Goal: Task Accomplishment & Management: Manage account settings

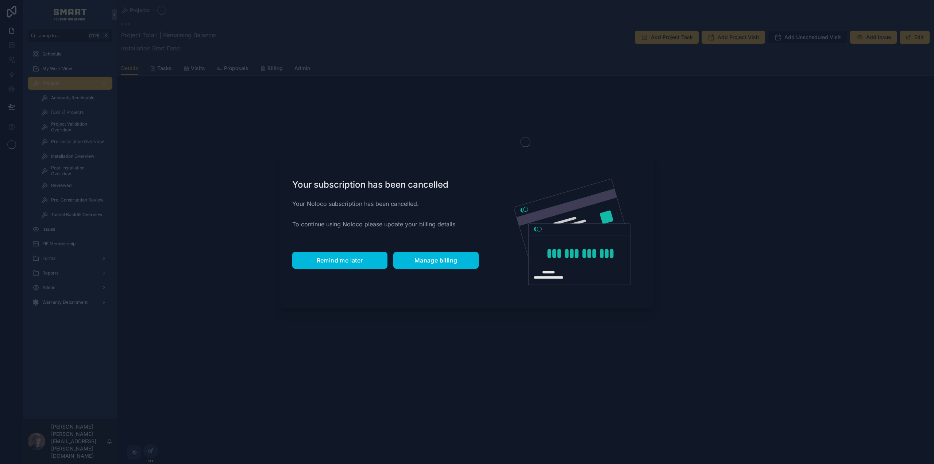
click at [338, 254] on div "Your subscription has been cancelled Your Noloco subscription has been cancelle…" at bounding box center [386, 231] width 210 height 153
click at [338, 258] on span "Remind me later" at bounding box center [340, 260] width 46 height 7
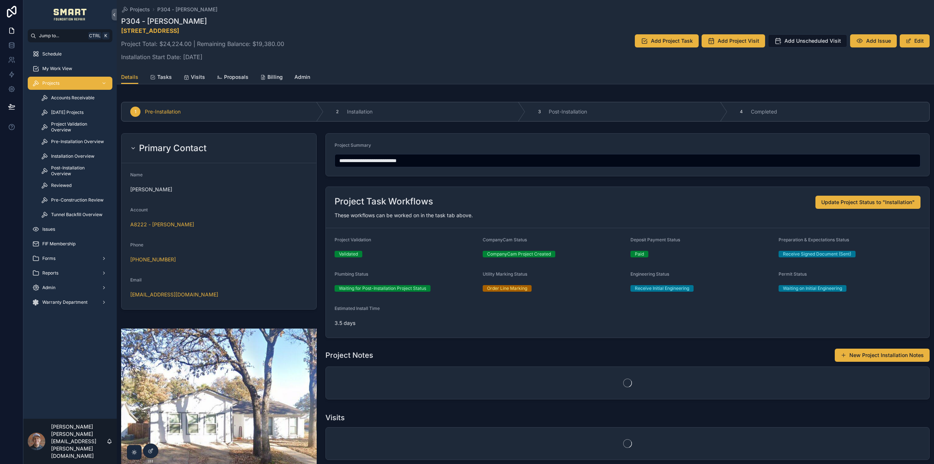
click at [231, 80] on span "Proposals" at bounding box center [236, 76] width 24 height 7
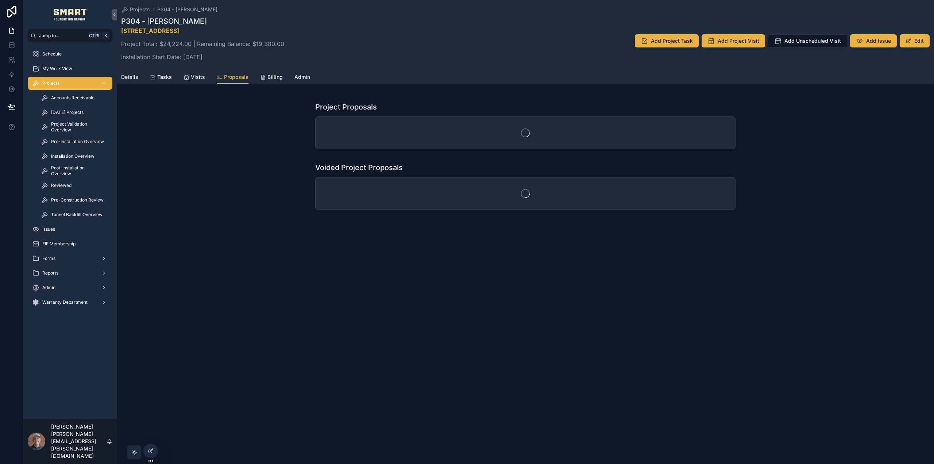
click at [129, 80] on span "Details" at bounding box center [129, 76] width 17 height 7
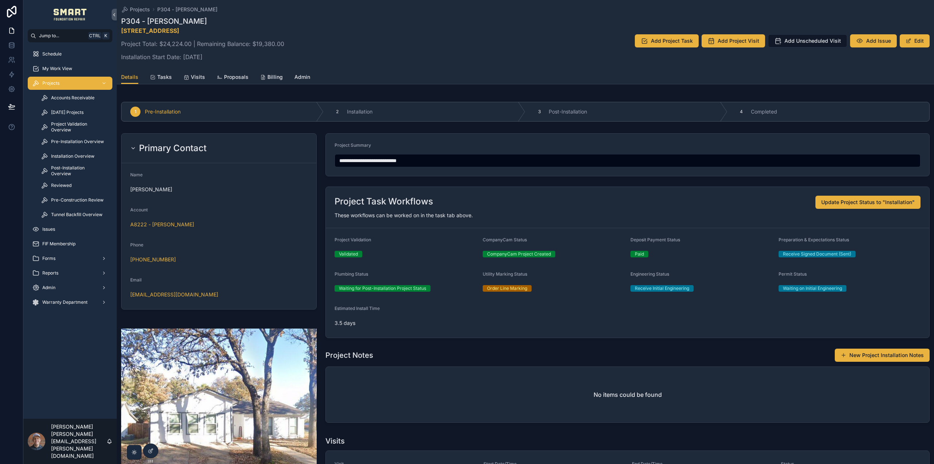
click at [298, 74] on span "Admin" at bounding box center [302, 76] width 16 height 7
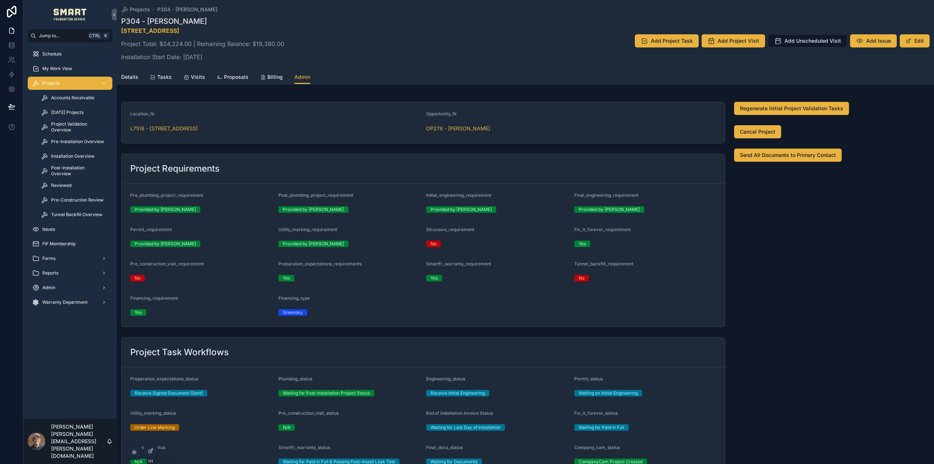
click at [141, 64] on div "3733 Mulberry Ln, Bedford, TX 76021 Project Total: $24,224.00 | Remaining Balan…" at bounding box center [202, 45] width 163 height 39
click at [119, 75] on div "Projects P304 - Joseph VanWagner P304 - Joseph VanWagner 3733 Mulberry Ln, Bedf…" at bounding box center [525, 42] width 817 height 84
click at [130, 77] on span "Details" at bounding box center [129, 76] width 17 height 7
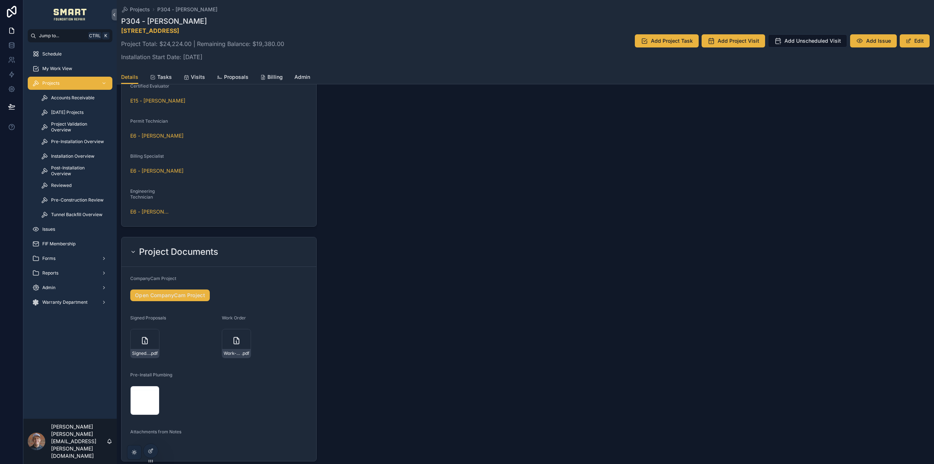
scroll to position [830, 0]
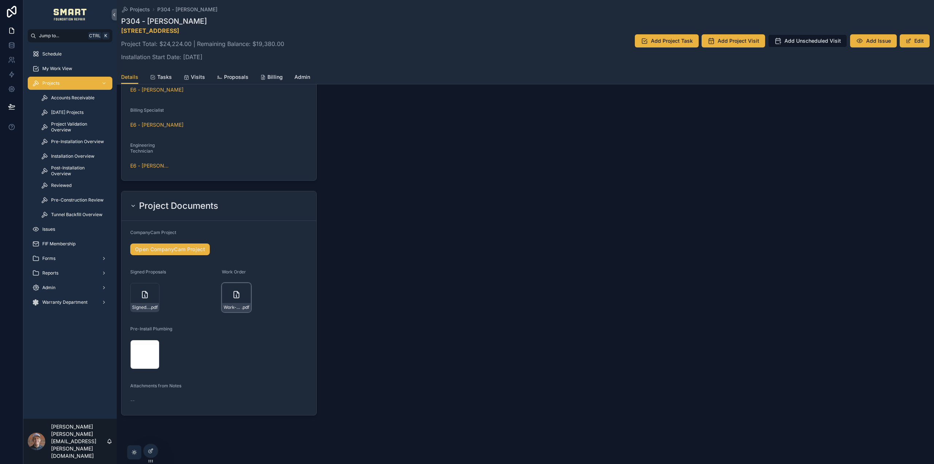
click at [231, 297] on div "Work-Order---VanWagner-Cossey .pdf" at bounding box center [236, 297] width 29 height 29
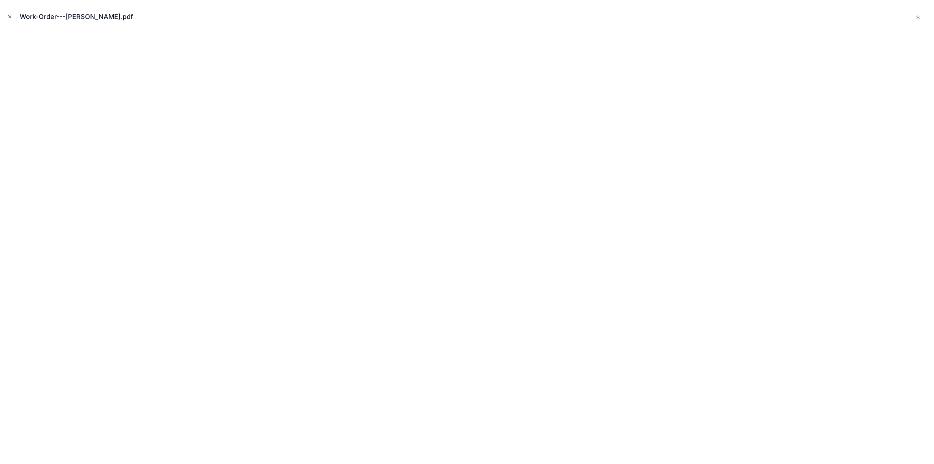
click at [10, 16] on icon "Close modal" at bounding box center [9, 16] width 5 height 5
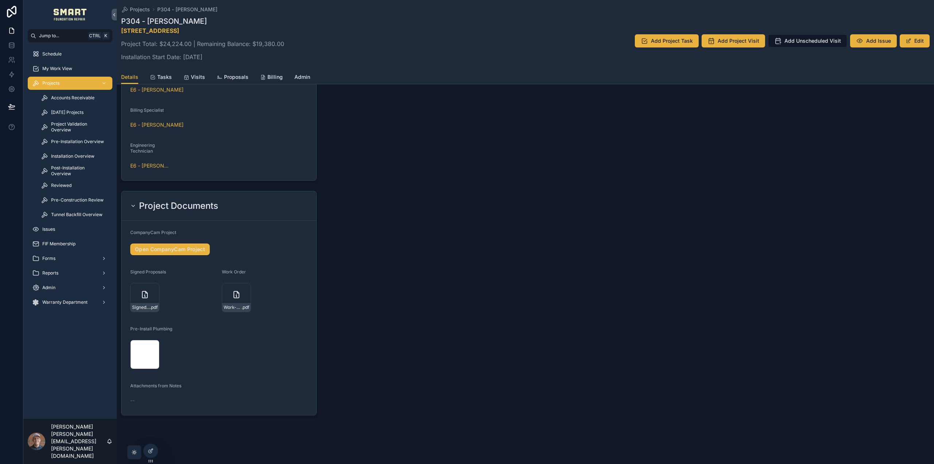
drag, startPoint x: 65, startPoint y: 67, endPoint x: 59, endPoint y: 54, distance: 14.4
click at [65, 67] on span "My Work View" at bounding box center [57, 69] width 30 height 6
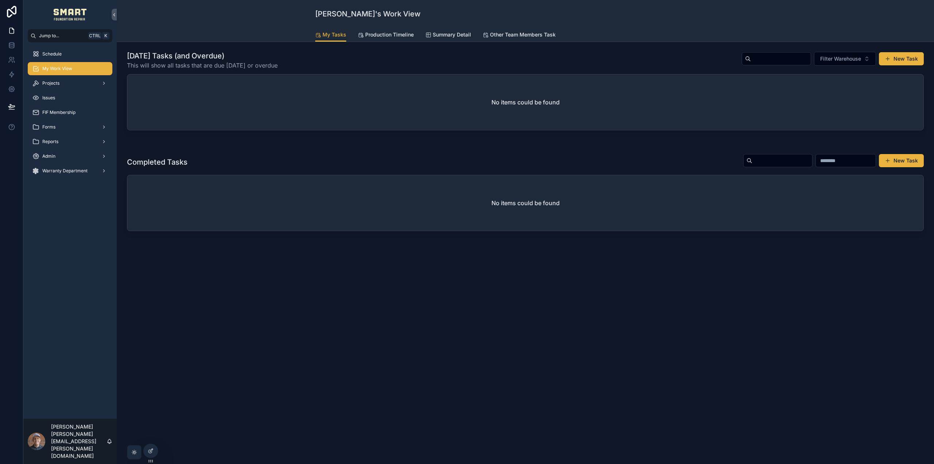
click at [59, 54] on span "Schedule" at bounding box center [51, 54] width 19 height 6
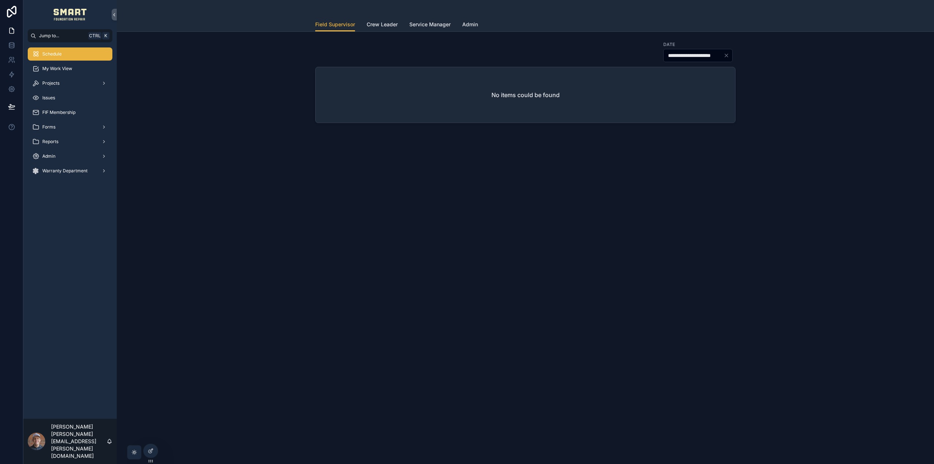
click at [66, 66] on span "My Work View" at bounding box center [57, 69] width 30 height 6
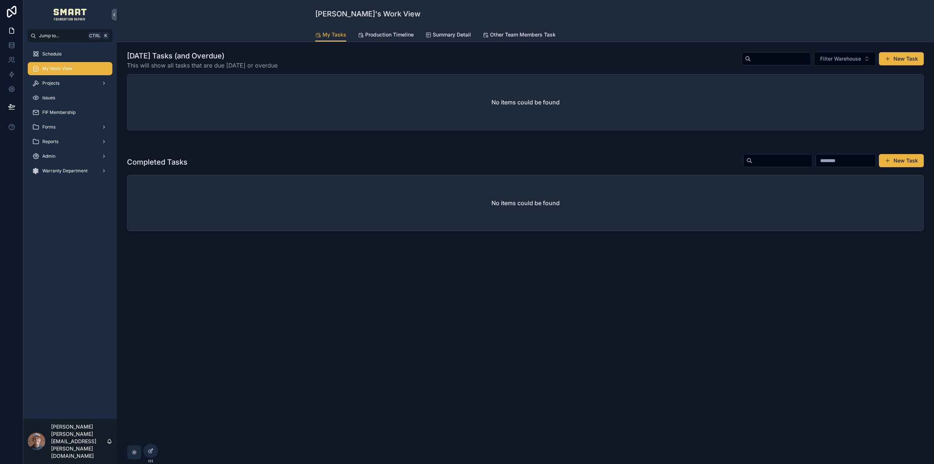
click at [63, 80] on div "Projects" at bounding box center [70, 83] width 76 height 12
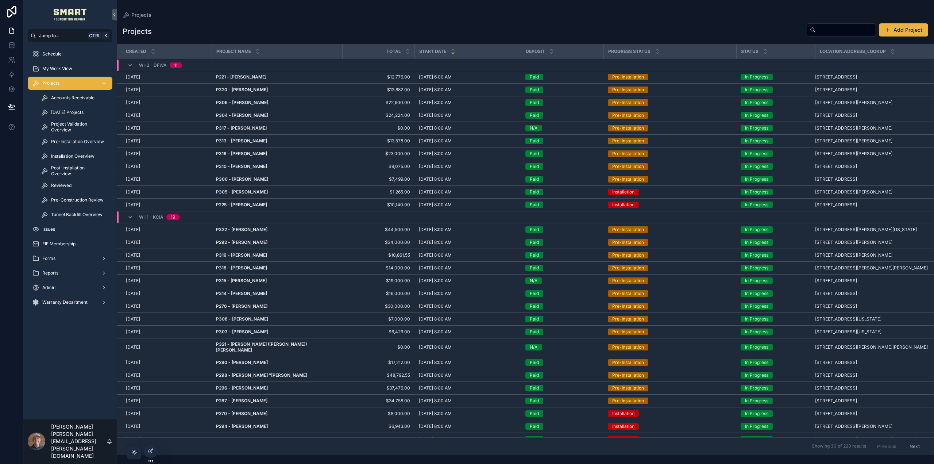
click at [77, 125] on span "Project Validation Overview" at bounding box center [78, 127] width 54 height 12
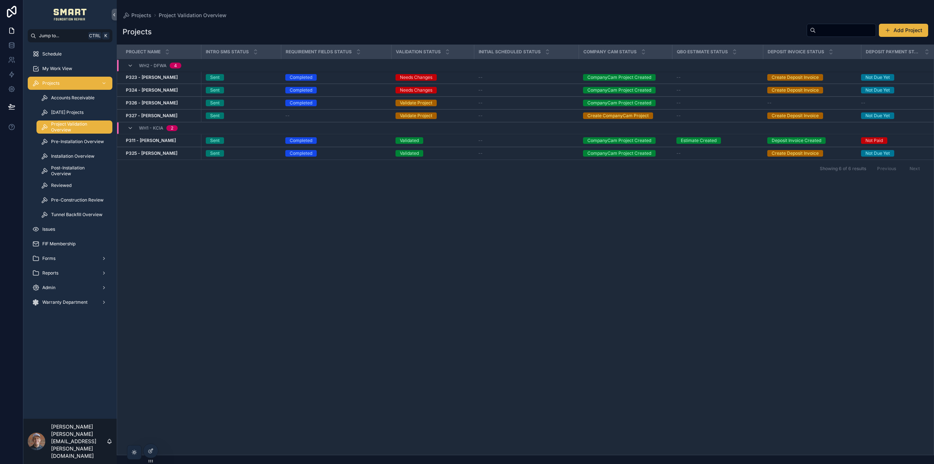
click at [161, 103] on strong "P326 - Sandy Hitchcock" at bounding box center [152, 102] width 52 height 5
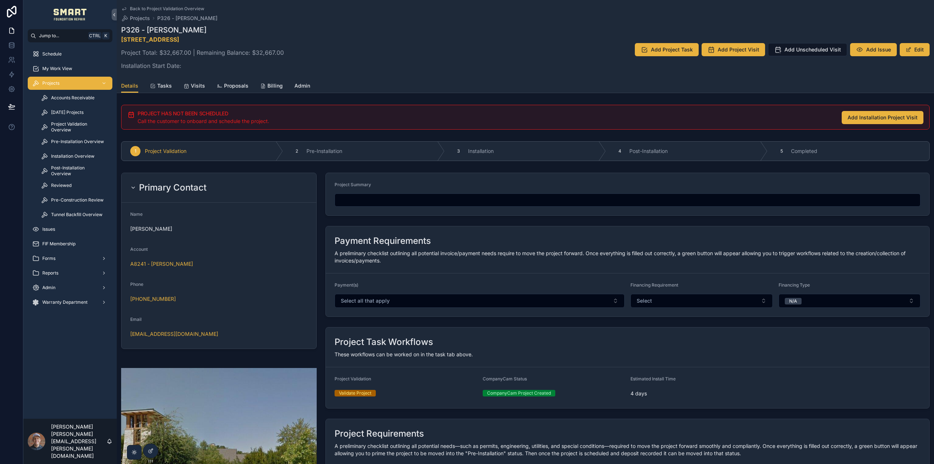
scroll to position [328, 0]
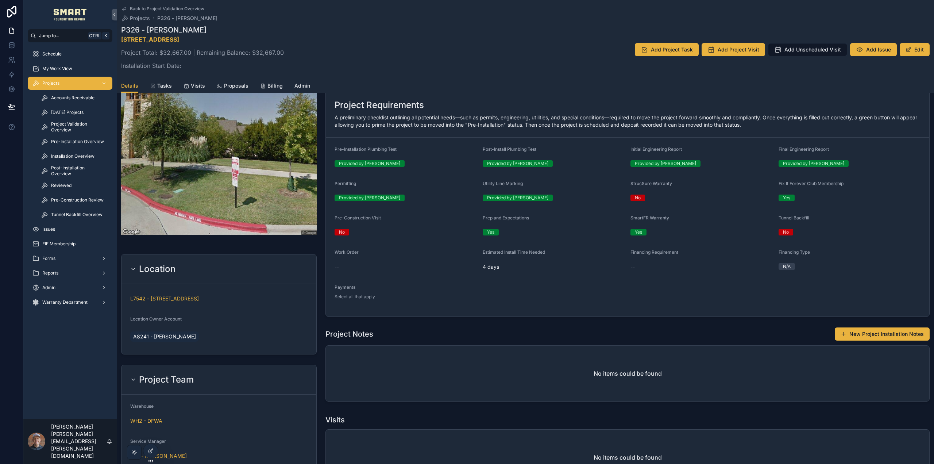
click at [184, 335] on span "A8241 - Sandy Hitchcock" at bounding box center [164, 336] width 63 height 7
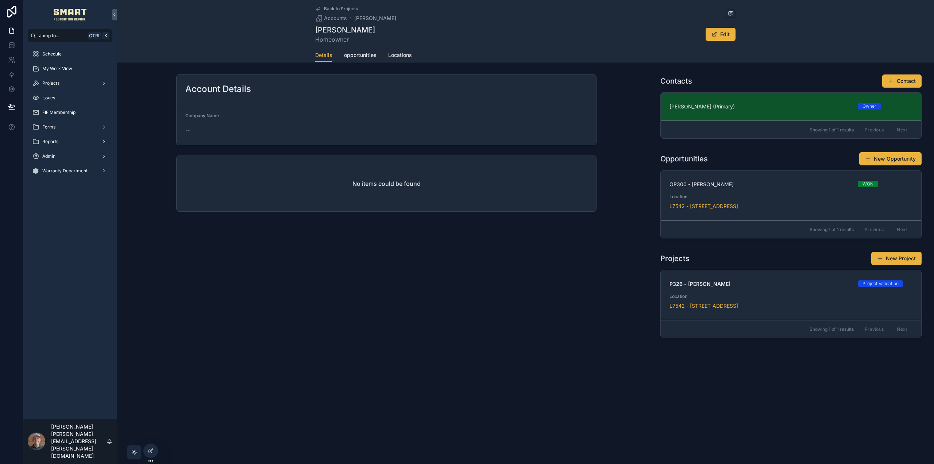
click at [682, 105] on span "Sandy Hitchcock (Primary)" at bounding box center [760, 106] width 180 height 7
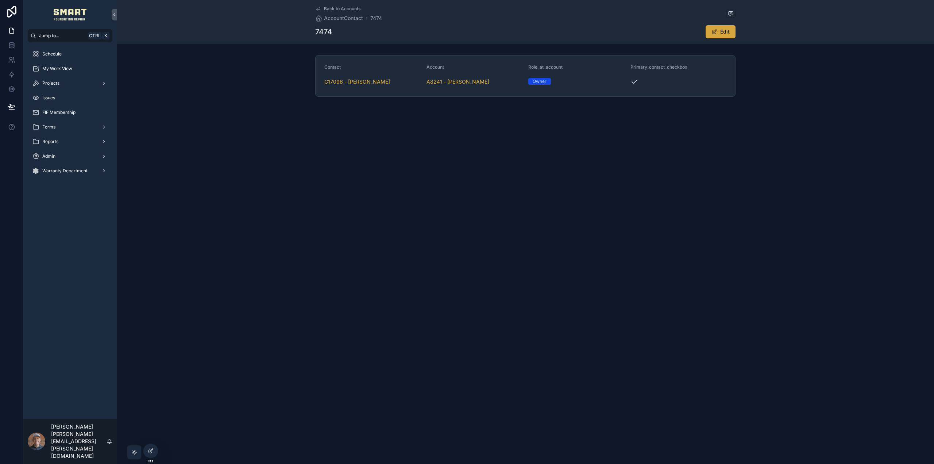
click at [716, 28] on button "Edit" at bounding box center [721, 31] width 30 height 13
click at [601, 83] on button "Owner" at bounding box center [576, 83] width 96 height 14
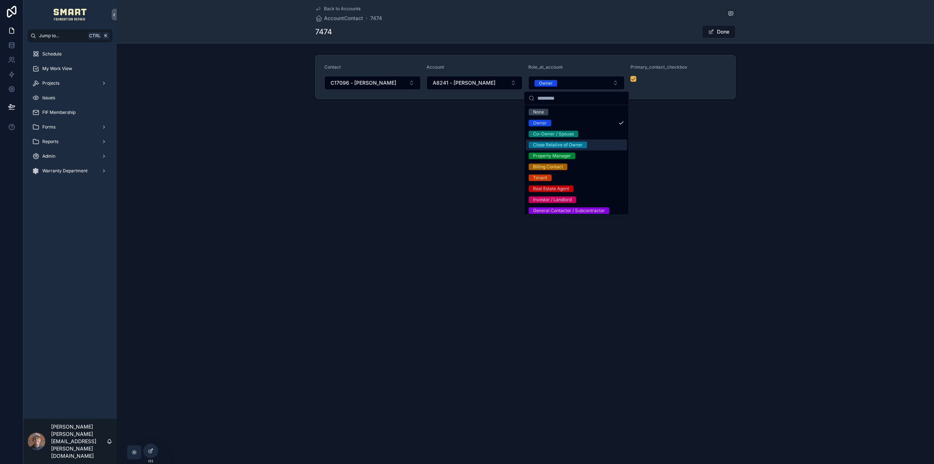
drag, startPoint x: 327, startPoint y: 212, endPoint x: 241, endPoint y: 178, distance: 93.0
click at [320, 206] on div "Back to Accounts AccountContact 7474 7474 Done Contact C17096 - Sandy Hitchcock…" at bounding box center [525, 232] width 817 height 464
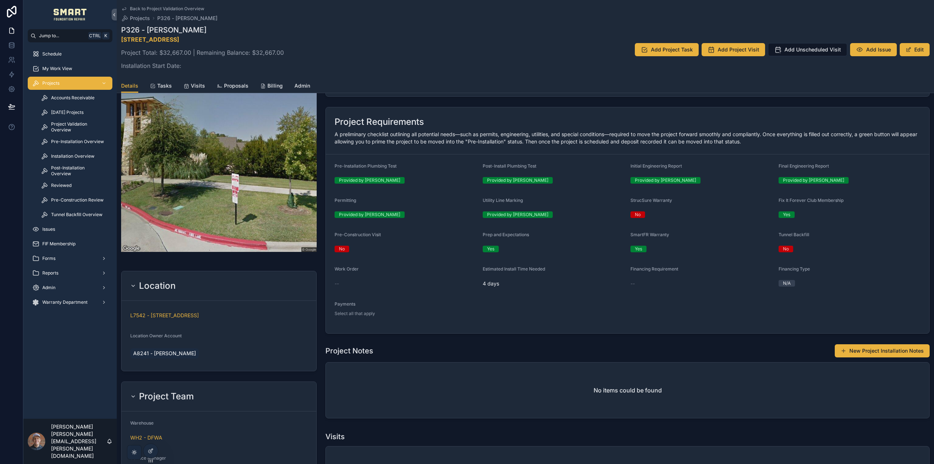
scroll to position [109, 0]
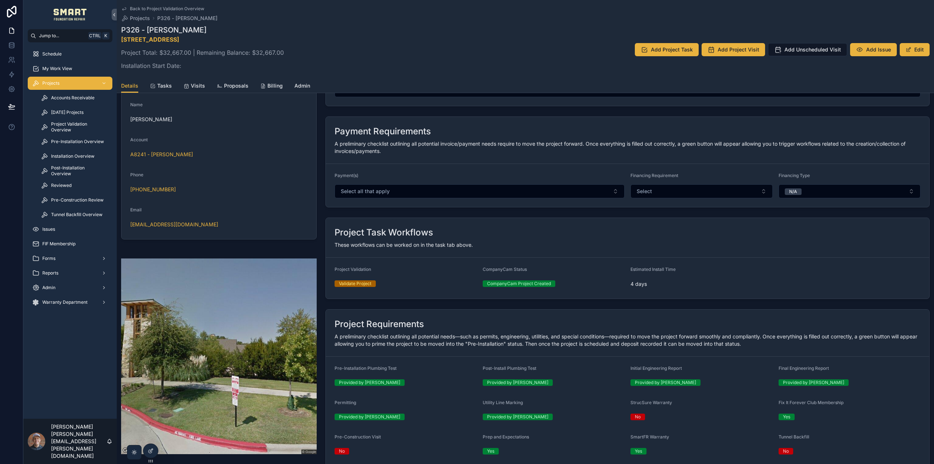
drag, startPoint x: 208, startPoint y: 31, endPoint x: 148, endPoint y: 27, distance: 60.0
click at [148, 27] on h1 "P326 - Sandy Hitchcock" at bounding box center [202, 30] width 163 height 10
click at [258, 26] on h1 "P326 - Sandy Hitchcock" at bounding box center [202, 30] width 163 height 10
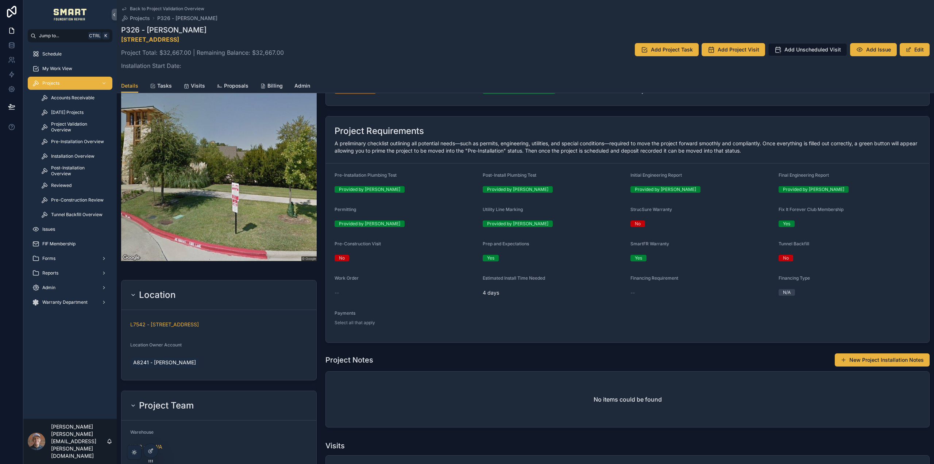
scroll to position [328, 0]
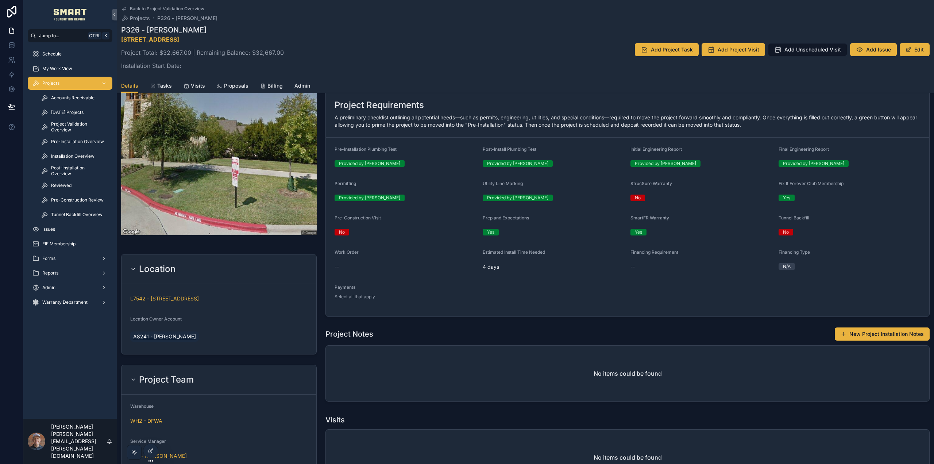
click at [174, 336] on span "A8241 - Sandy Hitchcock" at bounding box center [164, 336] width 63 height 7
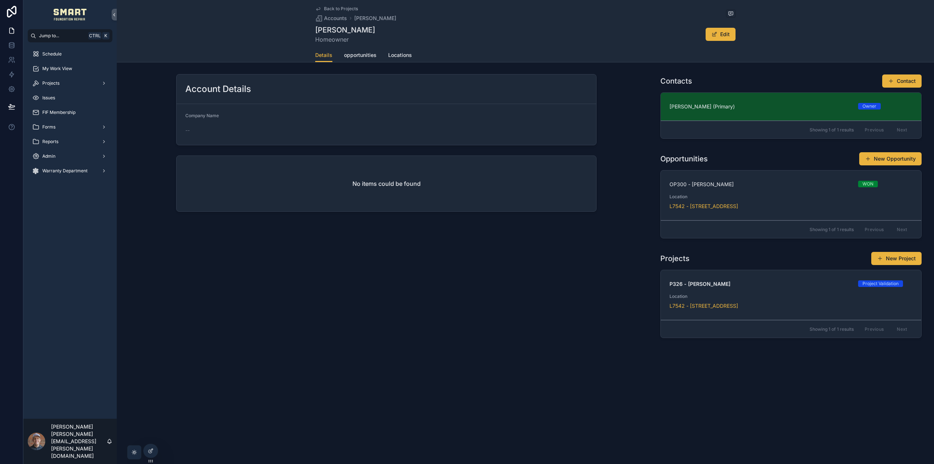
click at [362, 54] on span "opportunities" at bounding box center [360, 54] width 32 height 7
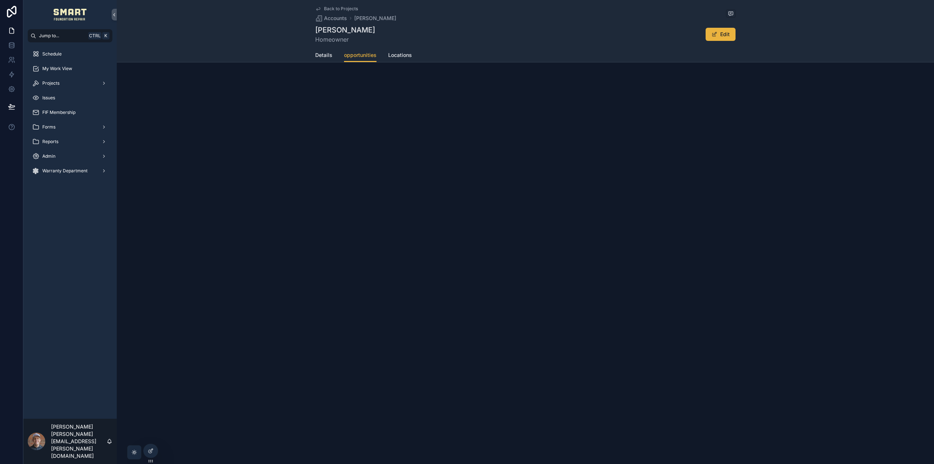
click at [327, 54] on span "Details" at bounding box center [323, 54] width 17 height 7
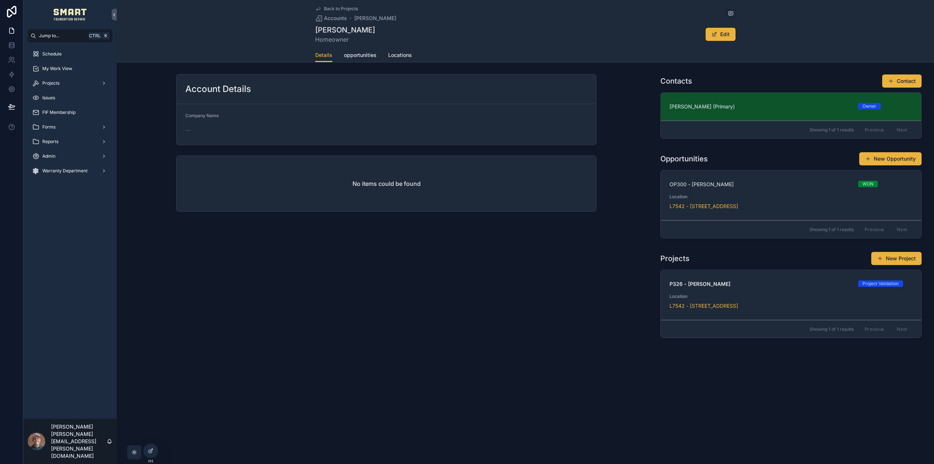
click at [405, 55] on span "Locations" at bounding box center [400, 54] width 24 height 7
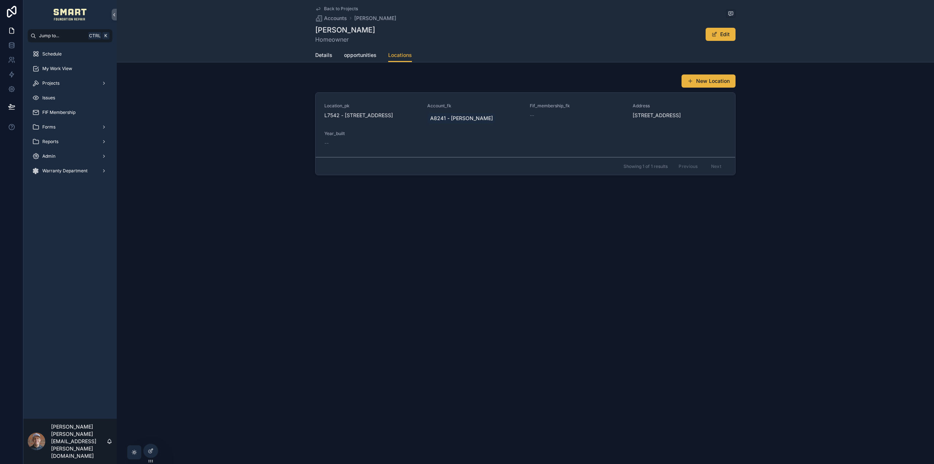
click at [324, 54] on span "Details" at bounding box center [323, 54] width 17 height 7
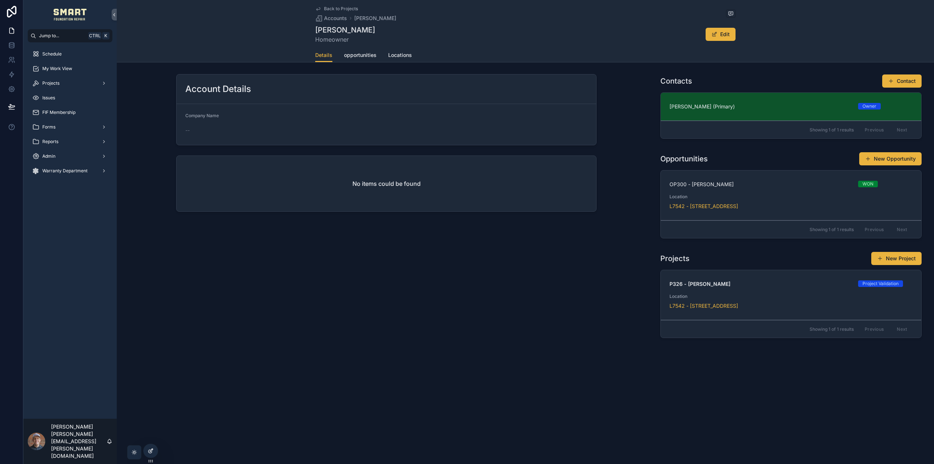
click at [154, 448] on div at bounding box center [150, 451] width 15 height 14
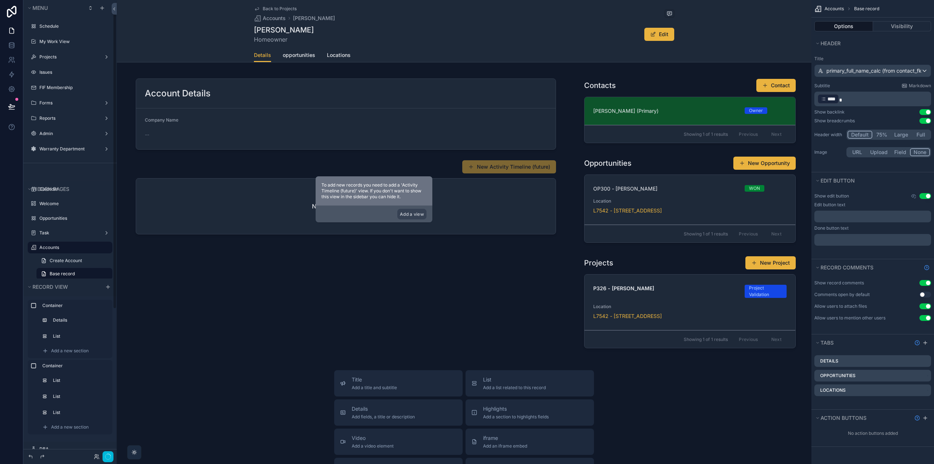
scroll to position [13, 0]
click at [918, 132] on button "Full" at bounding box center [920, 135] width 19 height 8
click at [736, 20] on div "Back to Projects Accounts Sandy Hitchcock Sandy Hitchcock Homeowner Edit Detail…" at bounding box center [464, 31] width 695 height 62
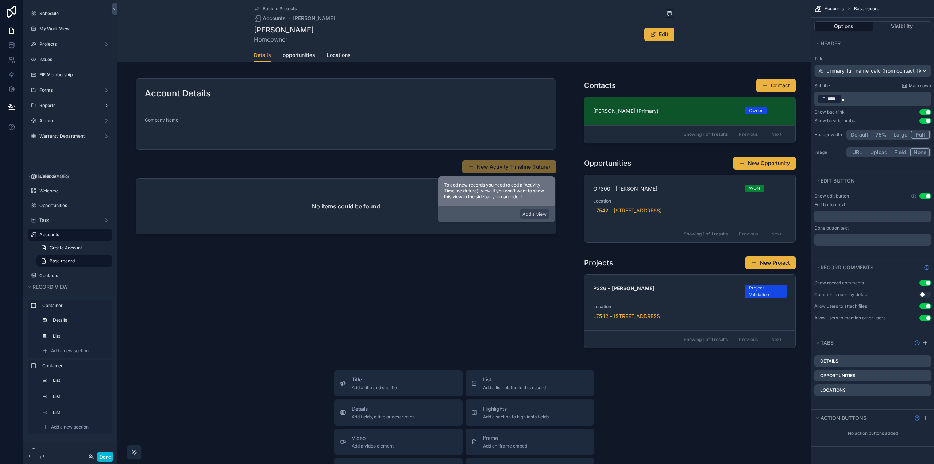
click at [921, 134] on button "Full" at bounding box center [920, 135] width 19 height 8
click at [902, 132] on button "Large" at bounding box center [900, 135] width 20 height 8
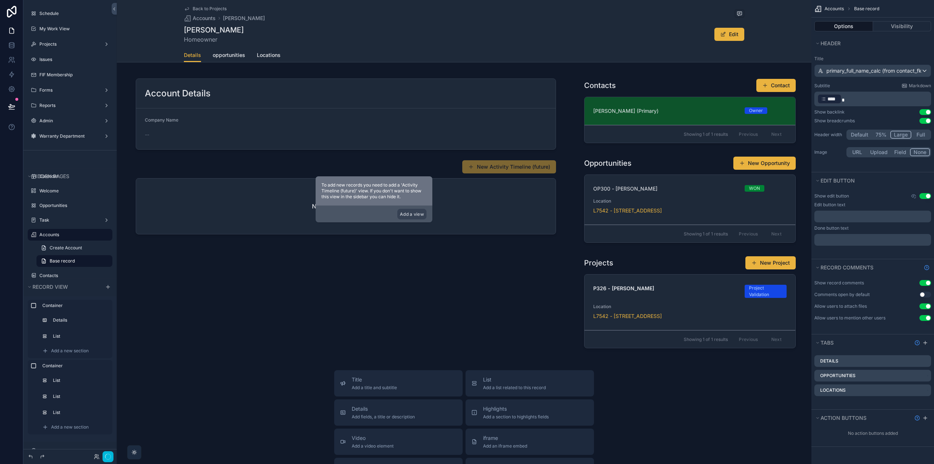
click at [913, 133] on button "Full" at bounding box center [920, 135] width 19 height 8
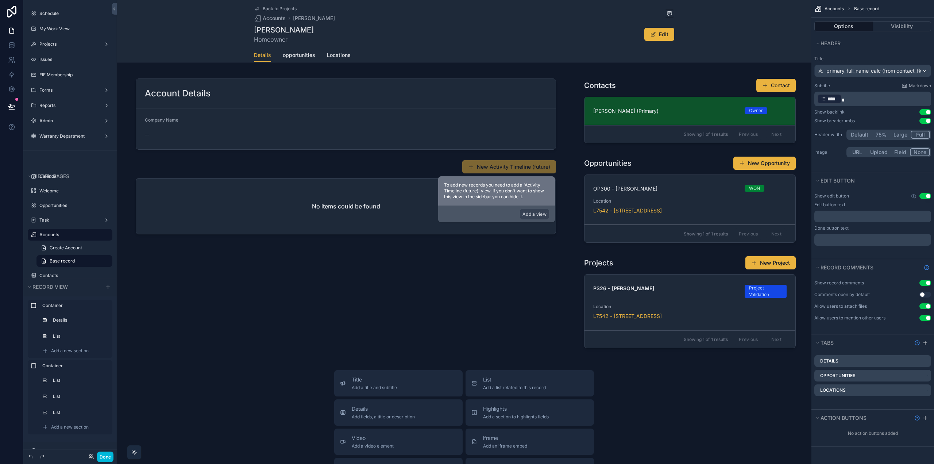
click at [881, 134] on button "75%" at bounding box center [881, 135] width 19 height 8
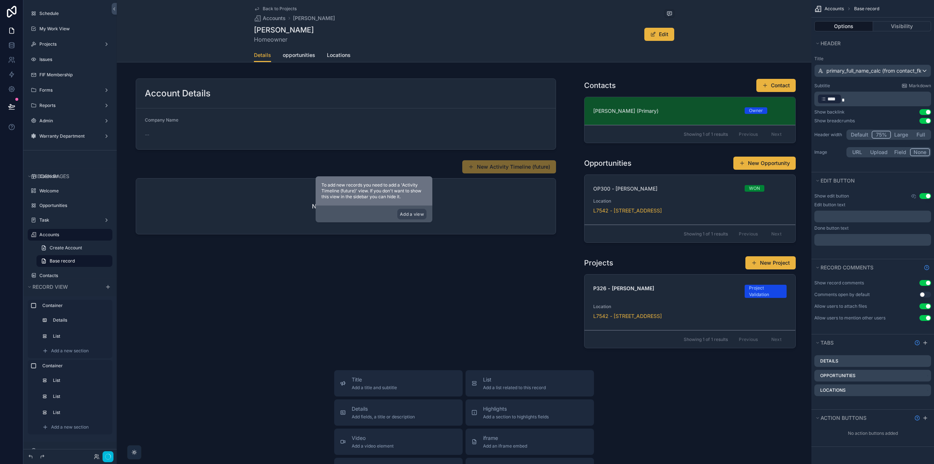
click at [860, 132] on button "Default" at bounding box center [860, 135] width 24 height 8
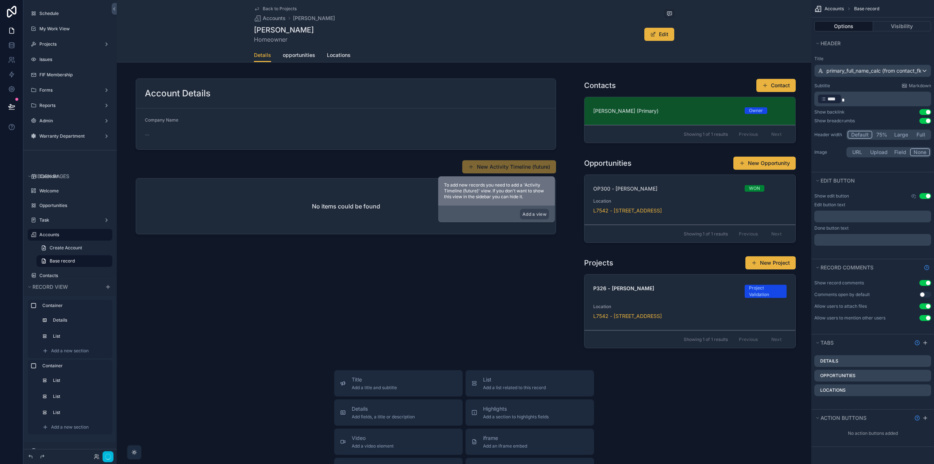
click at [929, 134] on button "Full" at bounding box center [920, 135] width 19 height 8
click at [901, 135] on button "Large" at bounding box center [900, 135] width 20 height 8
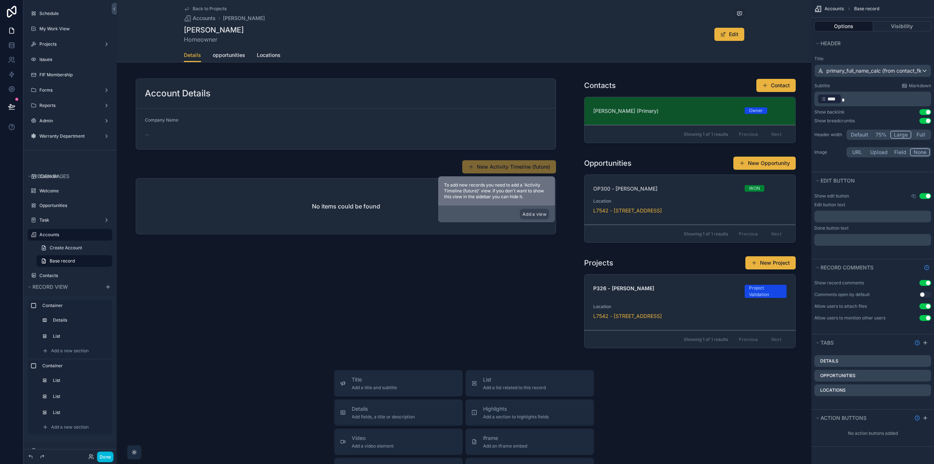
click at [882, 134] on button "75%" at bounding box center [881, 135] width 19 height 8
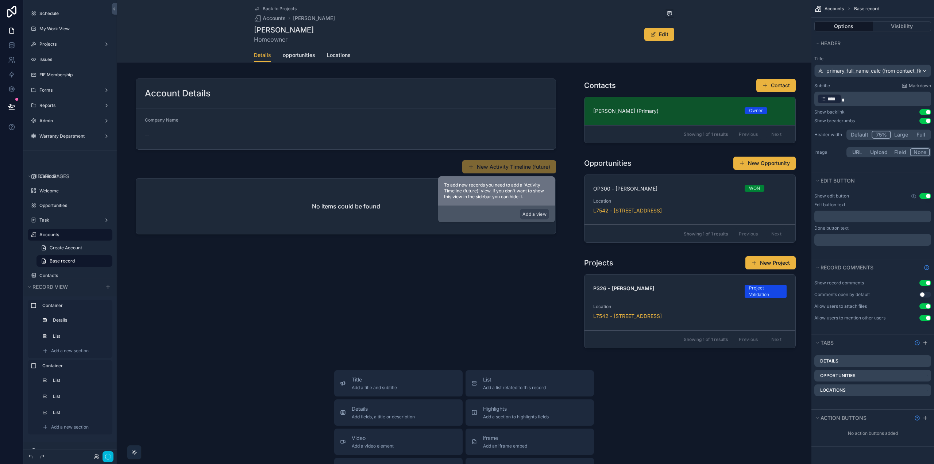
click at [917, 135] on button "Full" at bounding box center [920, 135] width 19 height 8
click at [107, 455] on button "Done" at bounding box center [105, 456] width 16 height 11
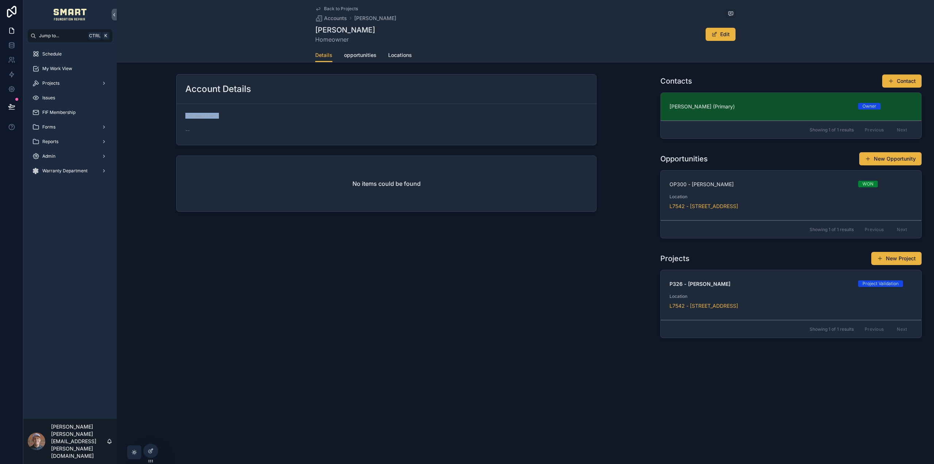
drag, startPoint x: 186, startPoint y: 113, endPoint x: 224, endPoint y: 117, distance: 38.1
click at [224, 117] on div "Company Name" at bounding box center [233, 117] width 96 height 9
drag, startPoint x: 316, startPoint y: 27, endPoint x: 380, endPoint y: 25, distance: 63.9
click at [380, 25] on div "Sandy Hitchcock Homeowner Edit" at bounding box center [525, 34] width 420 height 19
click at [722, 36] on button "Edit" at bounding box center [721, 34] width 30 height 13
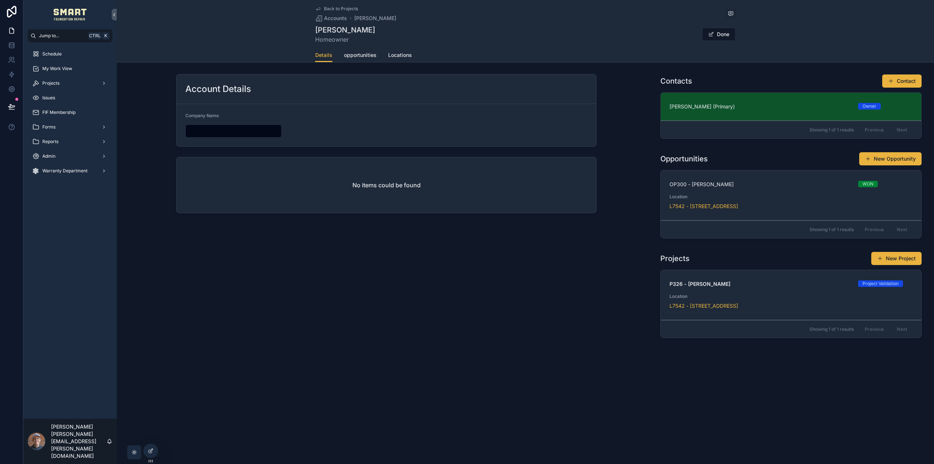
click at [222, 130] on input "scrollable content" at bounding box center [234, 131] width 96 height 10
click at [221, 133] on input "scrollable content" at bounding box center [234, 131] width 96 height 10
paste input "**********"
type input "**********"
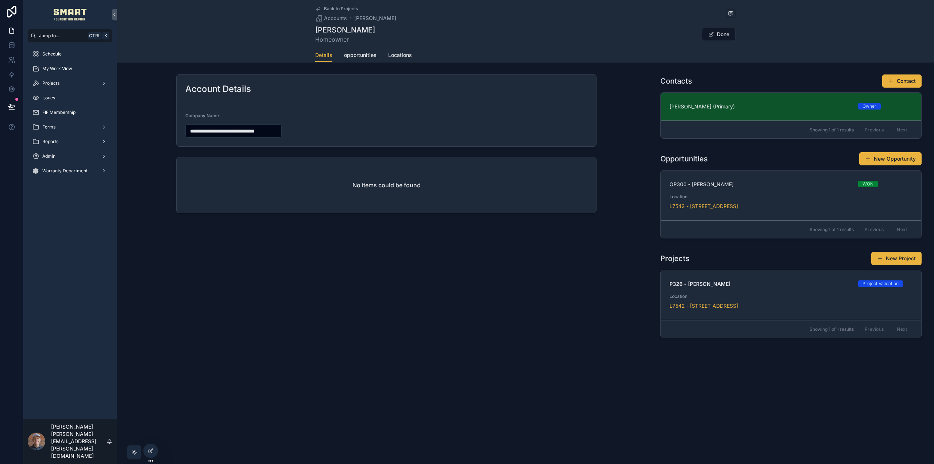
scroll to position [0, 0]
click at [279, 252] on div "**********" at bounding box center [386, 207] width 539 height 273
click at [717, 33] on button "Done" at bounding box center [719, 34] width 34 height 13
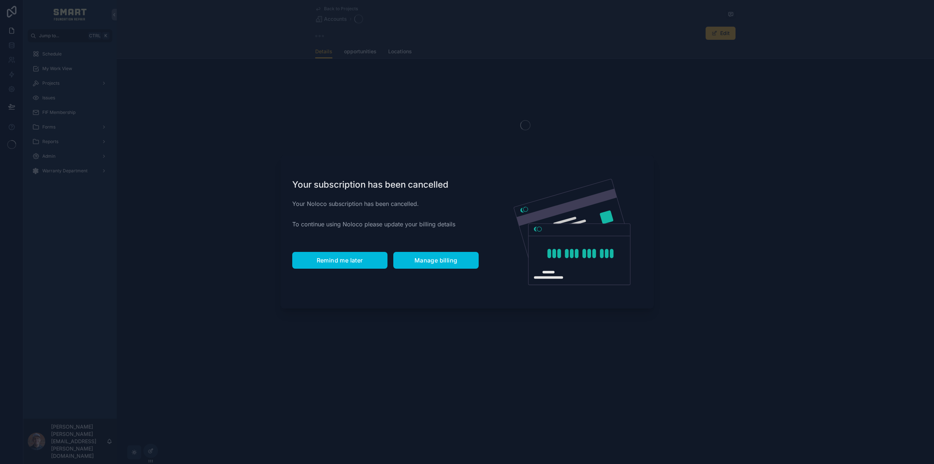
click at [338, 264] on button "Remind me later" at bounding box center [339, 260] width 95 height 17
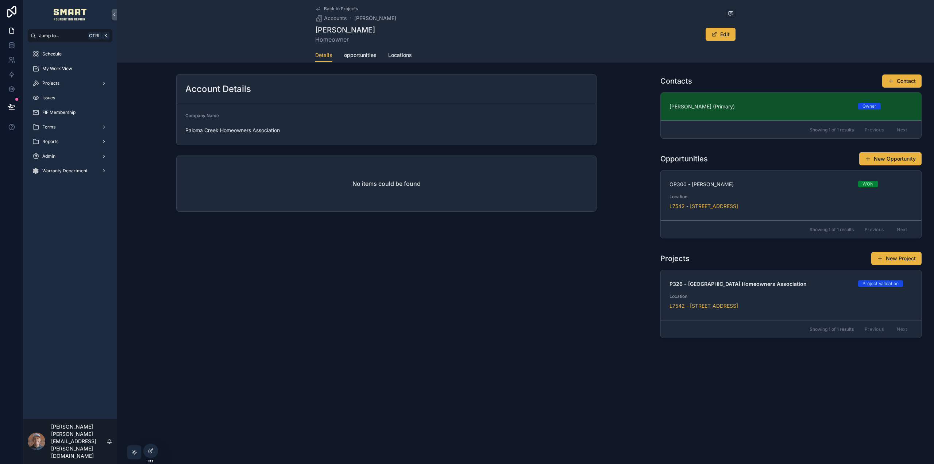
click at [318, 7] on icon "scrollable content" at bounding box center [318, 9] width 6 height 6
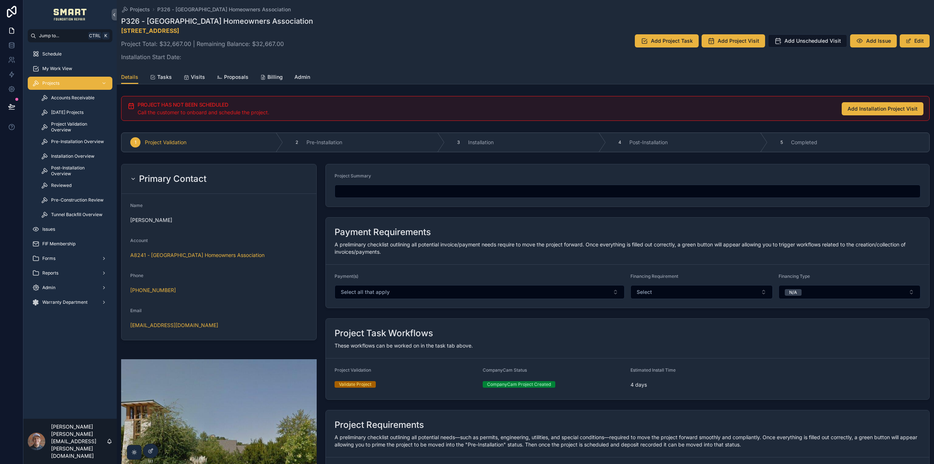
click at [259, 256] on div "A8241 - Paloma Creek Homeowners Association" at bounding box center [218, 254] width 177 height 7
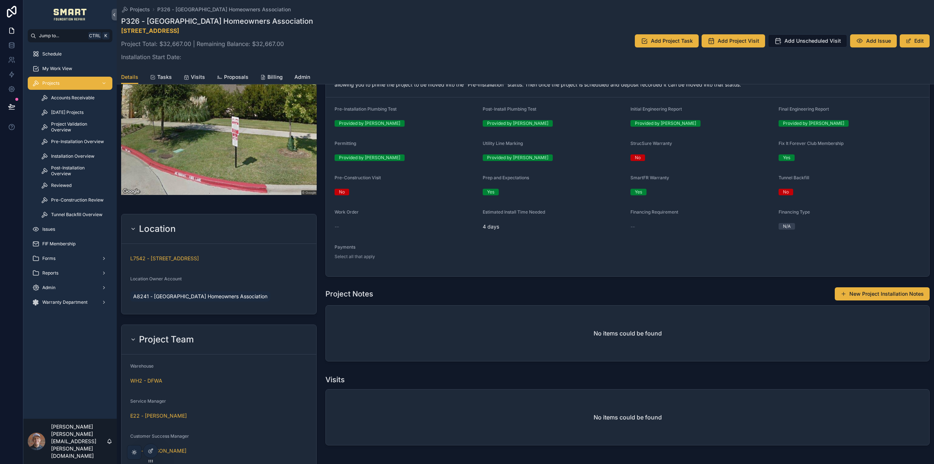
scroll to position [401, 0]
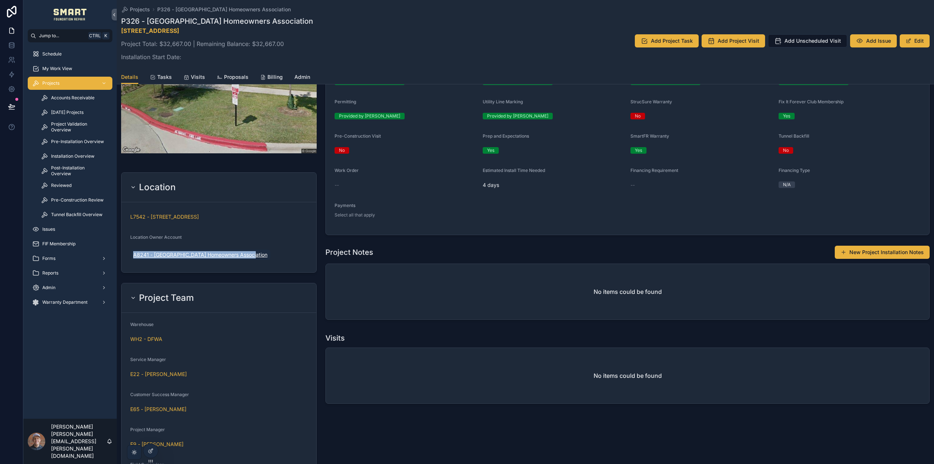
drag, startPoint x: 260, startPoint y: 251, endPoint x: 131, endPoint y: 257, distance: 129.3
click at [131, 257] on div "A8241 - Paloma Creek Homeowners Association" at bounding box center [218, 254] width 177 height 13
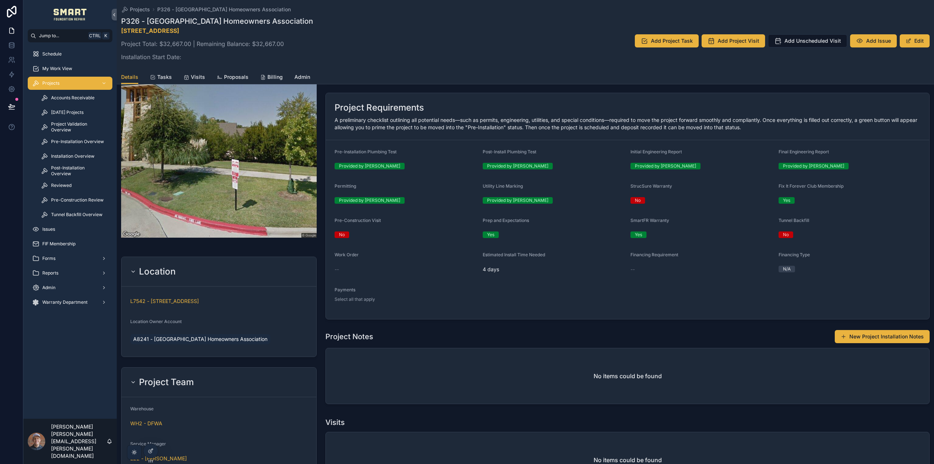
scroll to position [292, 0]
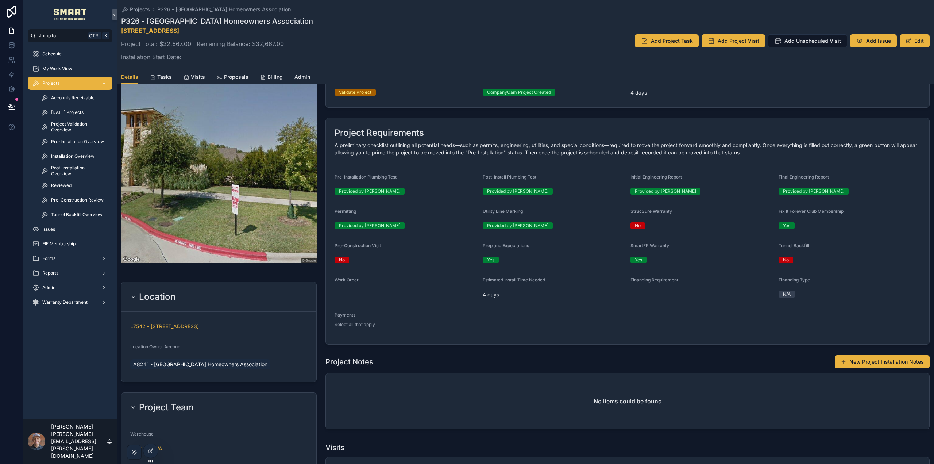
click at [199, 323] on span "L7542 - 400 Lake Point Drive, Little Elm, TX 75068" at bounding box center [164, 326] width 69 height 7
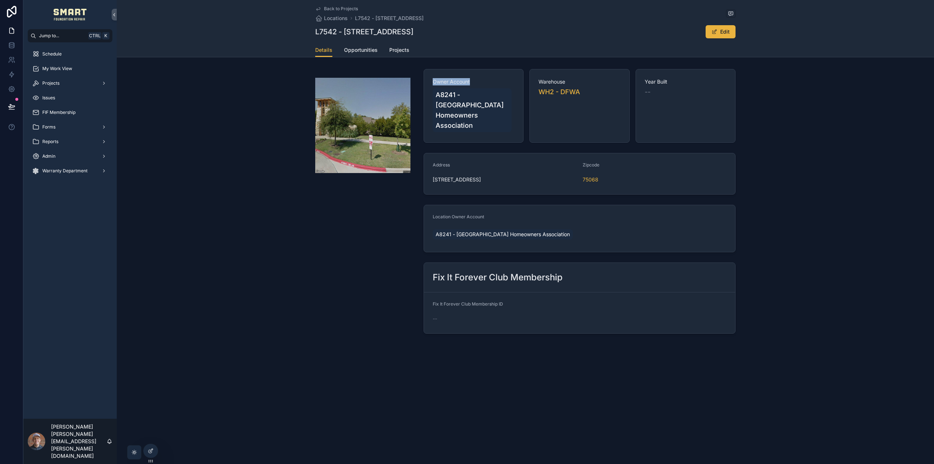
drag, startPoint x: 433, startPoint y: 78, endPoint x: 482, endPoint y: 78, distance: 49.6
click at [482, 78] on span "Owner Account" at bounding box center [474, 81] width 82 height 7
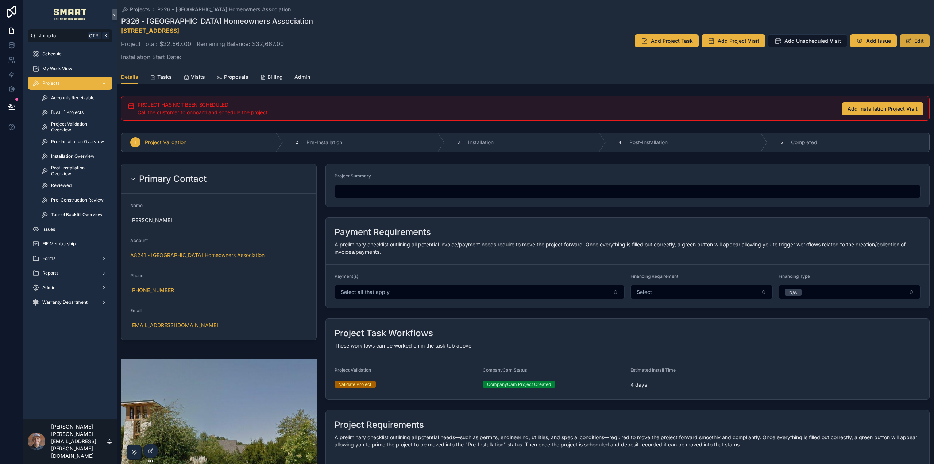
click at [914, 41] on button "Edit" at bounding box center [915, 40] width 30 height 13
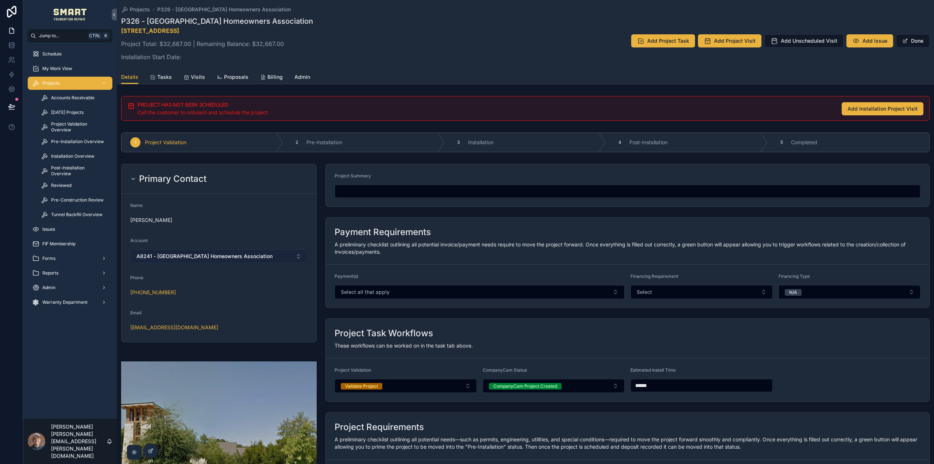
click at [231, 260] on button "A8241 - Paloma Creek Homeowners Association" at bounding box center [218, 256] width 177 height 14
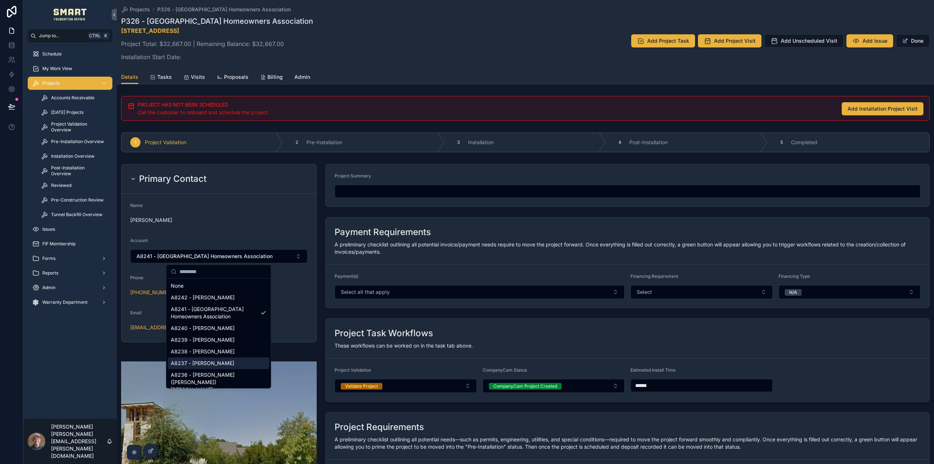
click at [292, 273] on form "Name Sandy Hitchcock Account A8241 - Paloma Creek Homeowners Association Phone …" at bounding box center [219, 268] width 195 height 148
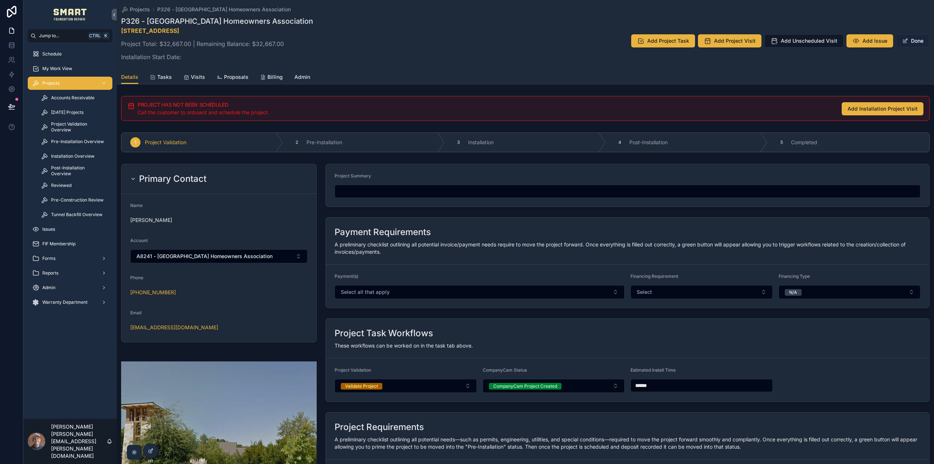
click at [912, 40] on button "Done" at bounding box center [913, 40] width 34 height 13
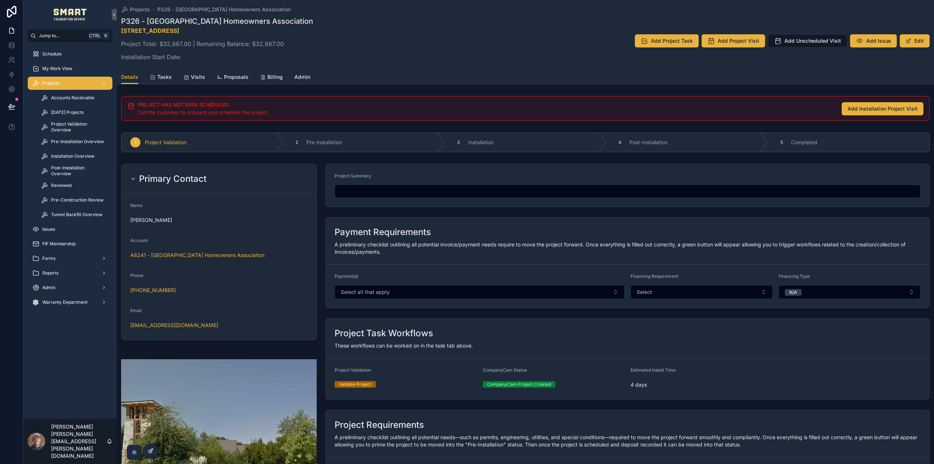
click at [149, 451] on icon at bounding box center [150, 451] width 3 height 3
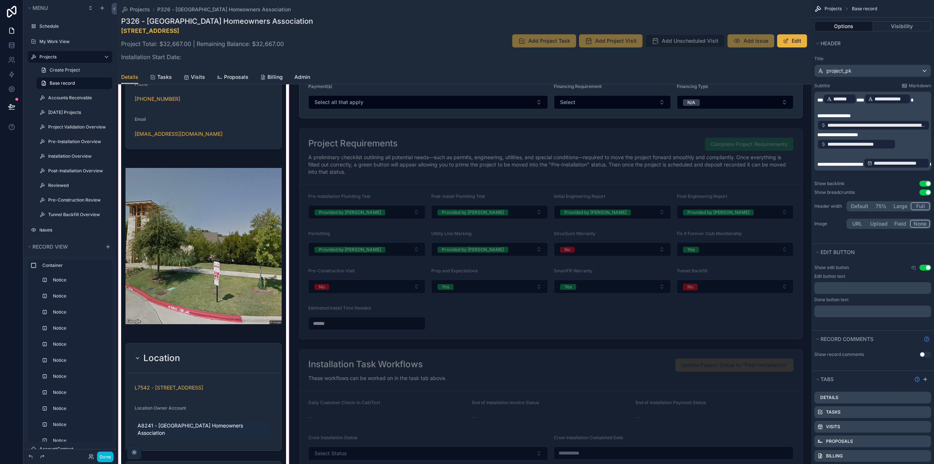
scroll to position [474, 0]
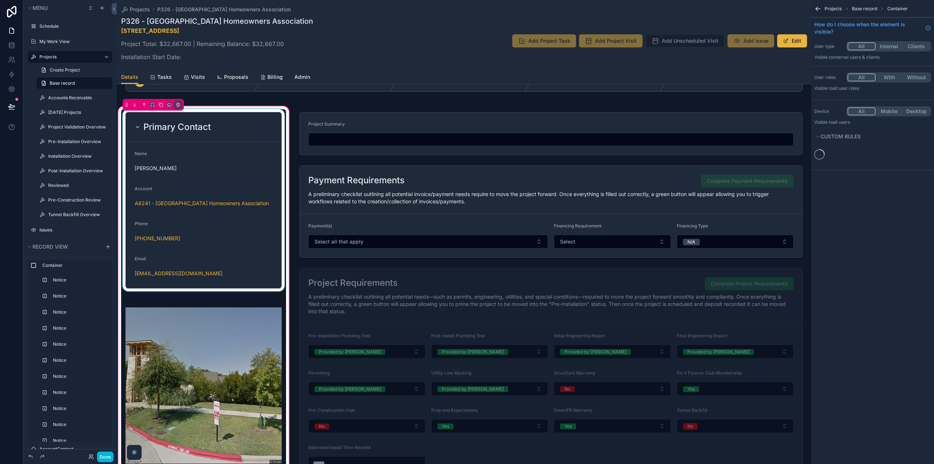
click at [257, 252] on div "scrollable content" at bounding box center [203, 200] width 165 height 182
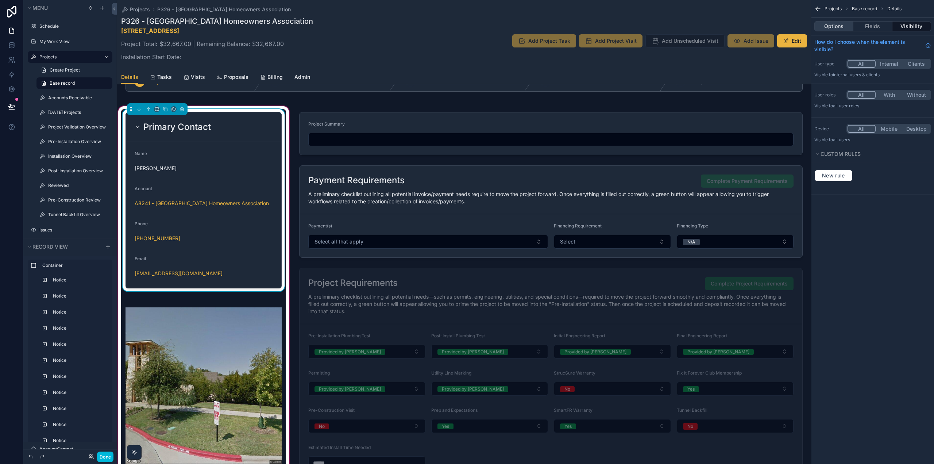
click at [840, 26] on button "Options" at bounding box center [833, 26] width 39 height 10
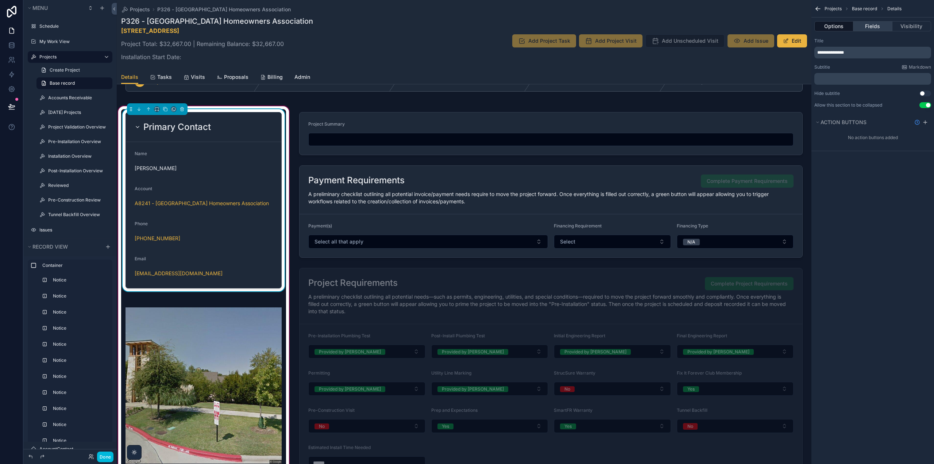
click at [865, 26] on button "Fields" at bounding box center [872, 26] width 39 height 10
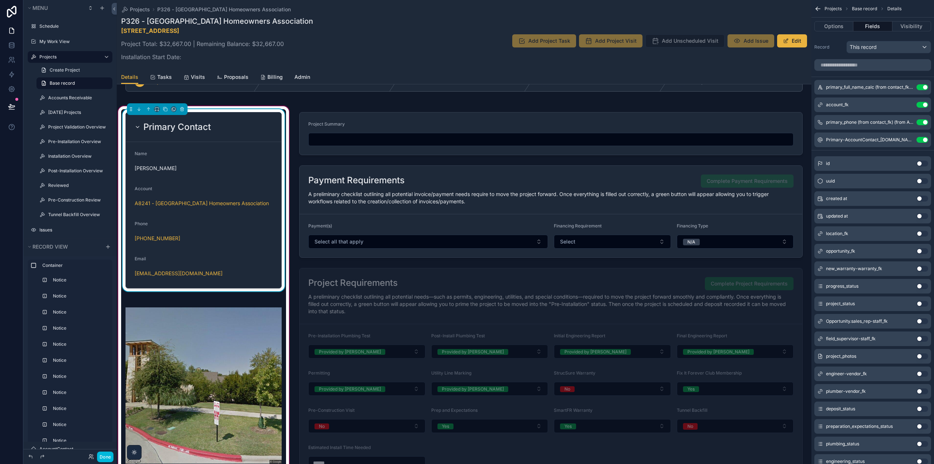
click at [0, 0] on icon "scrollable content" at bounding box center [0, 0] width 0 height 0
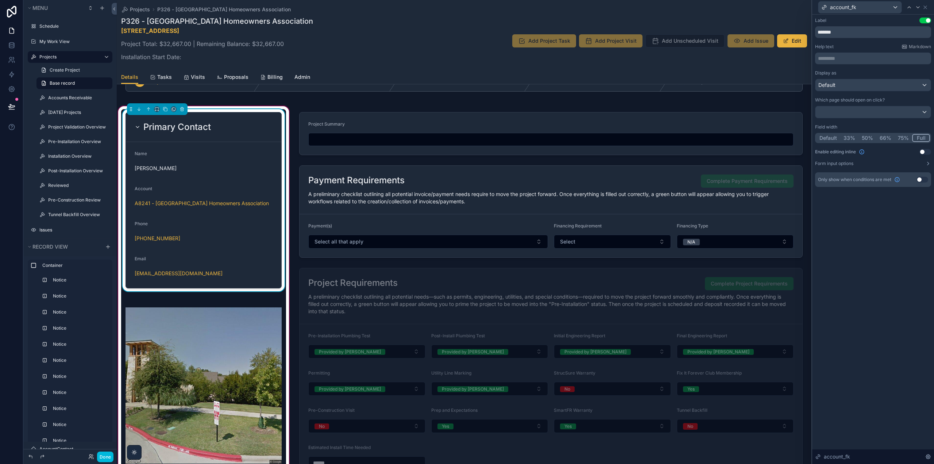
click at [924, 163] on button "Form input options" at bounding box center [873, 164] width 116 height 6
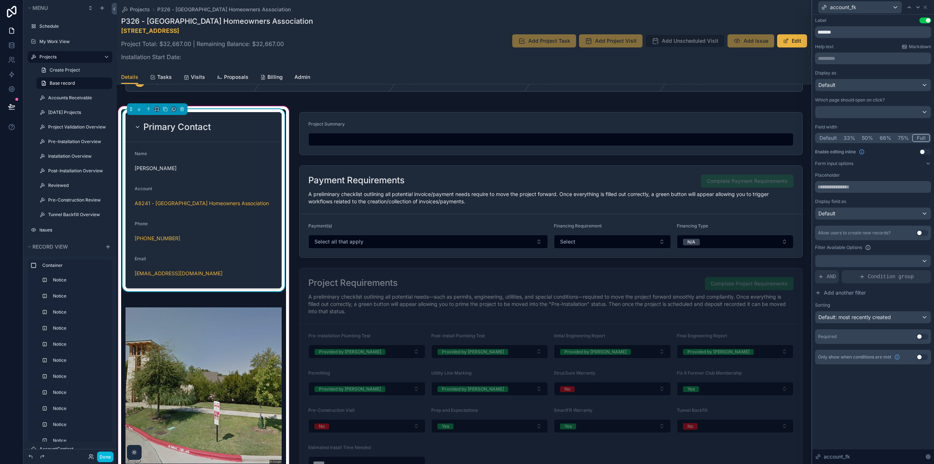
click at [920, 232] on button "Use setting" at bounding box center [923, 233] width 12 height 6
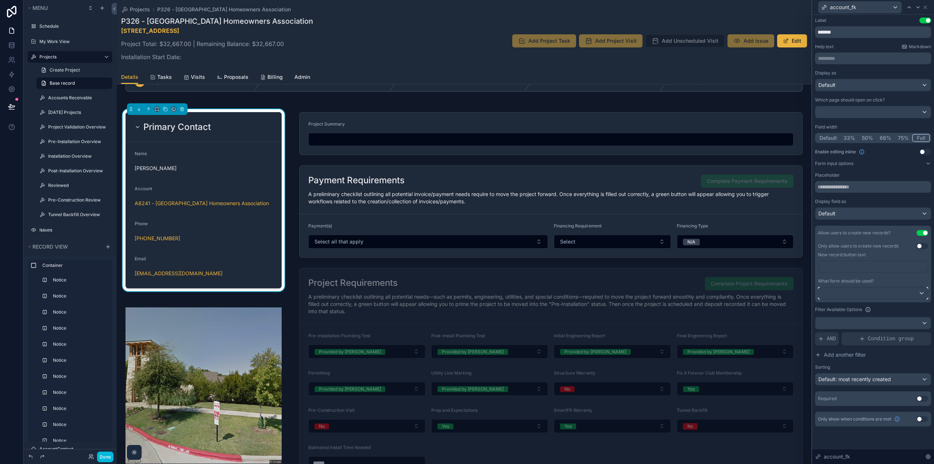
click at [894, 293] on div at bounding box center [872, 293] width 109 height 12
click at [855, 354] on div "Accounts" at bounding box center [872, 356] width 97 height 9
click at [926, 9] on icon at bounding box center [925, 7] width 6 height 6
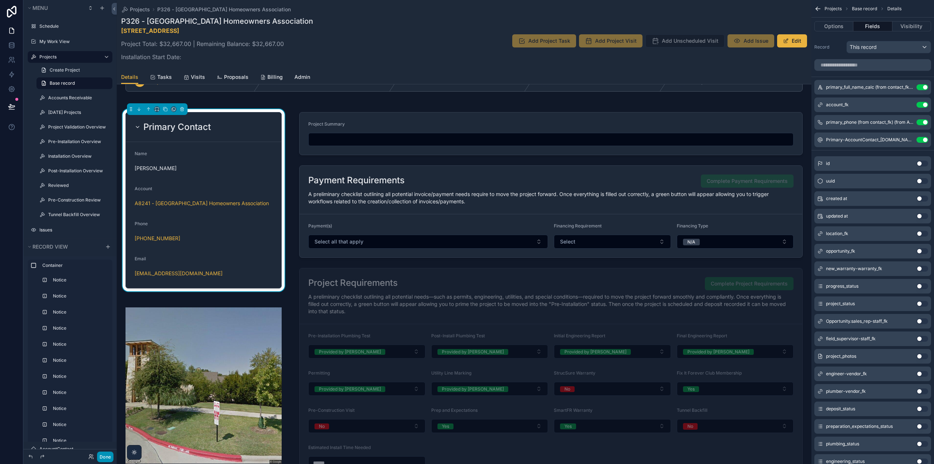
click at [109, 456] on button "Done" at bounding box center [105, 456] width 16 height 11
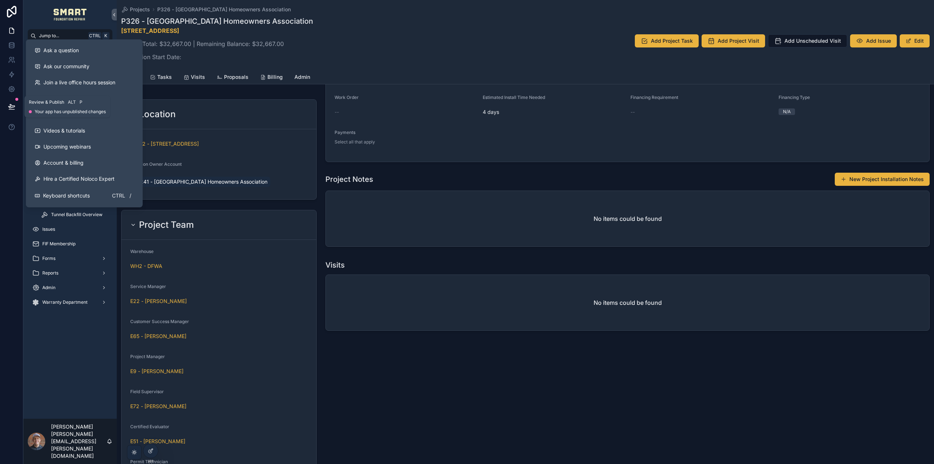
click at [16, 107] on button at bounding box center [12, 106] width 16 height 20
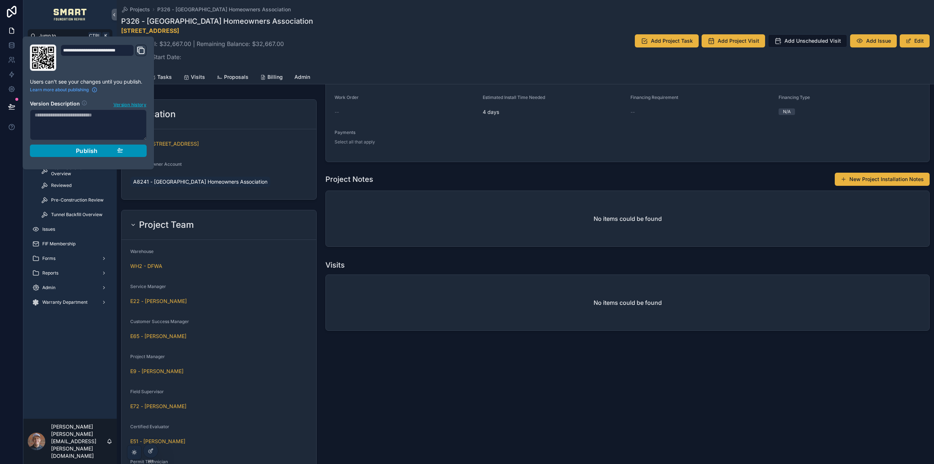
click at [93, 151] on span "Publish" at bounding box center [87, 150] width 22 height 7
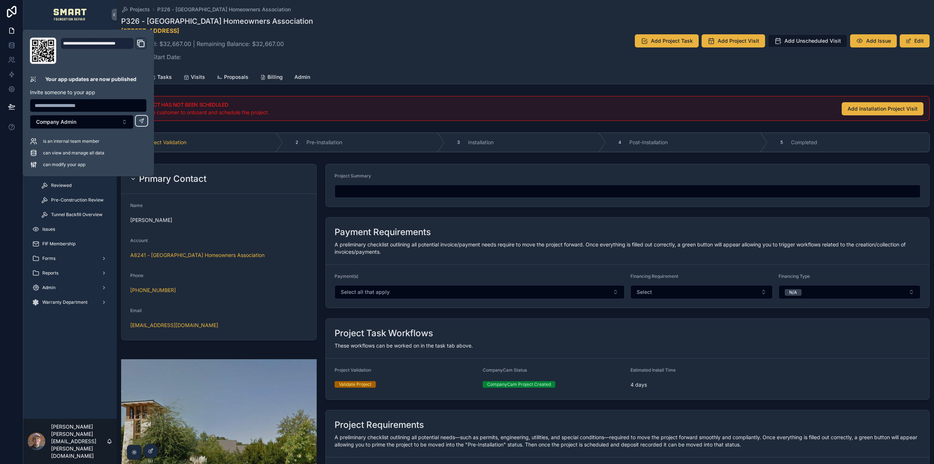
click at [396, 63] on div "P326 - Paloma Creek Homeowners Association 400 Lake Point Drive, Little Elm, TX…" at bounding box center [525, 41] width 809 height 50
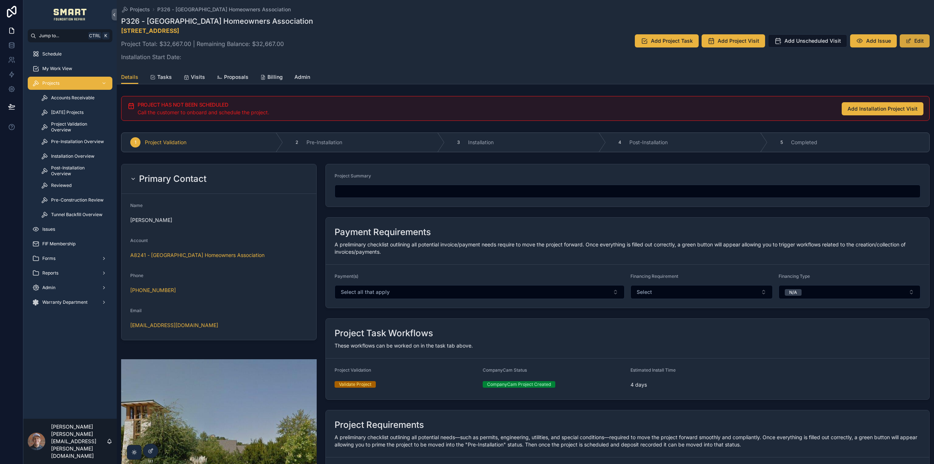
click at [917, 39] on button "Edit" at bounding box center [915, 40] width 30 height 13
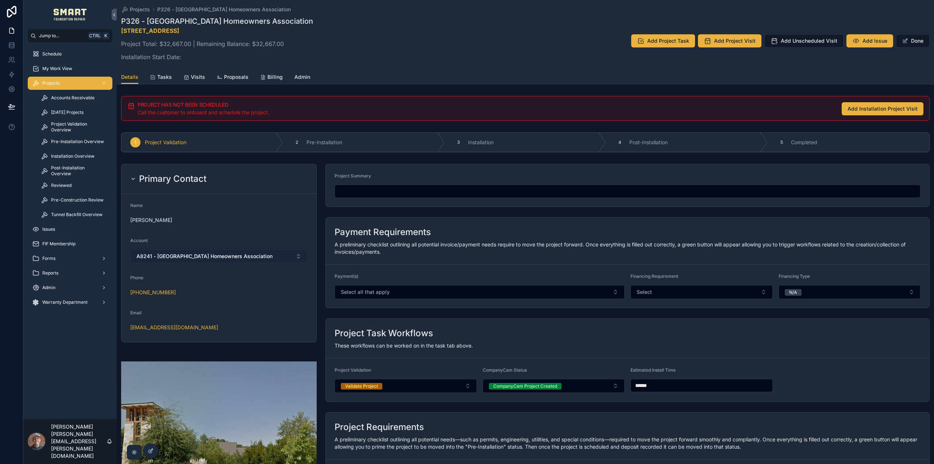
click at [290, 259] on button "A8241 - Paloma Creek Homeowners Association" at bounding box center [218, 256] width 177 height 14
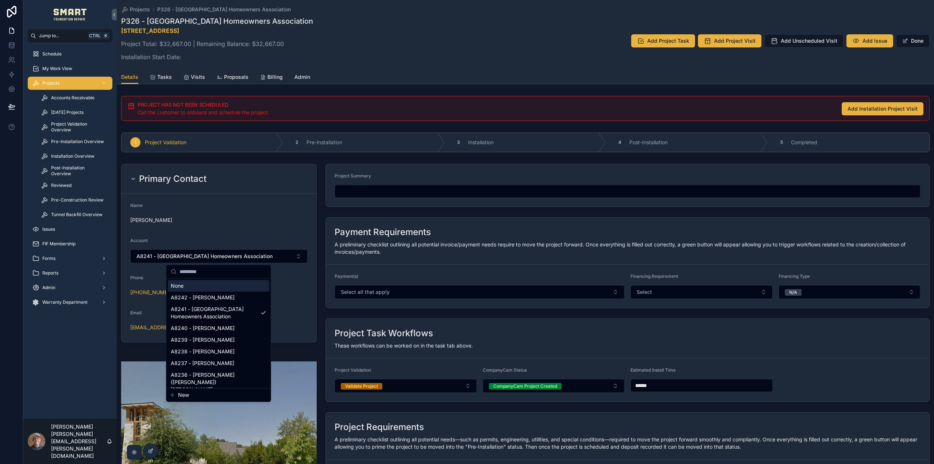
click at [199, 273] on input "scrollable content" at bounding box center [223, 271] width 87 height 13
click at [201, 274] on input "scrollable content" at bounding box center [223, 271] width 87 height 13
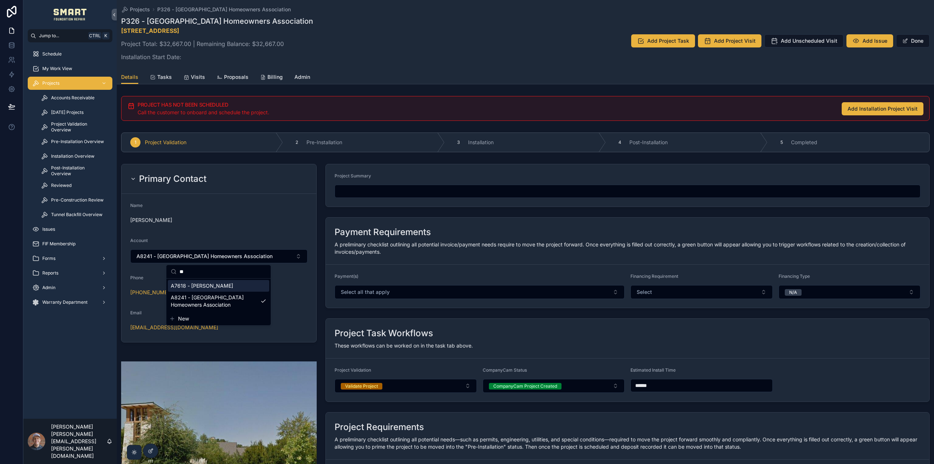
type input "*"
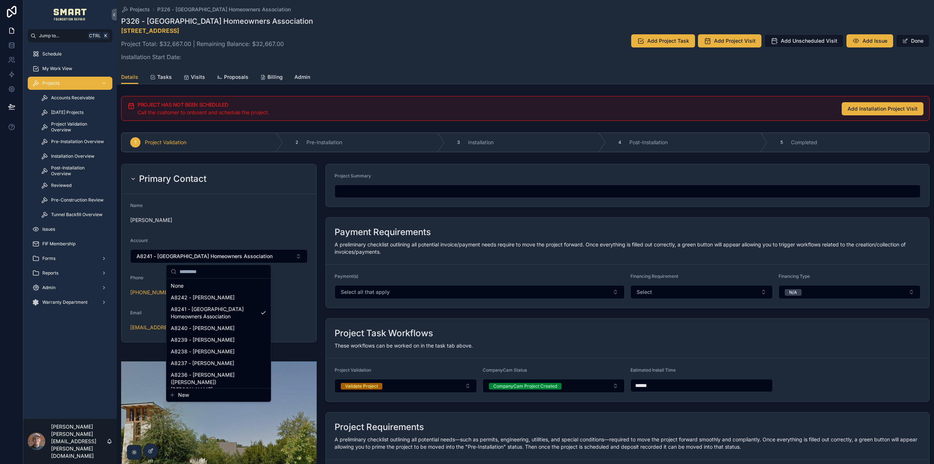
click at [185, 396] on span "New" at bounding box center [183, 394] width 11 height 7
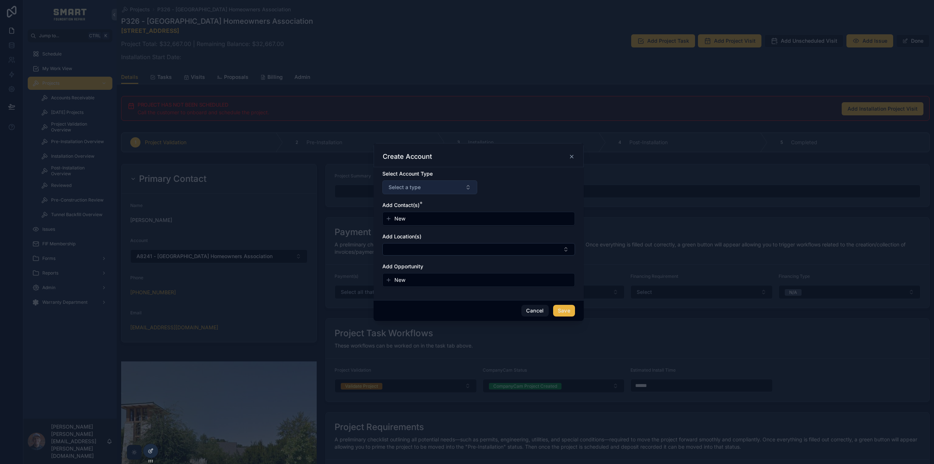
click at [439, 188] on button "Select a type" at bounding box center [429, 187] width 95 height 14
click at [404, 228] on div "Company" at bounding box center [396, 227] width 20 height 7
click at [404, 219] on span "New" at bounding box center [399, 218] width 11 height 7
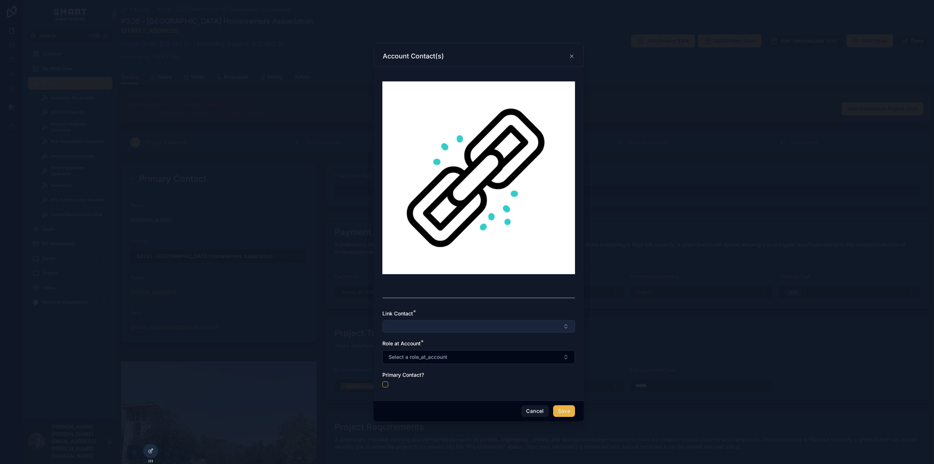
click at [416, 327] on button "Select Button" at bounding box center [478, 326] width 193 height 12
click at [452, 340] on input "scrollable content" at bounding box center [483, 340] width 87 height 13
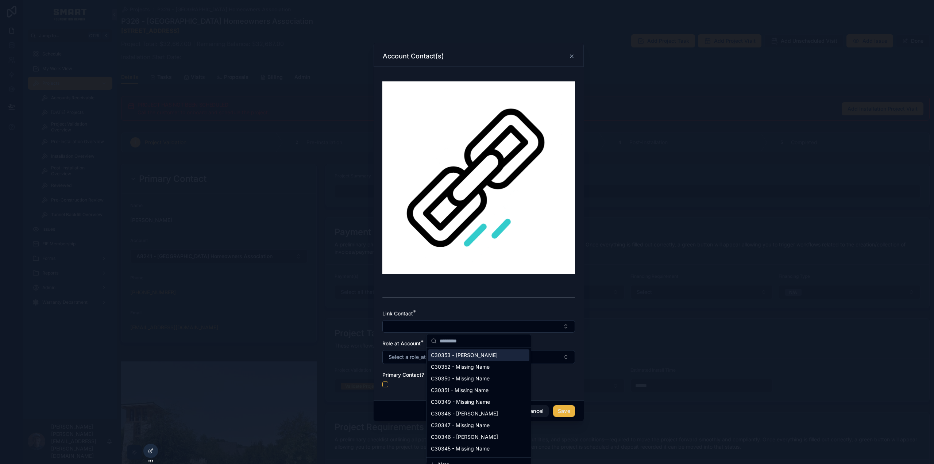
click at [506, 319] on div "Link Contact *" at bounding box center [478, 321] width 193 height 23
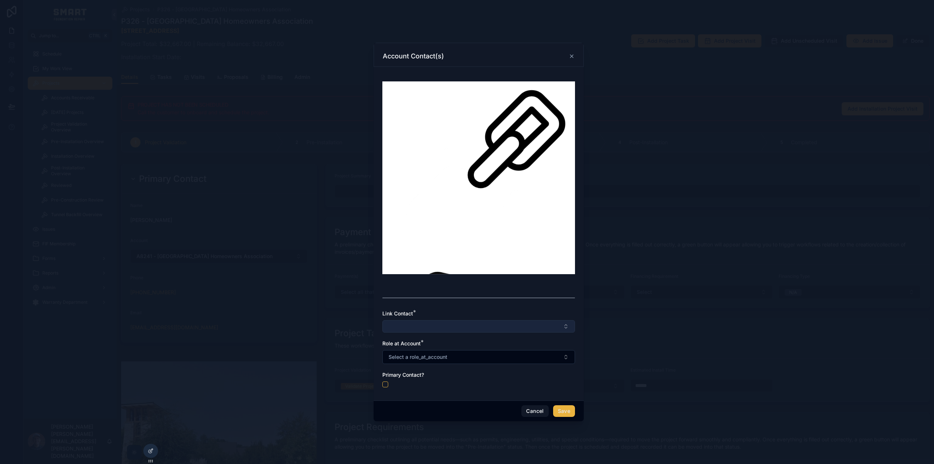
click at [457, 321] on button "Select Button" at bounding box center [478, 326] width 193 height 12
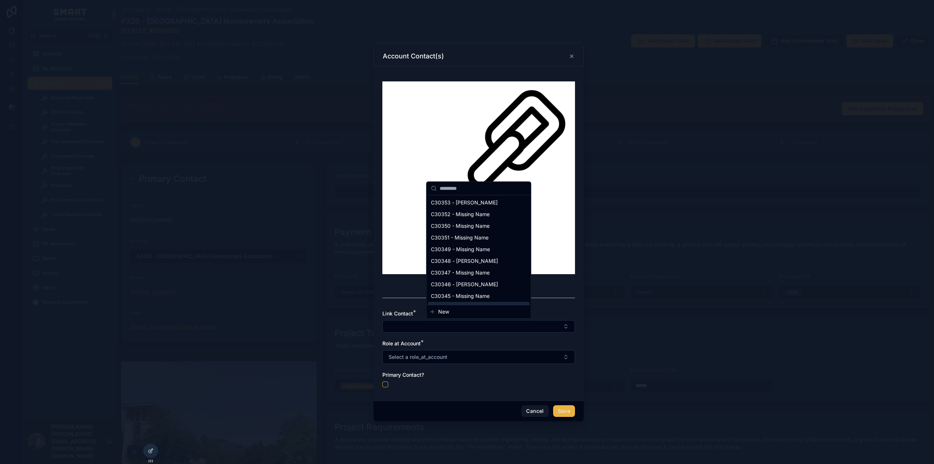
click at [446, 311] on span "New" at bounding box center [443, 311] width 11 height 7
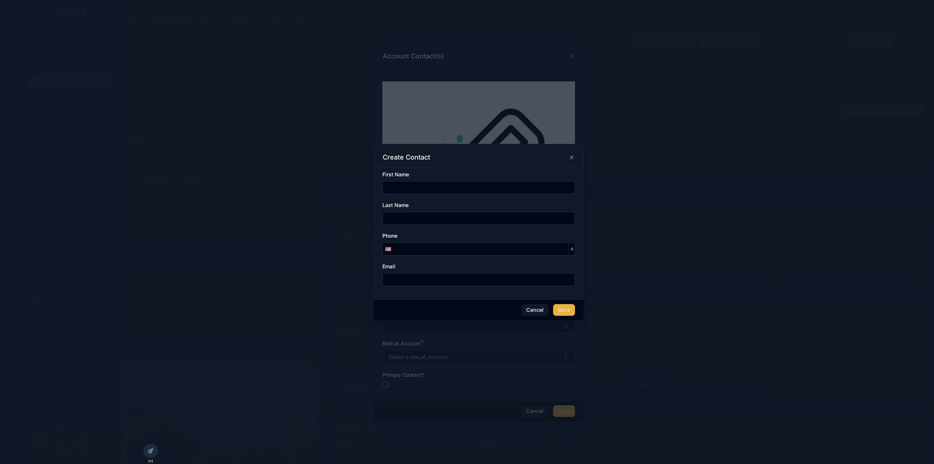
click at [416, 188] on input "scrollable content" at bounding box center [479, 187] width 192 height 10
type input "*****"
type input "********"
click at [431, 203] on div "Last Name" at bounding box center [478, 204] width 193 height 7
click at [415, 251] on input "scrollable content" at bounding box center [480, 249] width 175 height 10
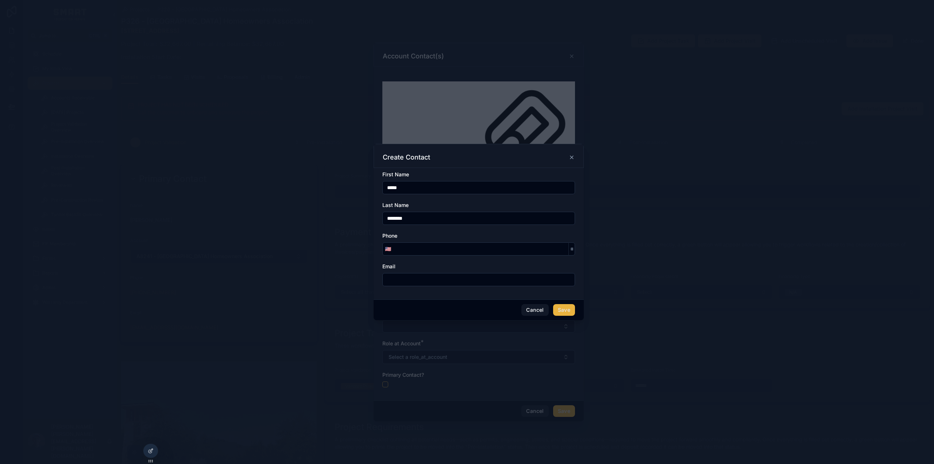
click at [416, 277] on input "scrollable content" at bounding box center [479, 279] width 192 height 10
click at [505, 282] on input "scrollable content" at bounding box center [479, 279] width 192 height 10
paste input "**********"
click at [521, 266] on div "Email" at bounding box center [478, 266] width 193 height 7
click at [390, 277] on input "**********" at bounding box center [479, 279] width 192 height 10
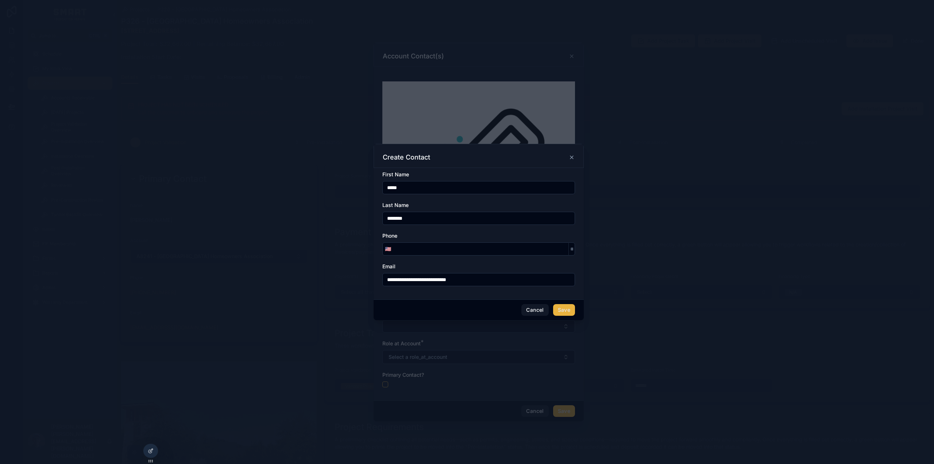
type input "**********"
click at [458, 268] on div "Email" at bounding box center [478, 266] width 193 height 7
click at [568, 311] on button "Save" at bounding box center [564, 310] width 22 height 12
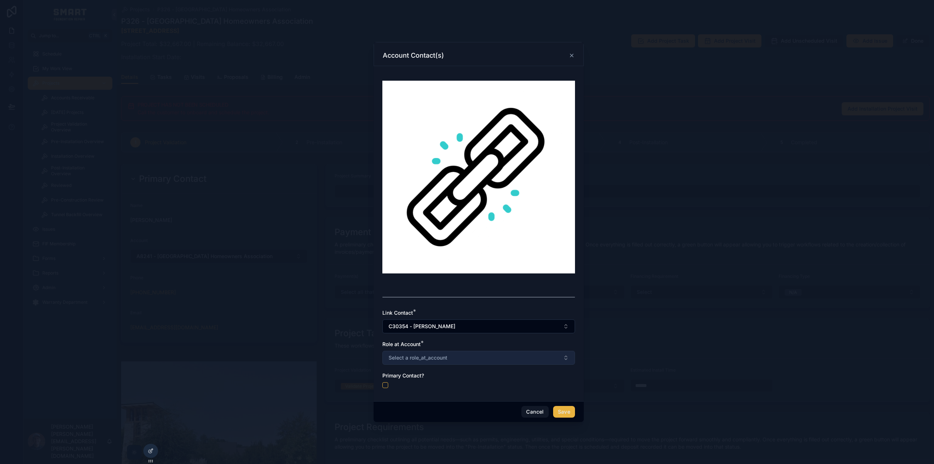
click at [414, 360] on span "Select a role_at_account" at bounding box center [418, 357] width 59 height 7
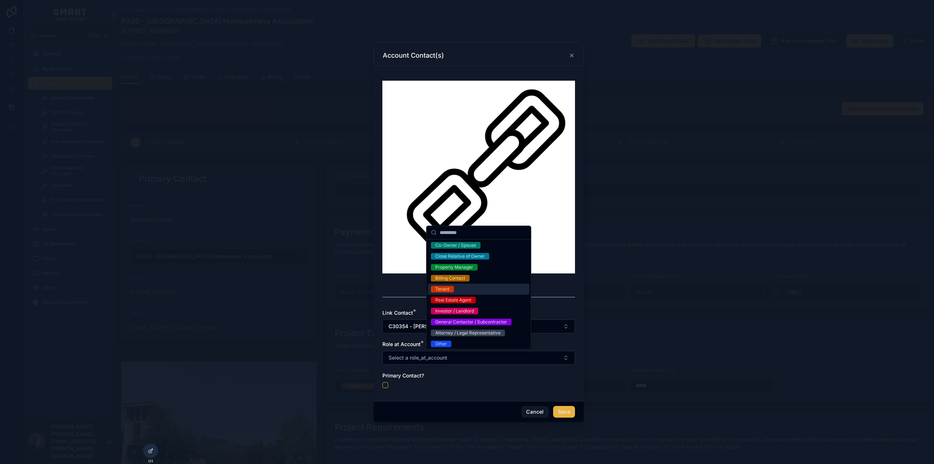
scroll to position [14, 0]
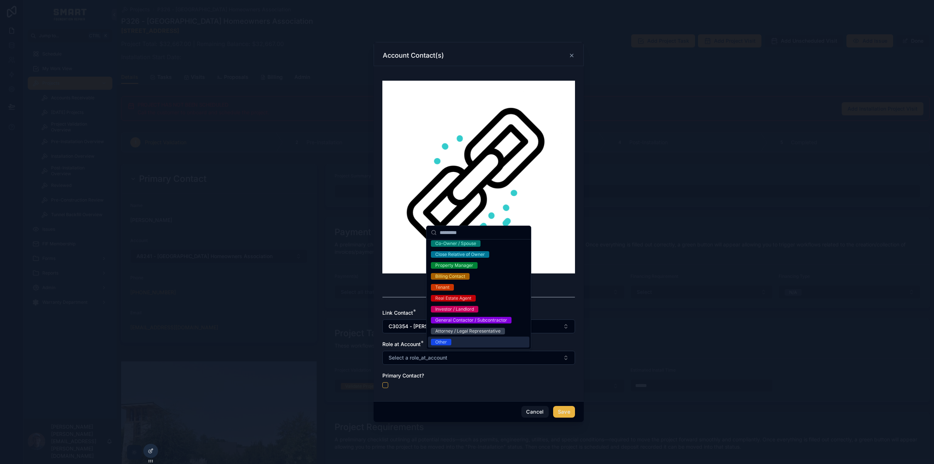
click at [445, 341] on div "Other" at bounding box center [441, 342] width 12 height 7
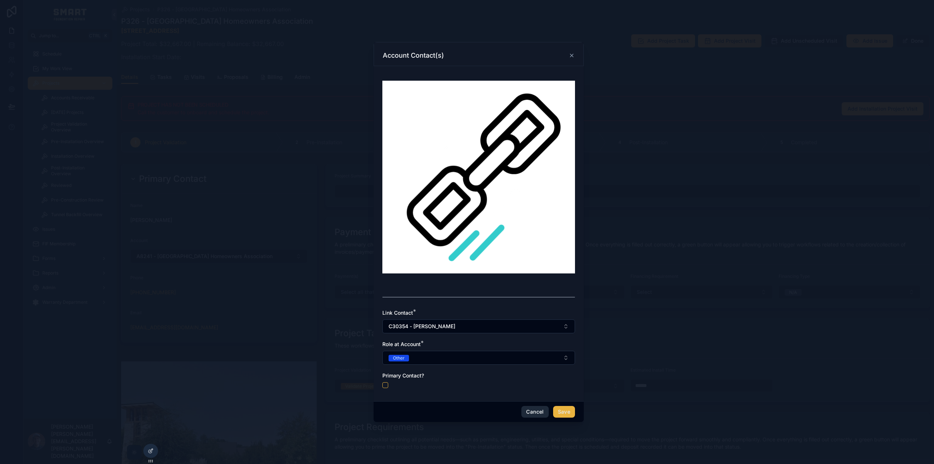
click at [543, 409] on button "Cancel" at bounding box center [534, 412] width 27 height 12
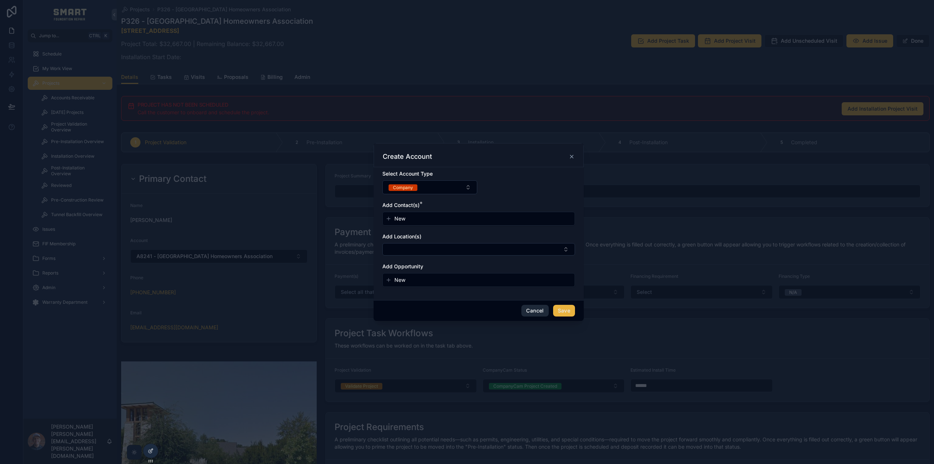
click at [535, 312] on button "Cancel" at bounding box center [534, 311] width 27 height 12
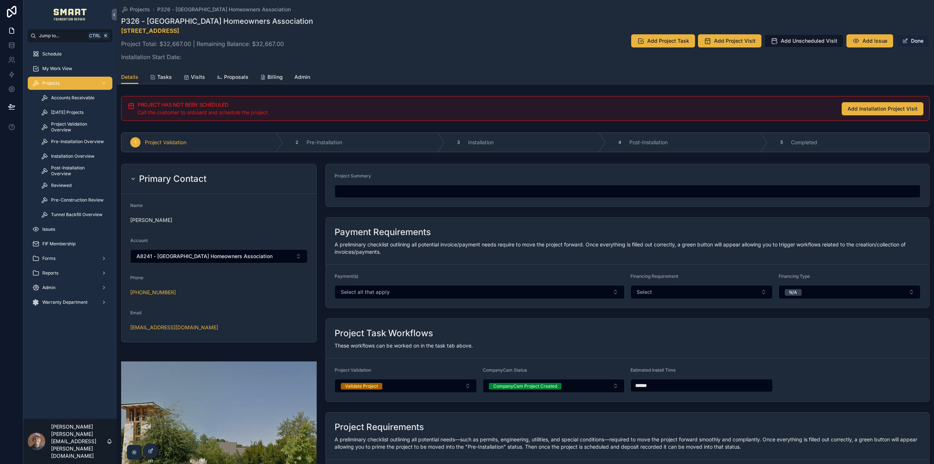
click at [924, 40] on button "Done" at bounding box center [913, 40] width 34 height 13
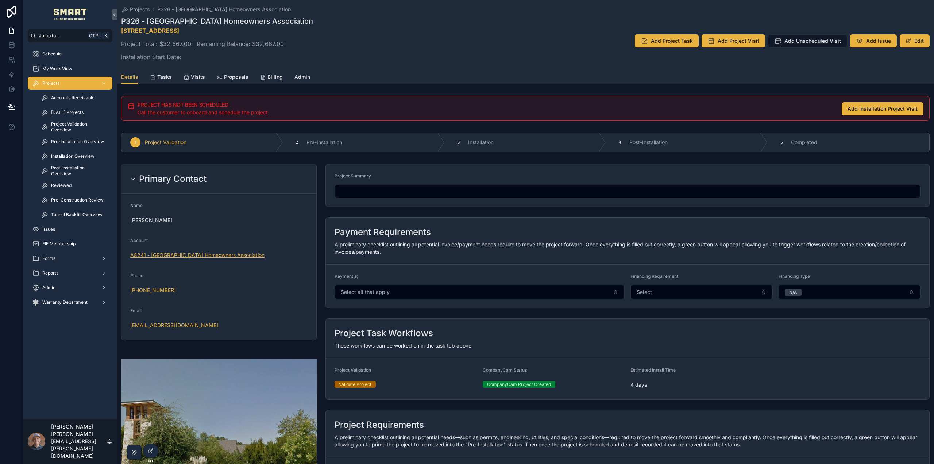
click at [199, 255] on span "A8241 - Paloma Creek Homeowners Association" at bounding box center [197, 254] width 134 height 7
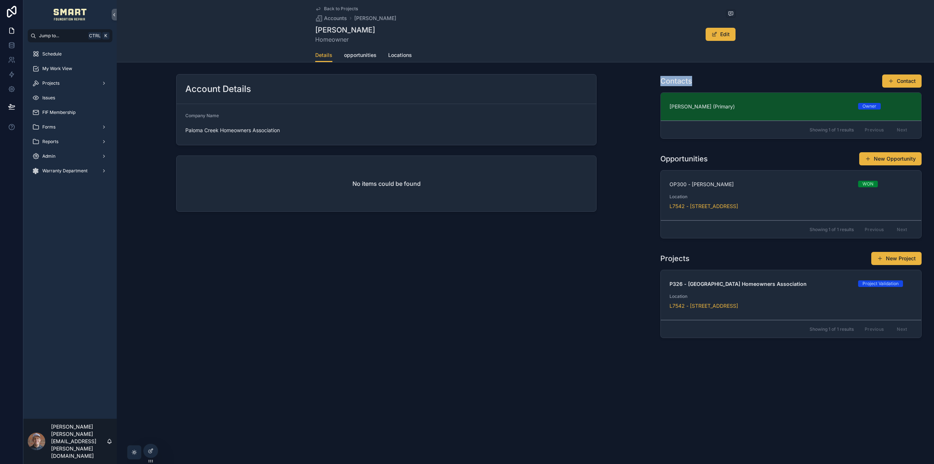
drag, startPoint x: 659, startPoint y: 80, endPoint x: 720, endPoint y: 87, distance: 61.4
click at [729, 86] on div "Contacts Contact Sandy Hitchcock (Primary) Owner Remove Linked Contact Make Pri…" at bounding box center [791, 107] width 270 height 73
click at [703, 79] on div "Contacts Contact" at bounding box center [790, 81] width 261 height 14
drag, startPoint x: 661, startPoint y: 79, endPoint x: 700, endPoint y: 82, distance: 38.8
click at [700, 82] on div "Contacts Contact" at bounding box center [790, 81] width 261 height 14
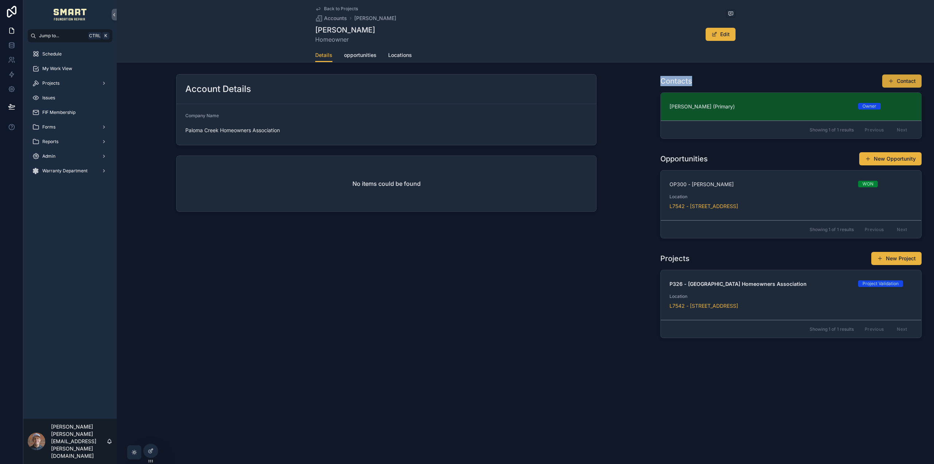
click at [905, 80] on button "Contact" at bounding box center [901, 80] width 39 height 13
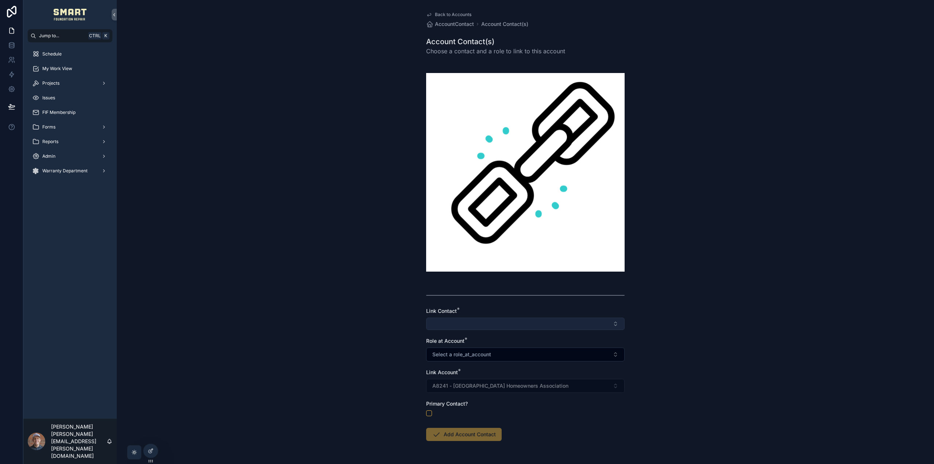
click at [458, 323] on button "Select Button" at bounding box center [525, 323] width 198 height 12
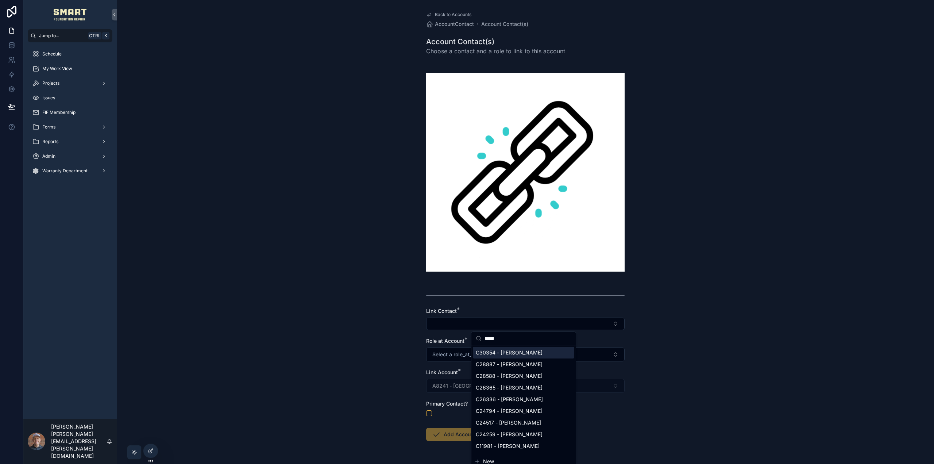
type input "*****"
click at [530, 352] on span "C30354 - Craig McCollum" at bounding box center [509, 352] width 67 height 7
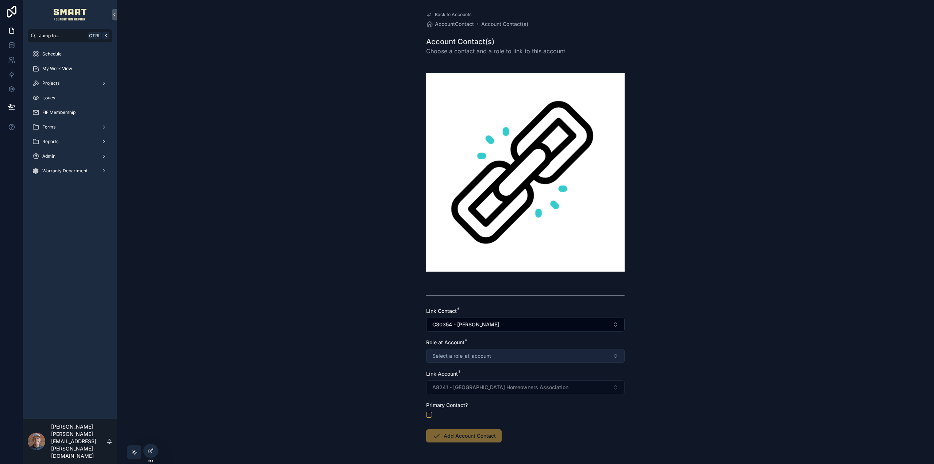
click at [488, 356] on span "Select a role_at_account" at bounding box center [461, 355] width 59 height 7
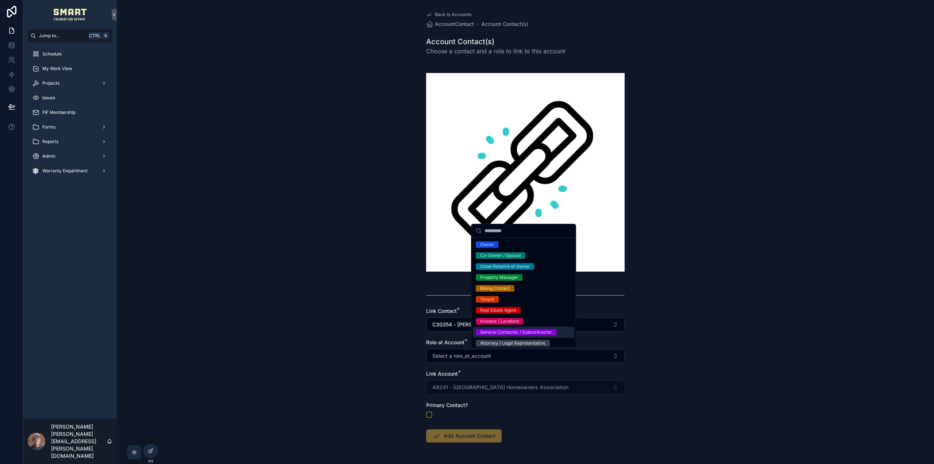
click at [511, 334] on div "General Contactor / Subcontractor" at bounding box center [516, 332] width 72 height 7
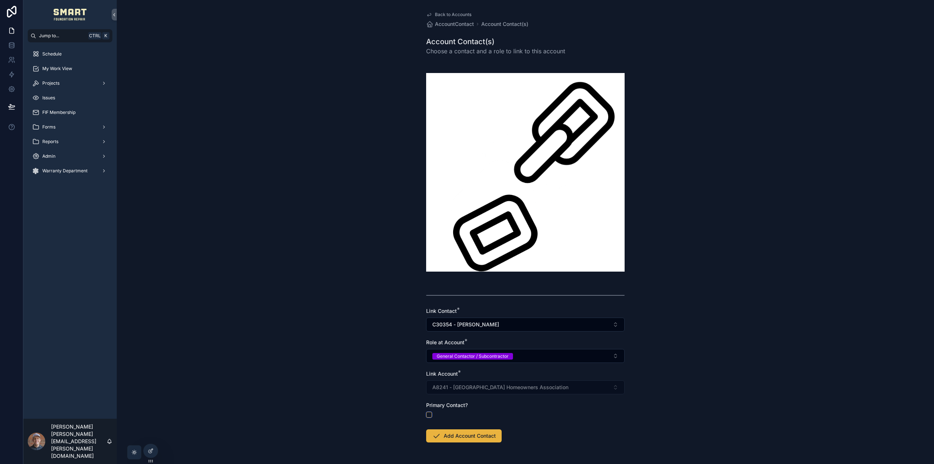
click at [427, 412] on button "scrollable content" at bounding box center [429, 415] width 6 height 6
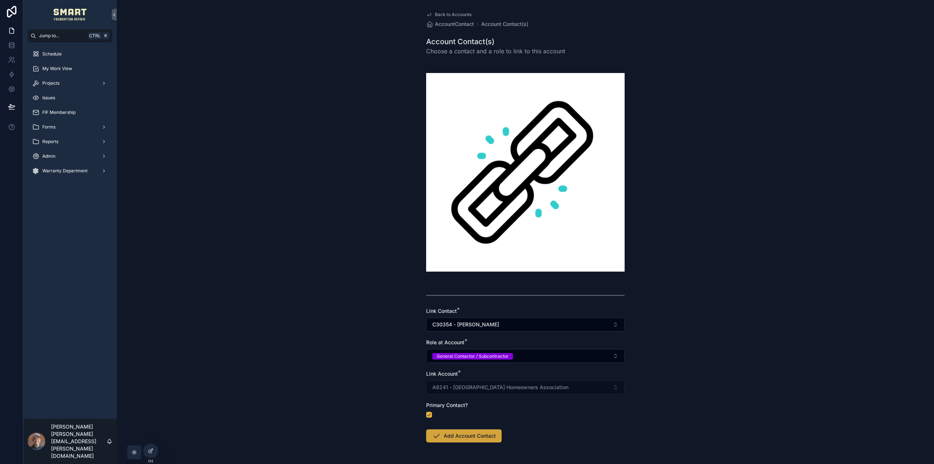
click at [476, 437] on button "Add Account Contact" at bounding box center [464, 435] width 76 height 13
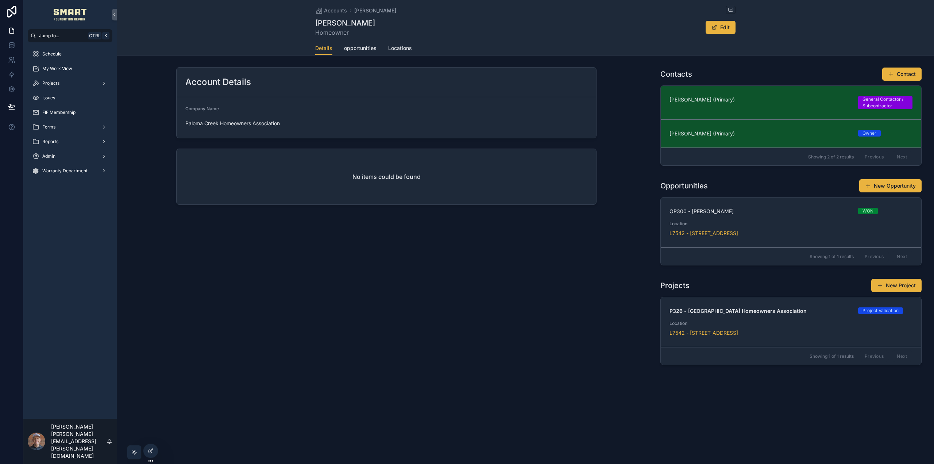
click at [744, 136] on span "Sandy Hitchcock (Primary)" at bounding box center [760, 133] width 180 height 7
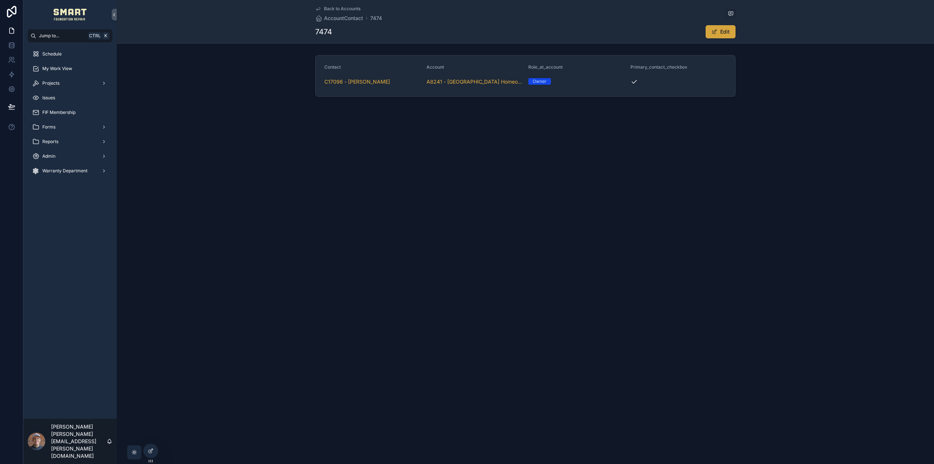
click at [720, 30] on button "Edit" at bounding box center [721, 31] width 30 height 13
click at [631, 78] on button "scrollable content" at bounding box center [633, 79] width 6 height 6
click at [716, 32] on button "Done" at bounding box center [719, 31] width 34 height 13
click at [320, 6] on icon "scrollable content" at bounding box center [318, 9] width 6 height 6
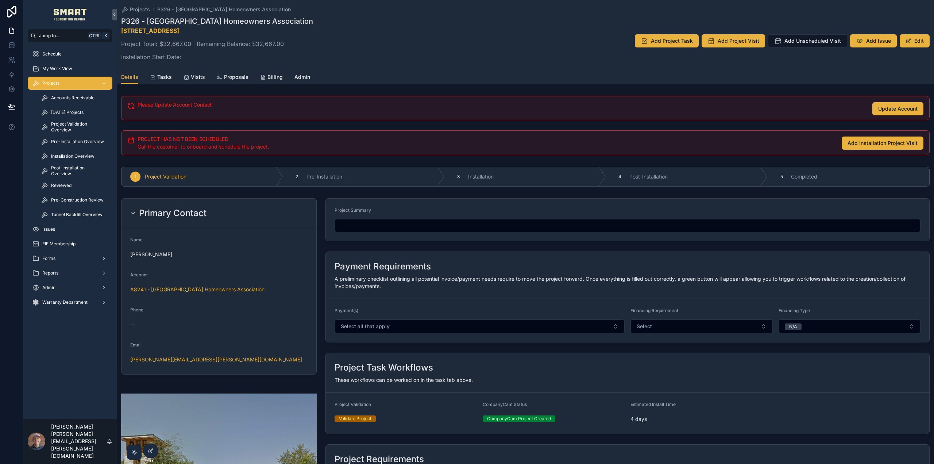
drag, startPoint x: 130, startPoint y: 252, endPoint x: 196, endPoint y: 256, distance: 66.9
click at [196, 256] on form "Name Craig McCollum Account A8241 - Paloma Creek Homeowners Association Phone -…" at bounding box center [219, 301] width 195 height 146
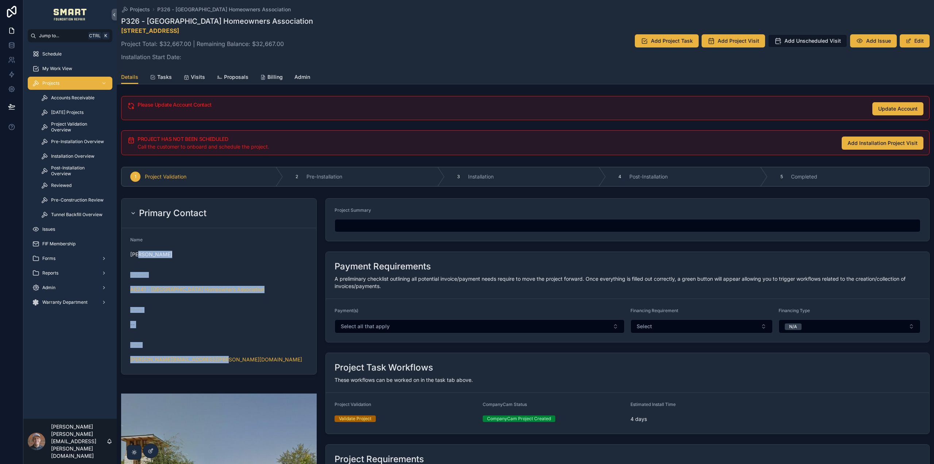
drag, startPoint x: 232, startPoint y: 358, endPoint x: 138, endPoint y: 249, distance: 144.1
click at [138, 249] on form "Name Craig McCollum Account A8241 - Paloma Creek Homeowners Association Phone -…" at bounding box center [219, 301] width 195 height 146
click at [163, 324] on div "--" at bounding box center [218, 324] width 177 height 7
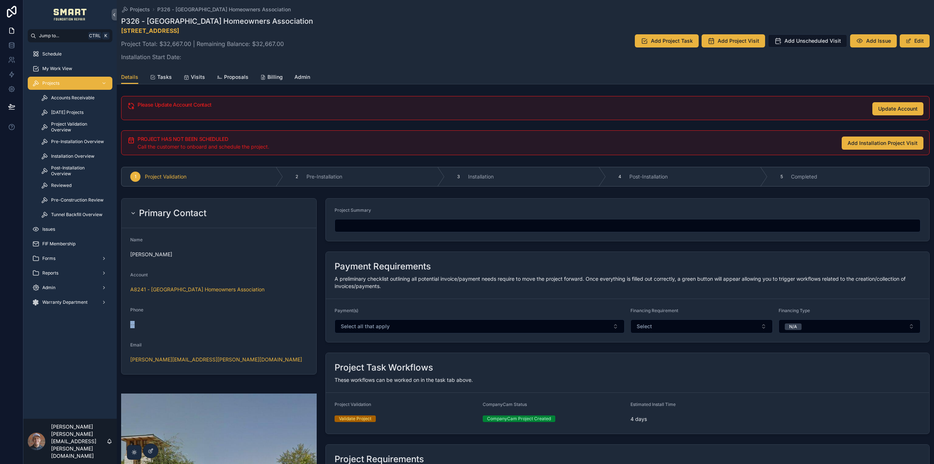
drag, startPoint x: 134, startPoint y: 325, endPoint x: 189, endPoint y: 307, distance: 58.7
click at [130, 325] on div "--" at bounding box center [218, 324] width 177 height 7
click at [903, 107] on span "Update Account" at bounding box center [897, 108] width 39 height 7
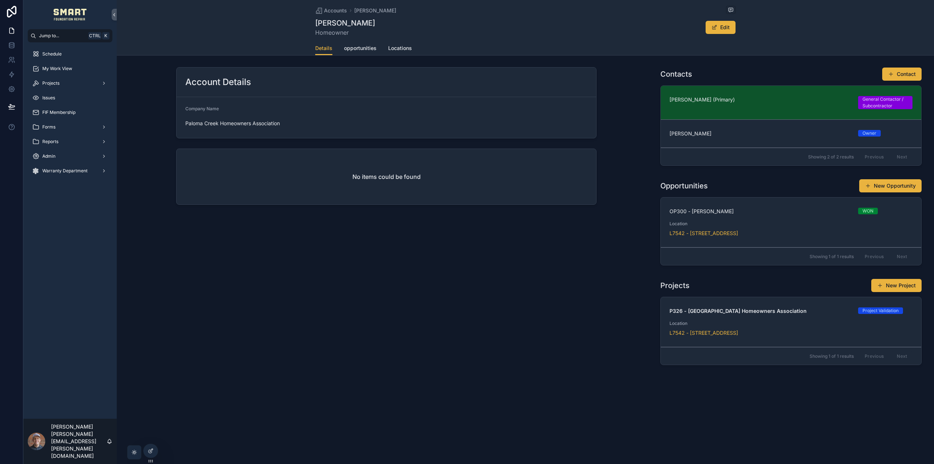
click at [706, 100] on span "Craig McCollum (Primary)" at bounding box center [760, 99] width 180 height 7
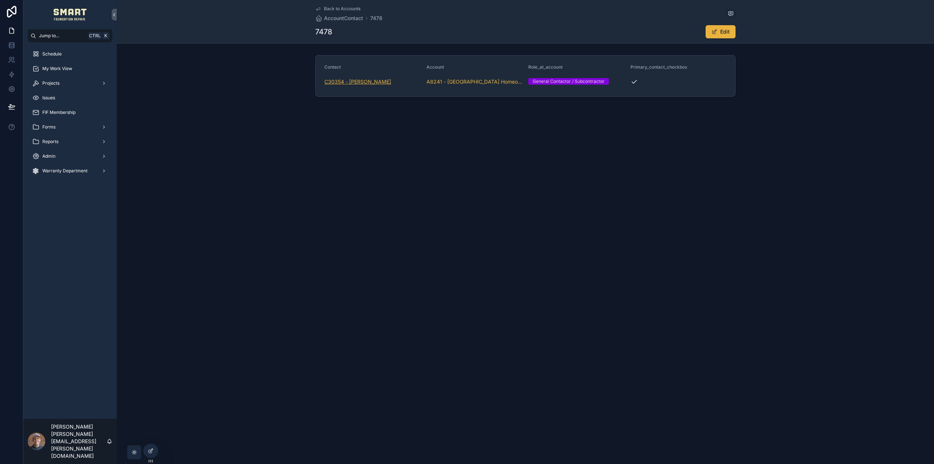
click at [340, 81] on span "C30354 - Craig McCollum" at bounding box center [357, 81] width 67 height 7
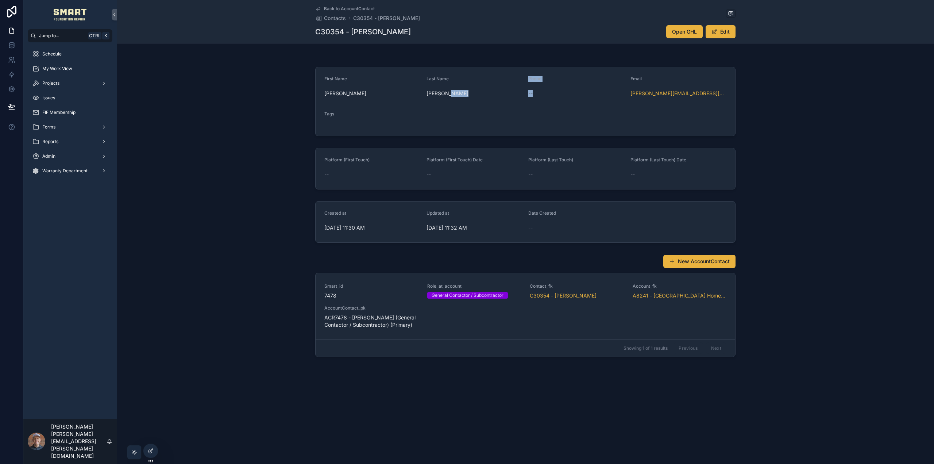
drag, startPoint x: 539, startPoint y: 93, endPoint x: 522, endPoint y: 88, distance: 17.3
click at [522, 88] on form "First Name Craig Last Name McCollum Phone -- Email craig.mccollum@fsresidential…" at bounding box center [526, 101] width 420 height 69
click at [545, 95] on div "--" at bounding box center [576, 93] width 96 height 7
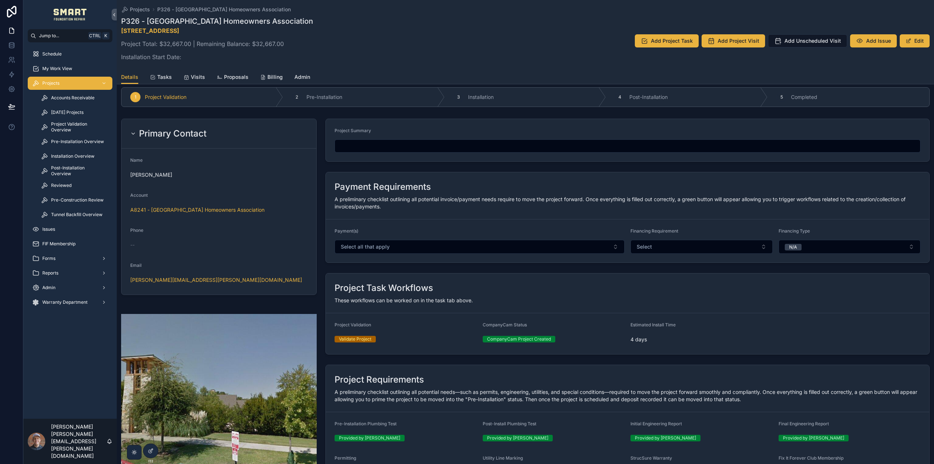
scroll to position [73, 0]
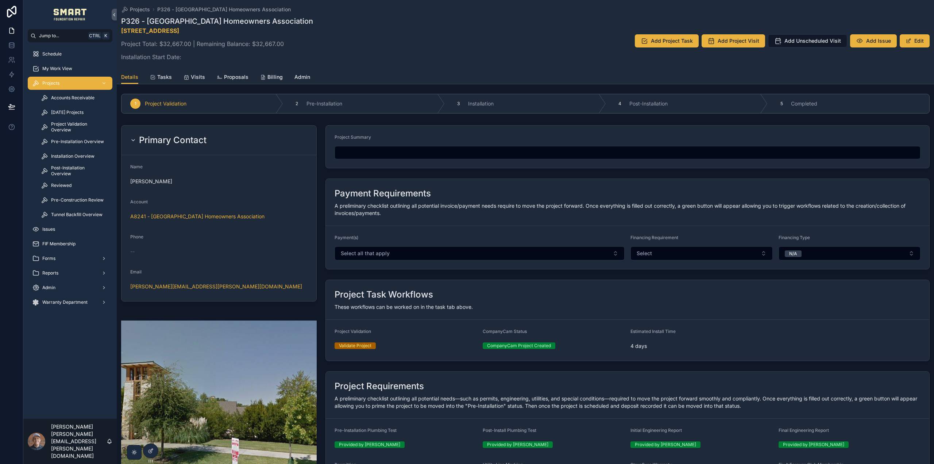
click at [233, 77] on span "Proposals" at bounding box center [236, 76] width 24 height 7
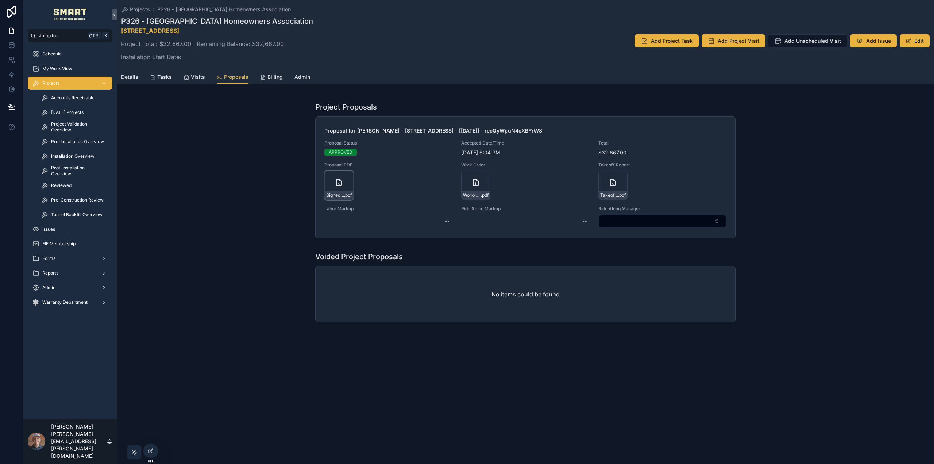
click at [338, 182] on icon "scrollable content" at bounding box center [339, 182] width 9 height 9
click at [473, 188] on div "Work-Order---Drawing-1 .pdf" at bounding box center [475, 185] width 29 height 29
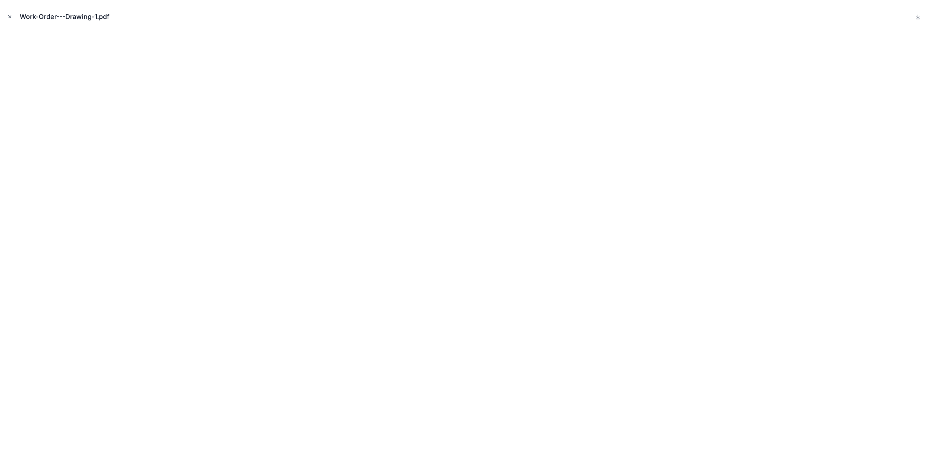
click at [10, 15] on icon "Close modal" at bounding box center [9, 16] width 5 height 5
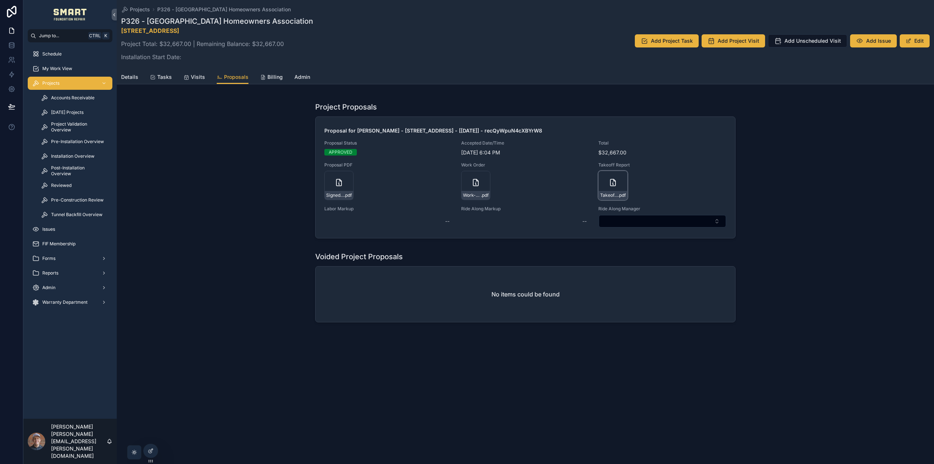
click at [609, 189] on div "Takeoff-Report---Drawing-1 .pdf" at bounding box center [612, 185] width 29 height 29
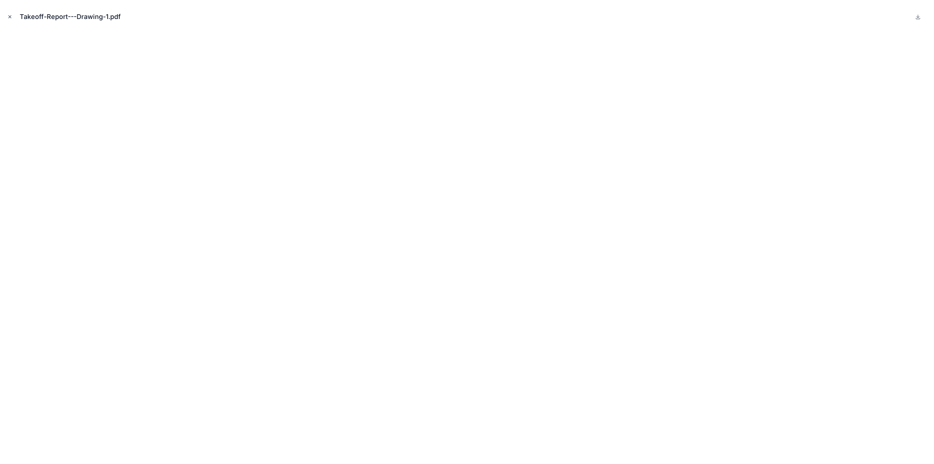
click at [12, 16] on button "Close modal" at bounding box center [10, 17] width 8 height 8
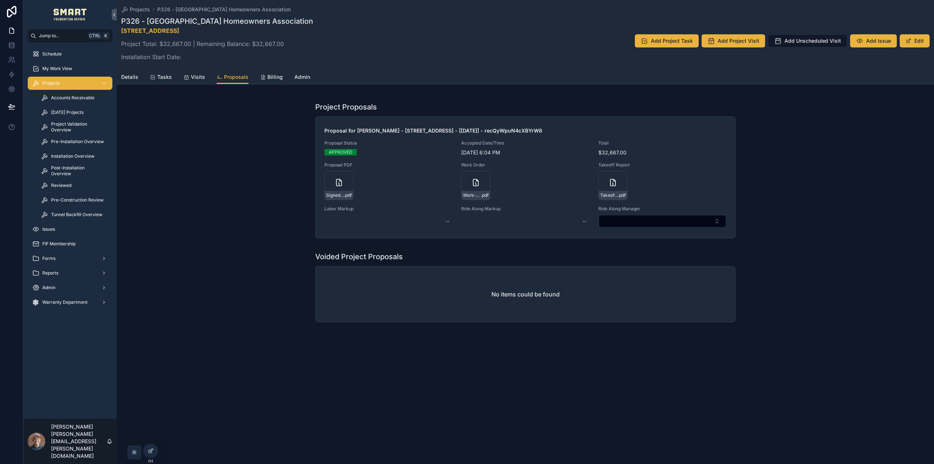
click at [127, 77] on span "Details" at bounding box center [129, 76] width 17 height 7
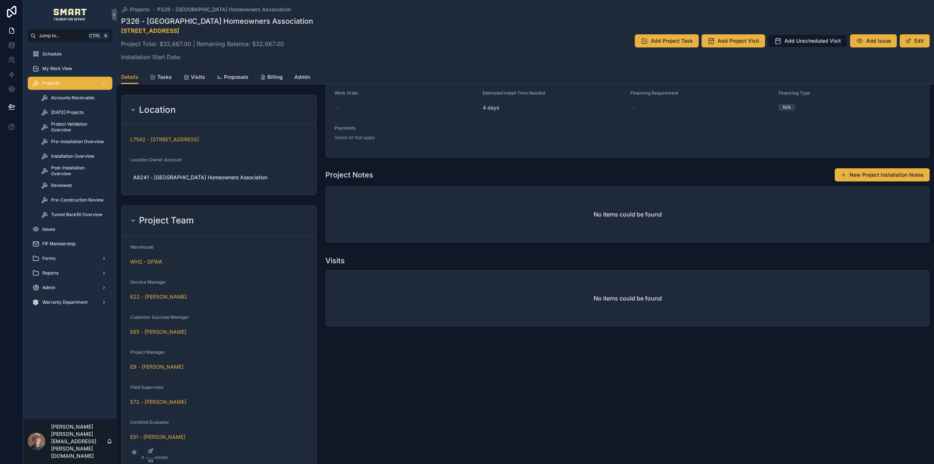
scroll to position [510, 0]
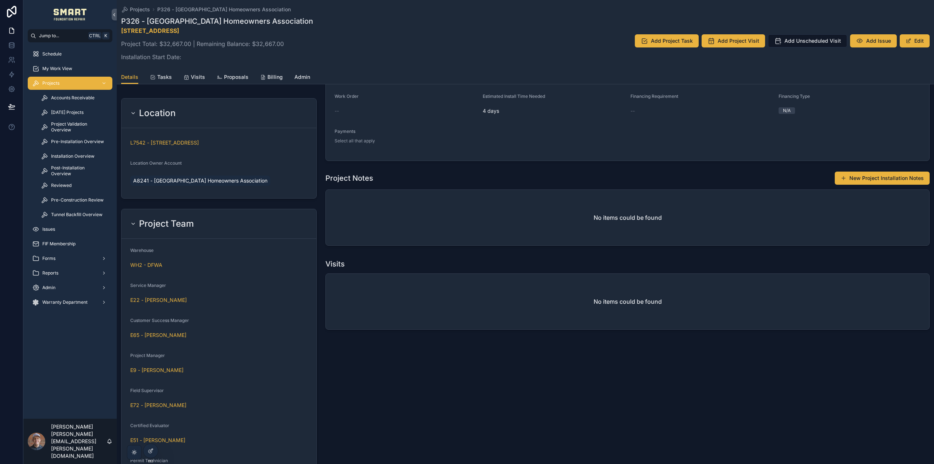
click at [301, 73] on link "Admin" at bounding box center [302, 77] width 16 height 15
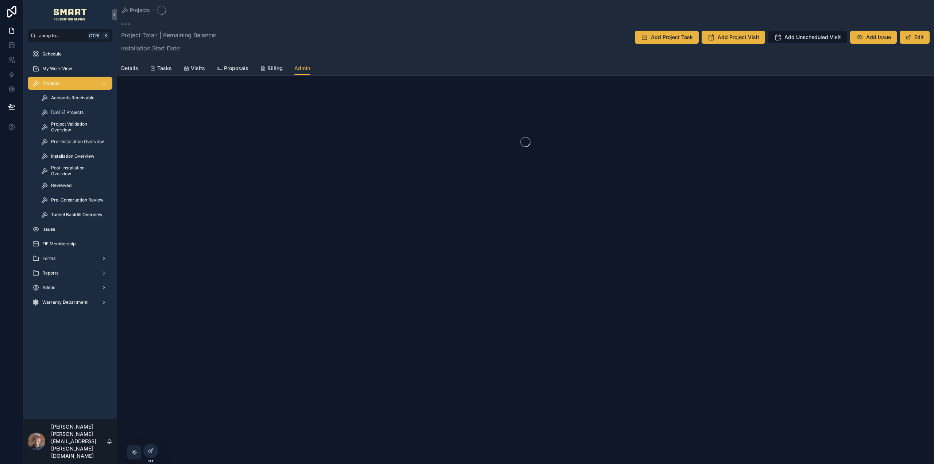
click at [164, 70] on div "Details Tasks Visits Proposals Billing Admin" at bounding box center [525, 68] width 809 height 14
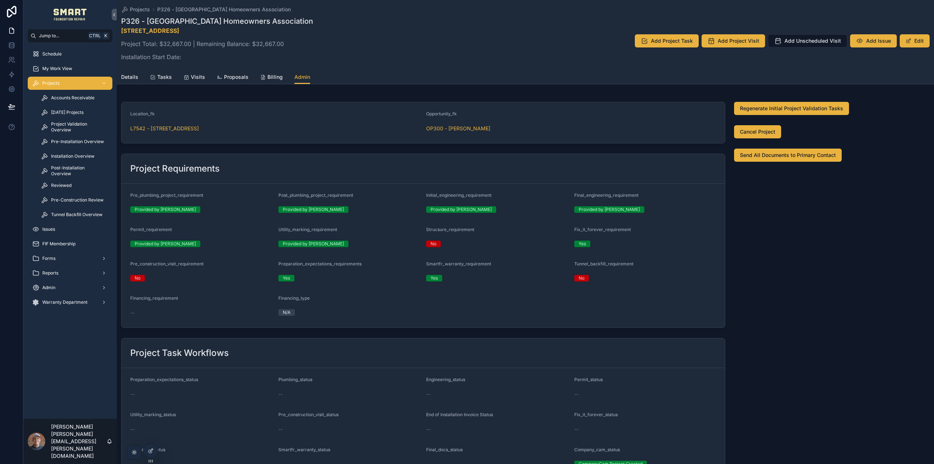
click at [159, 76] on span "Tasks" at bounding box center [164, 76] width 15 height 7
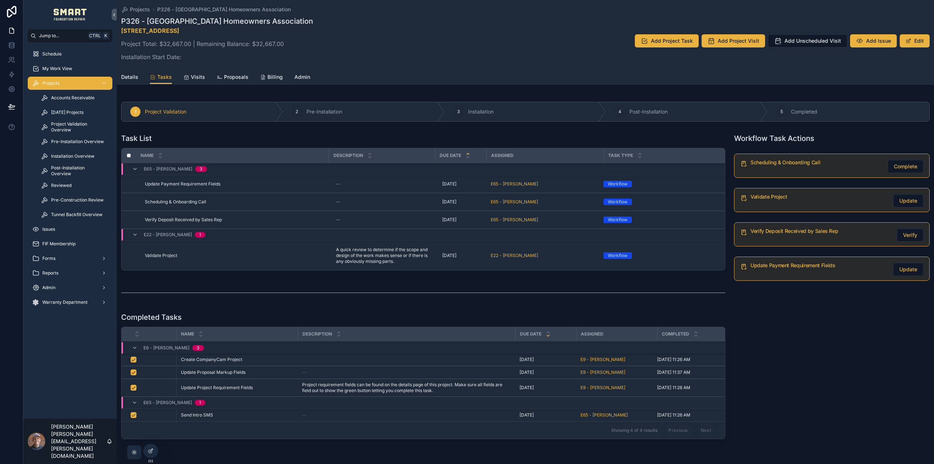
click at [122, 77] on span "Details" at bounding box center [129, 76] width 17 height 7
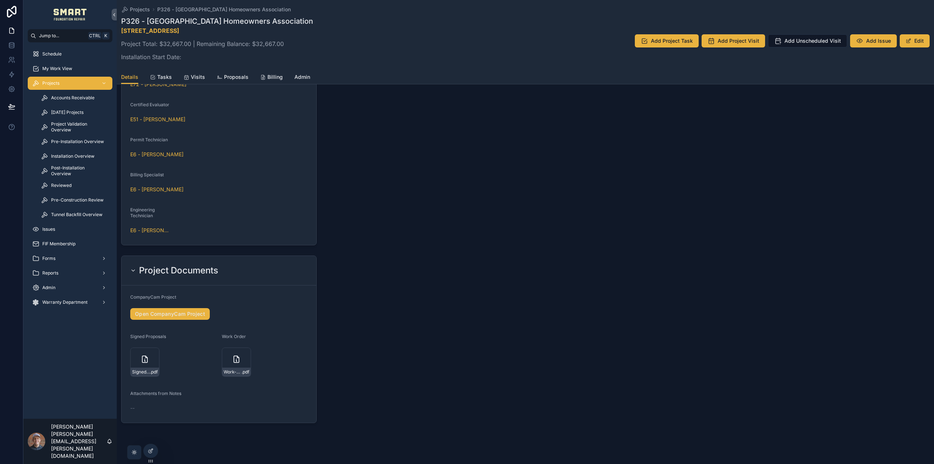
scroll to position [838, 0]
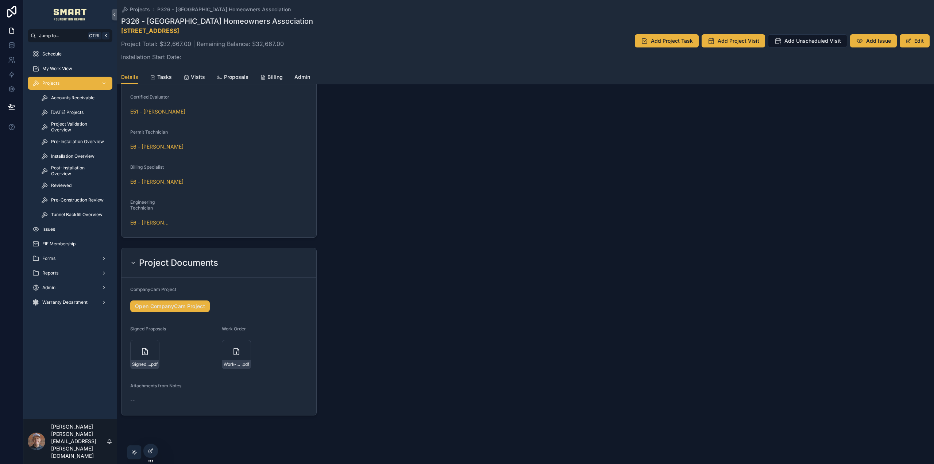
click at [53, 81] on span "Projects" at bounding box center [50, 83] width 17 height 6
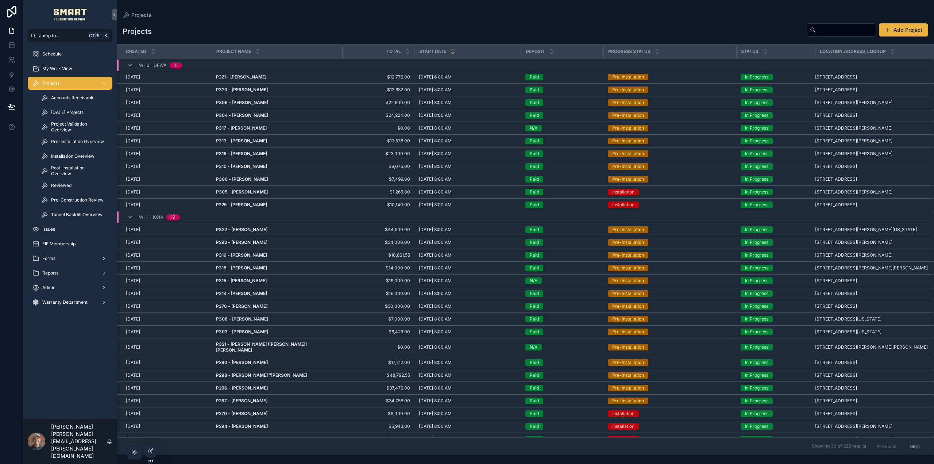
click at [816, 27] on input "scrollable content" at bounding box center [846, 30] width 60 height 10
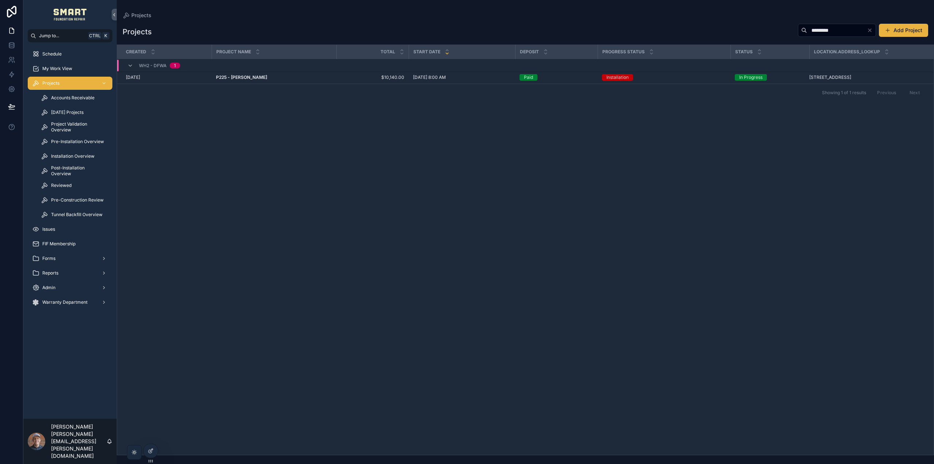
type input "*********"
click at [254, 79] on strong "P225 - Coy Tatum" at bounding box center [241, 76] width 51 height 5
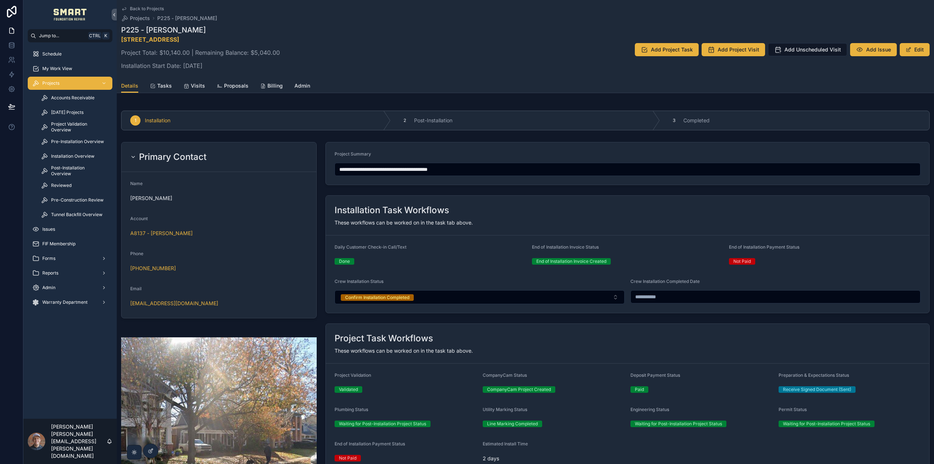
click at [302, 85] on span "Admin" at bounding box center [302, 85] width 16 height 7
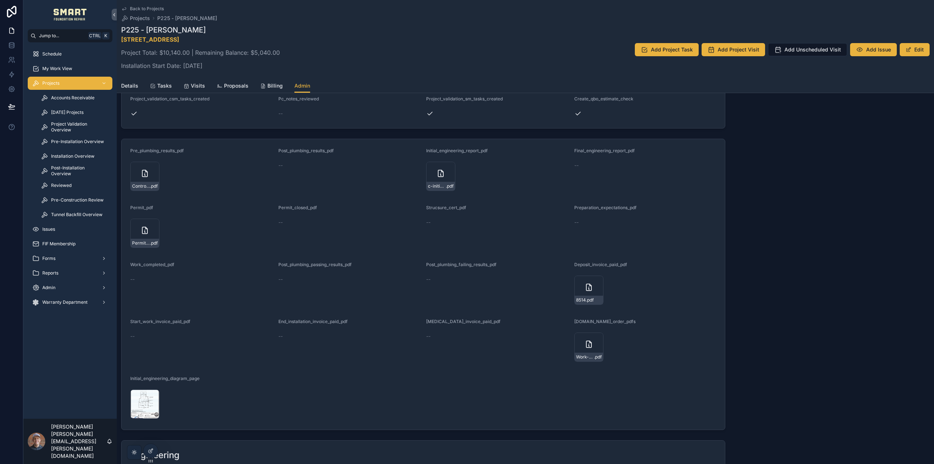
scroll to position [1241, 0]
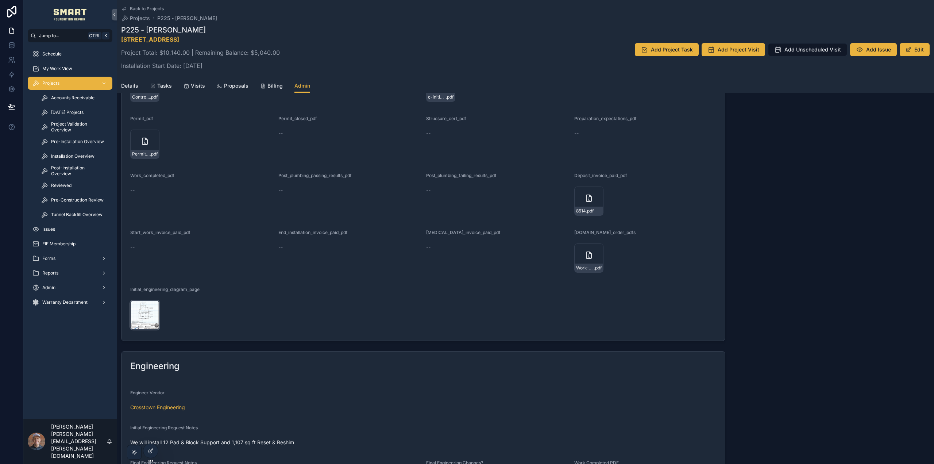
click at [144, 312] on div "Screenshot-2025-07-28-112610 .png" at bounding box center [144, 314] width 29 height 29
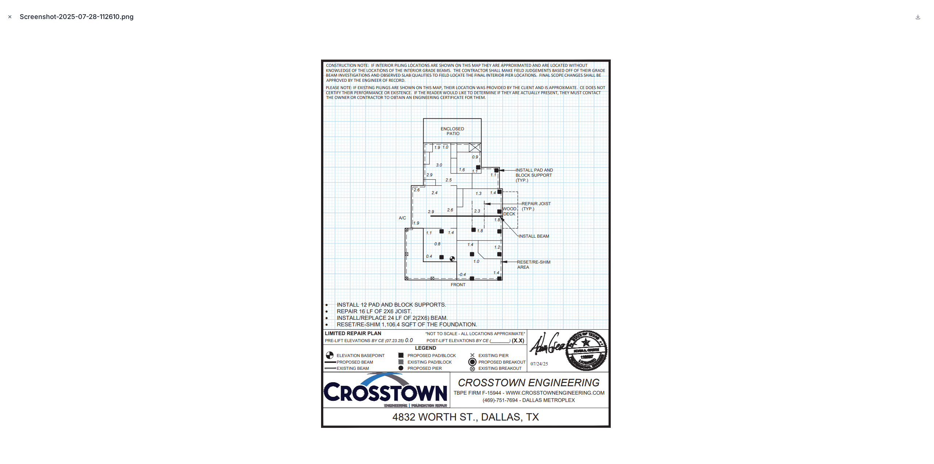
click at [9, 16] on icon "Close modal" at bounding box center [9, 16] width 5 height 5
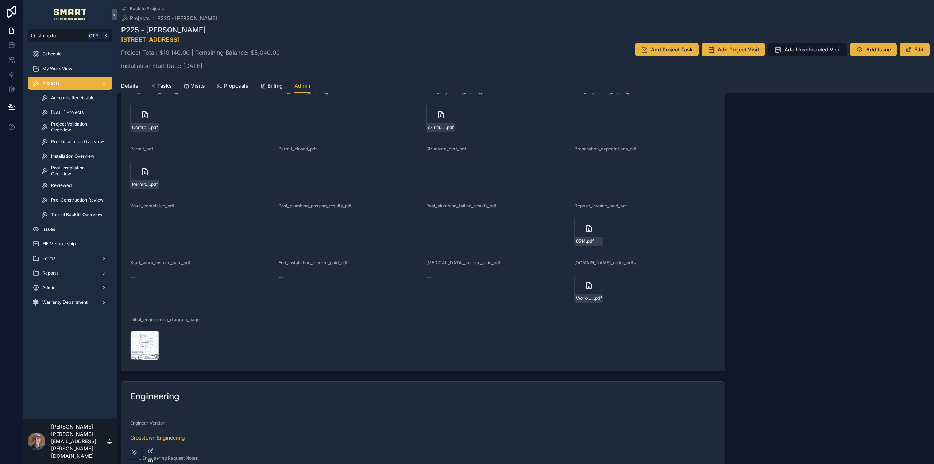
scroll to position [1204, 0]
click at [232, 84] on span "Proposals" at bounding box center [236, 85] width 24 height 7
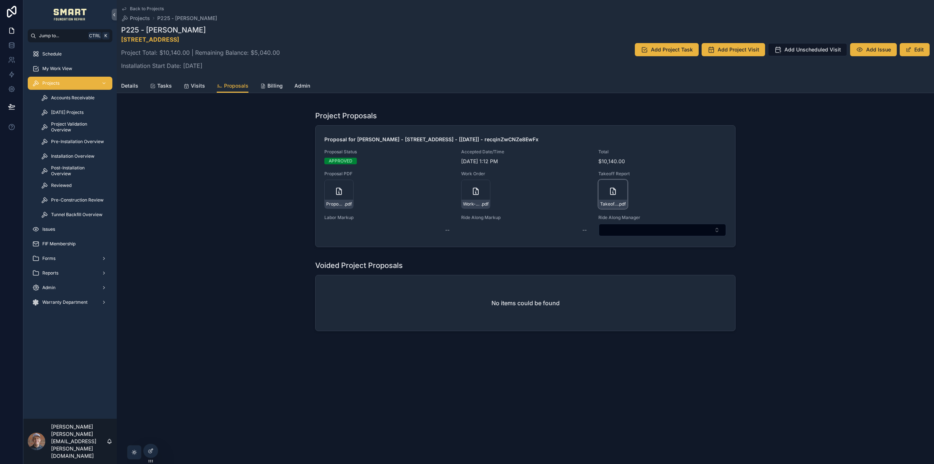
click at [612, 194] on icon "scrollable content" at bounding box center [612, 191] width 5 height 7
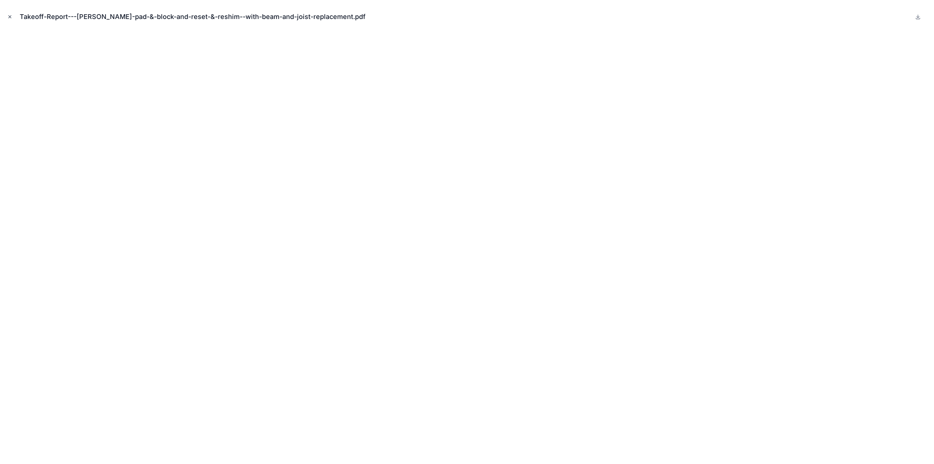
click at [14, 14] on div "Takeoff-Report---coy-pad-&-block-and-reset-&-reshim--with-beam-and-joist-replac…" at bounding box center [467, 17] width 922 height 22
click at [11, 15] on icon "Close modal" at bounding box center [9, 16] width 5 height 5
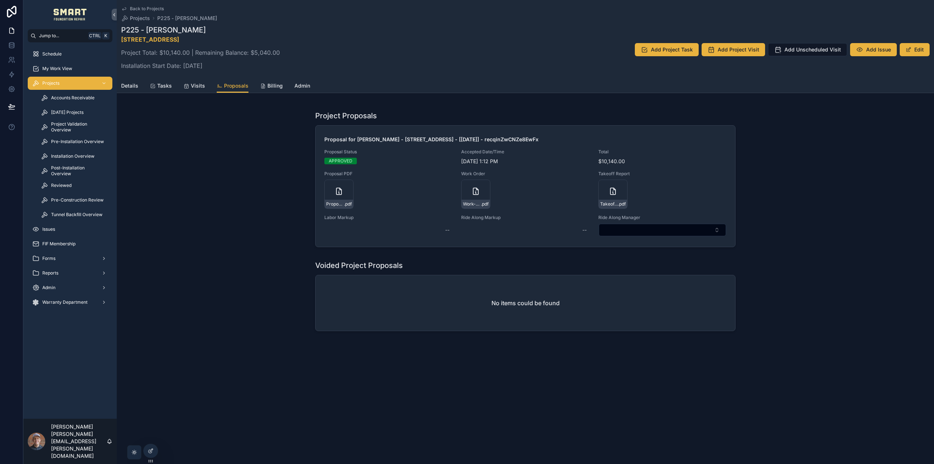
click at [134, 87] on span "Details" at bounding box center [129, 85] width 17 height 7
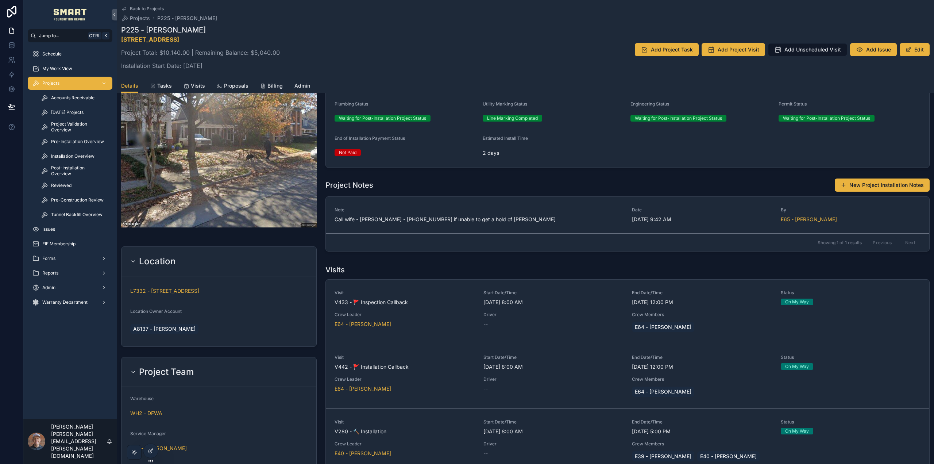
scroll to position [274, 0]
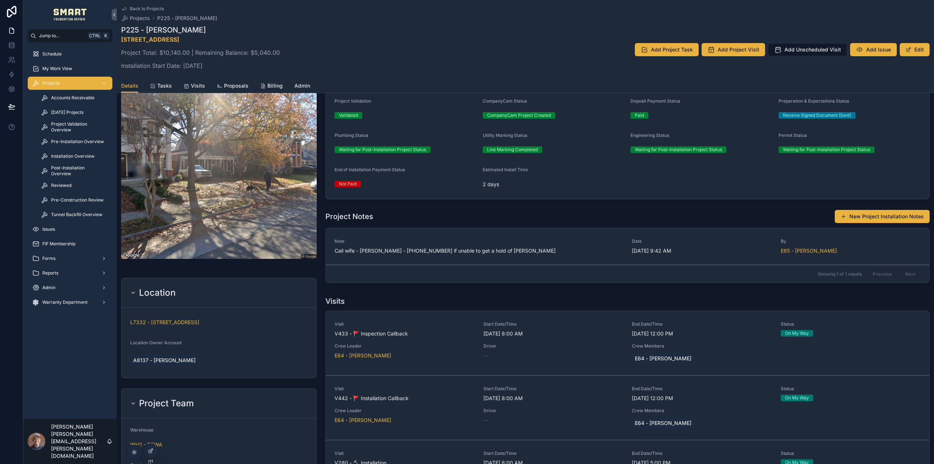
click at [0, 0] on icon at bounding box center [0, 0] width 0 height 0
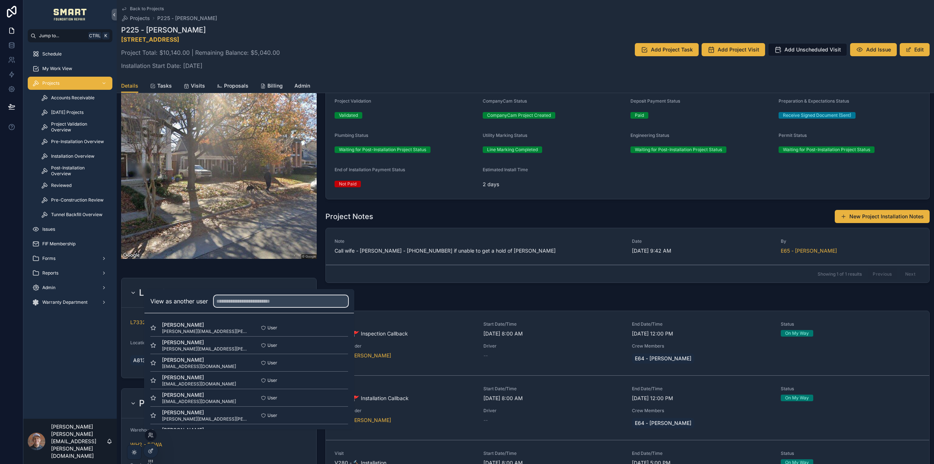
click at [248, 298] on input "text" at bounding box center [281, 301] width 134 height 12
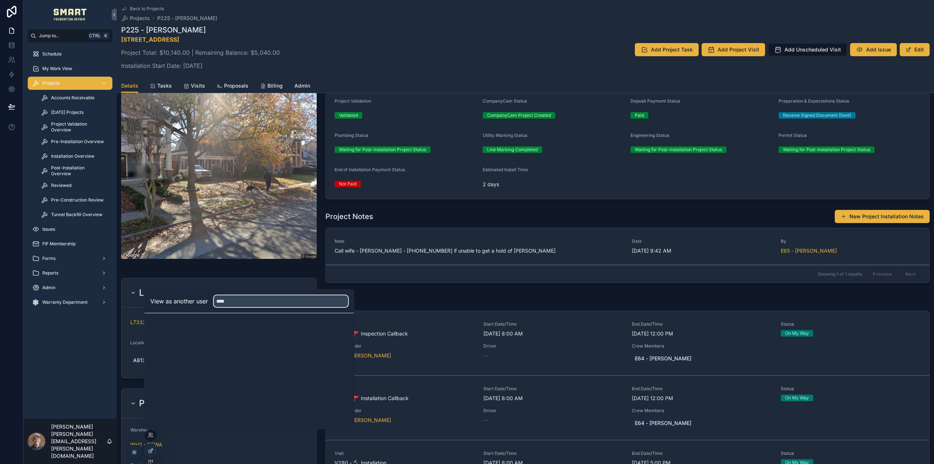
click at [233, 301] on input "****" at bounding box center [281, 301] width 134 height 12
type input "*"
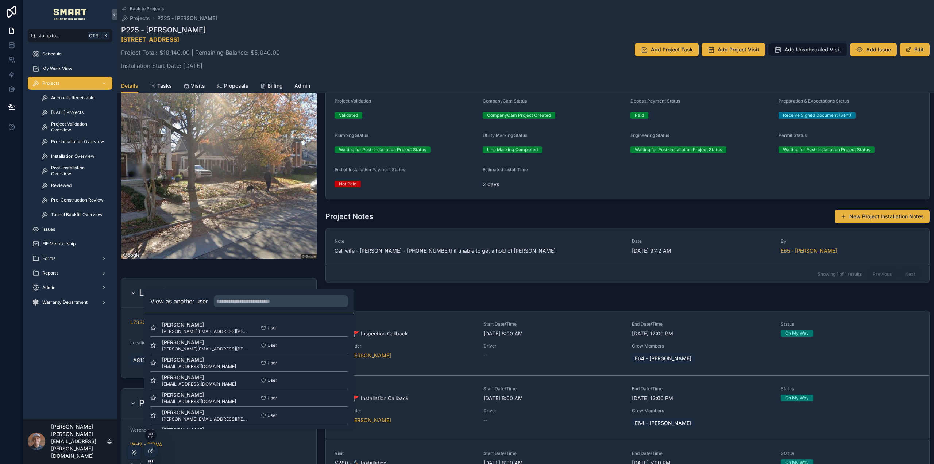
click at [62, 287] on div "Admin" at bounding box center [70, 288] width 76 height 12
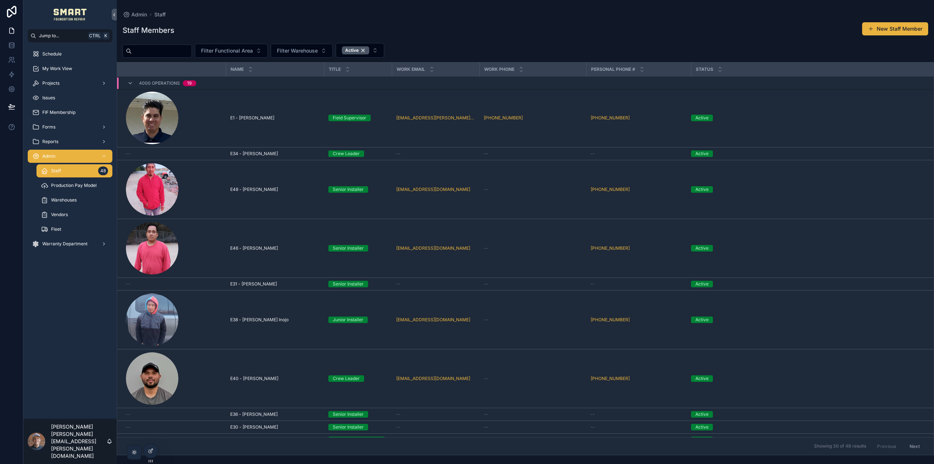
click at [149, 57] on div "scrollable content" at bounding box center [157, 51] width 69 height 13
click at [155, 50] on input "scrollable content" at bounding box center [162, 51] width 60 height 10
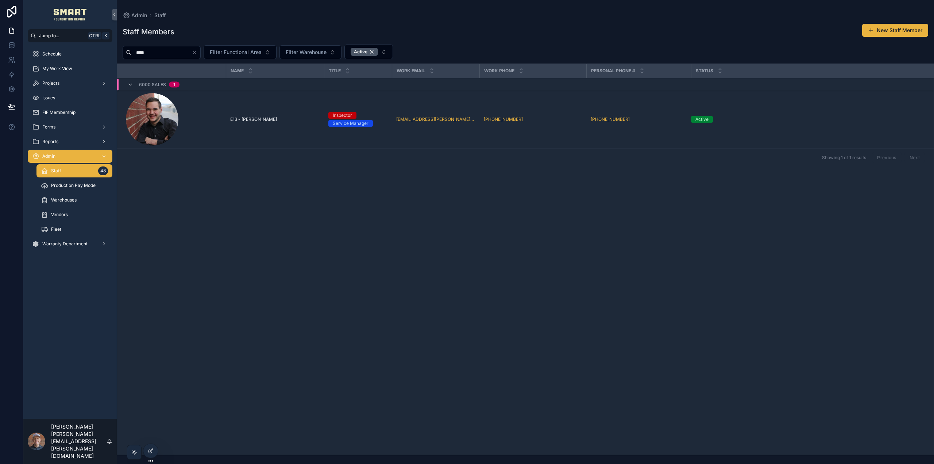
type input "****"
click at [244, 120] on span "E13 - [PERSON_NAME]" at bounding box center [253, 119] width 47 height 6
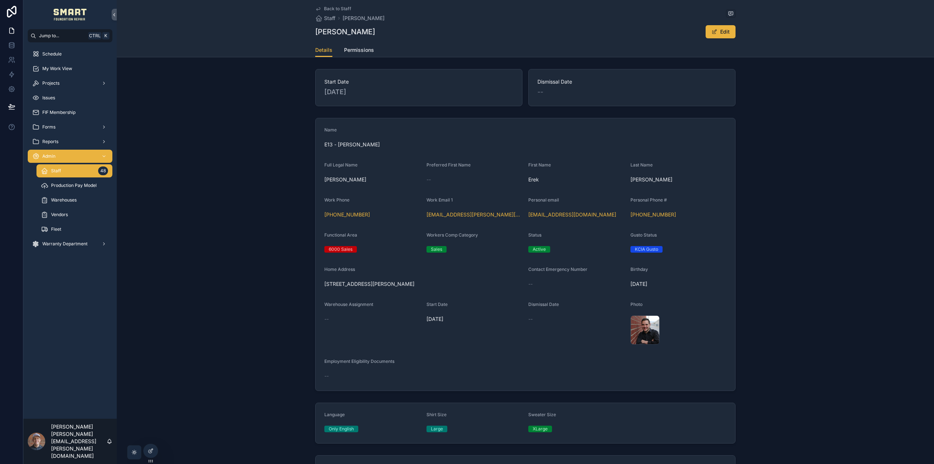
click at [351, 52] on span "Permissions" at bounding box center [359, 49] width 30 height 7
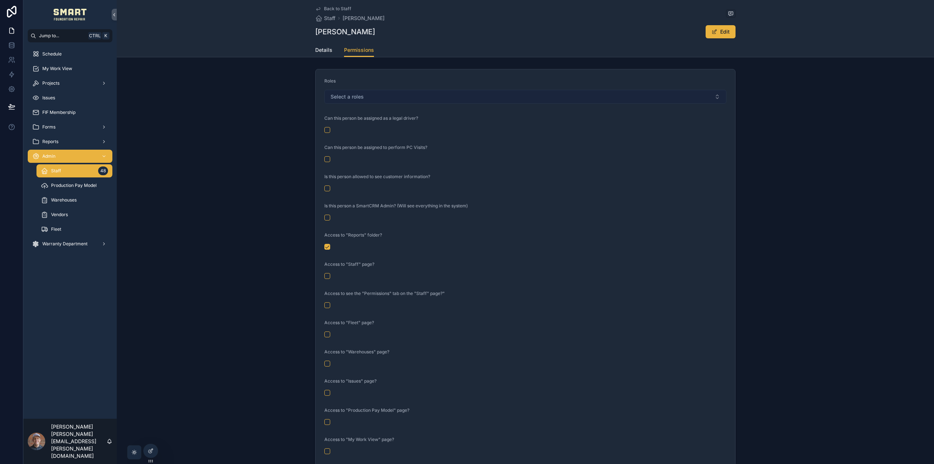
click at [356, 100] on span "Select a roles" at bounding box center [347, 96] width 33 height 7
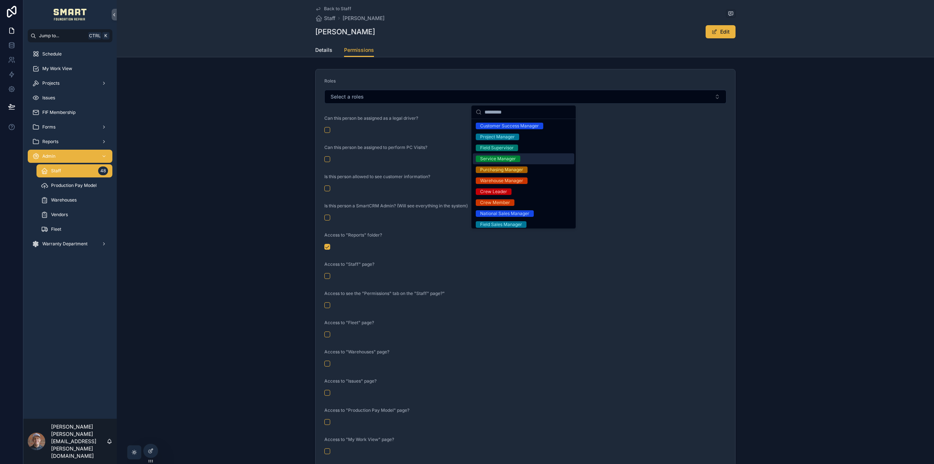
click at [495, 159] on div "Service Manager" at bounding box center [498, 158] width 36 height 7
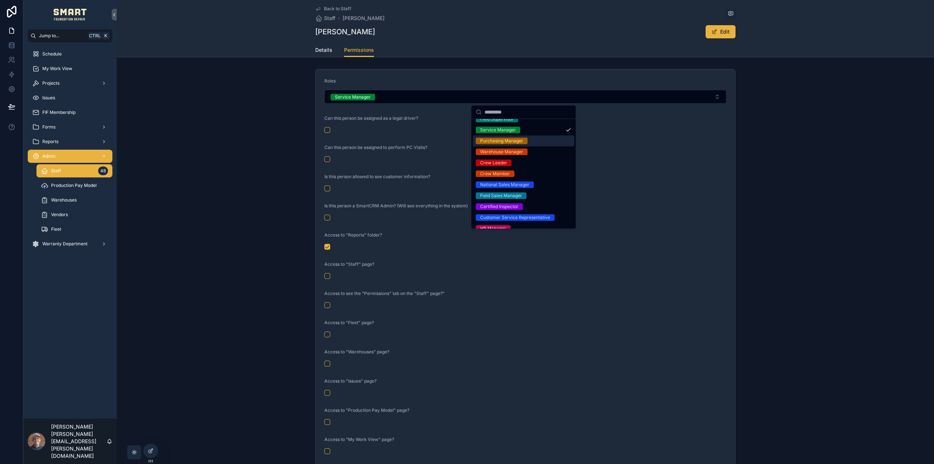
scroll to position [36, 0]
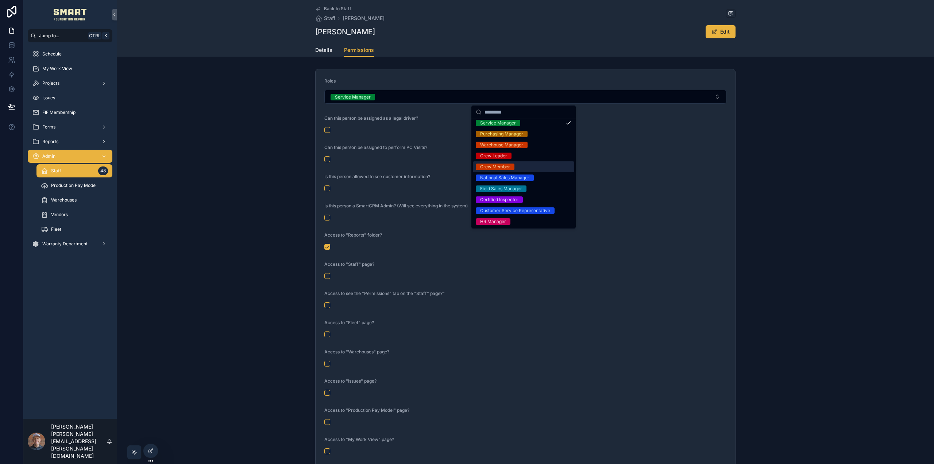
click at [784, 126] on div "Roles Service Manager Can this person be assigned as a legal driver? Can this p…" at bounding box center [525, 309] width 817 height 487
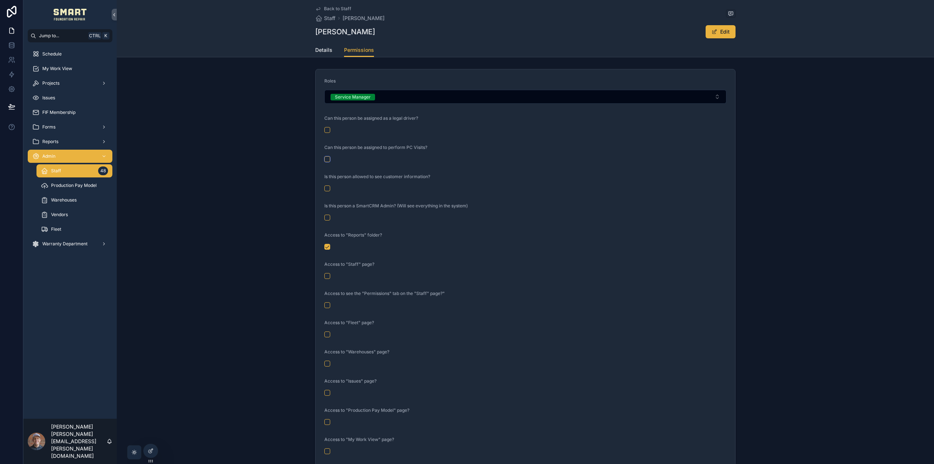
click at [326, 159] on button "scrollable content" at bounding box center [327, 159] width 6 height 6
click at [327, 192] on form "Roles Service Manager Can this person be assigned as a legal driver? Can this p…" at bounding box center [526, 309] width 420 height 481
click at [324, 189] on button "scrollable content" at bounding box center [327, 188] width 6 height 6
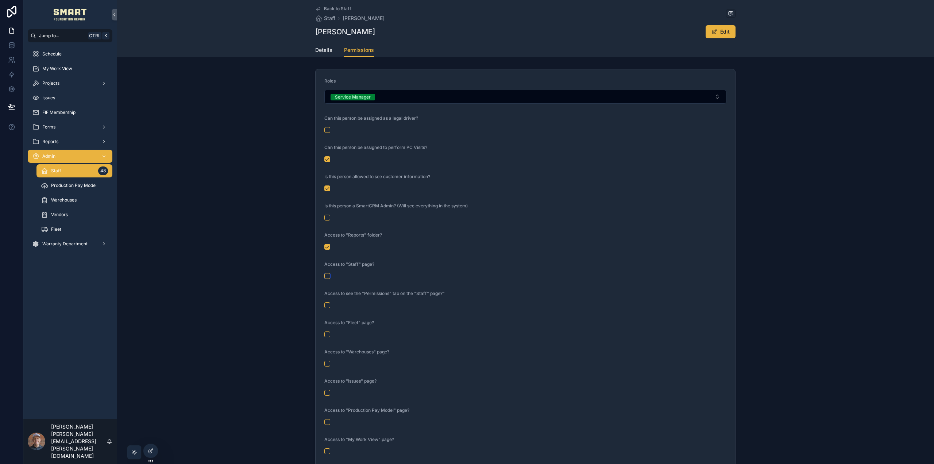
click at [327, 275] on button "scrollable content" at bounding box center [327, 276] width 6 height 6
click at [325, 303] on button "scrollable content" at bounding box center [327, 305] width 6 height 6
click at [324, 308] on button "scrollable content" at bounding box center [327, 305] width 6 height 6
click at [326, 333] on button "scrollable content" at bounding box center [327, 334] width 6 height 6
drag, startPoint x: 325, startPoint y: 363, endPoint x: 346, endPoint y: 360, distance: 20.6
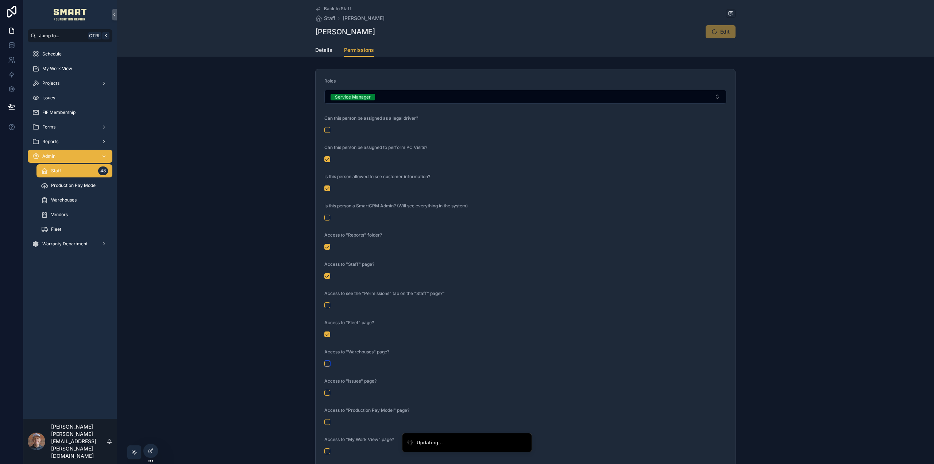
click at [325, 363] on button "scrollable content" at bounding box center [327, 363] width 6 height 6
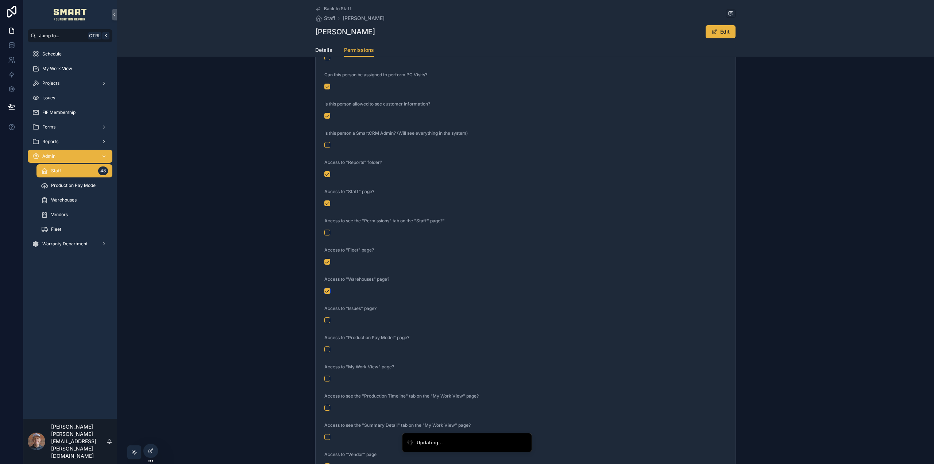
scroll to position [73, 0]
click at [326, 321] on button "scrollable content" at bounding box center [327, 320] width 6 height 6
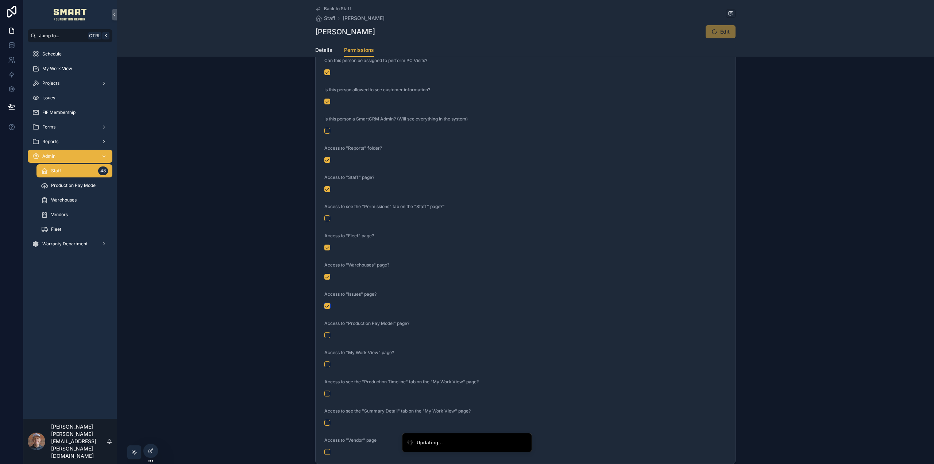
scroll to position [136, 0]
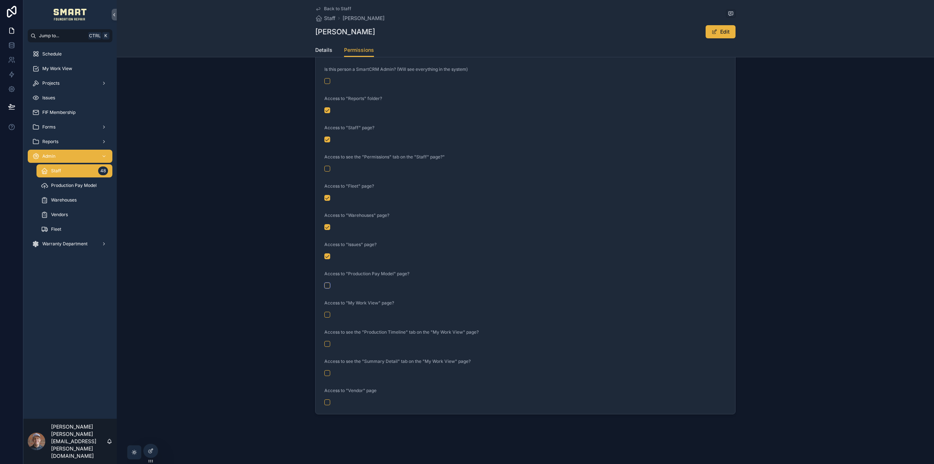
click at [326, 285] on button "scrollable content" at bounding box center [327, 285] width 6 height 6
click at [327, 313] on button "scrollable content" at bounding box center [327, 315] width 6 height 6
click at [327, 343] on button "scrollable content" at bounding box center [327, 344] width 6 height 6
click at [327, 369] on div "Access to see the "Summary Detail" tab on the "My Work View" page?" at bounding box center [525, 367] width 402 height 18
click at [324, 370] on button "scrollable content" at bounding box center [327, 373] width 6 height 6
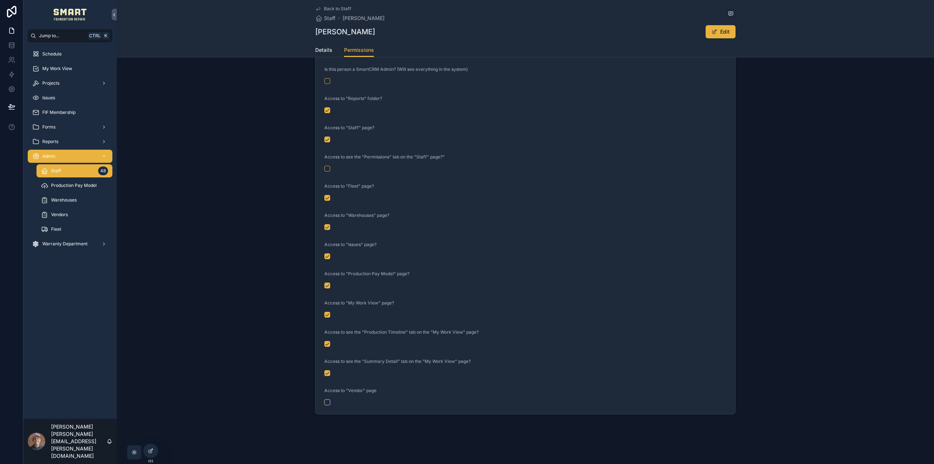
click at [328, 402] on button "scrollable content" at bounding box center [327, 402] width 6 height 6
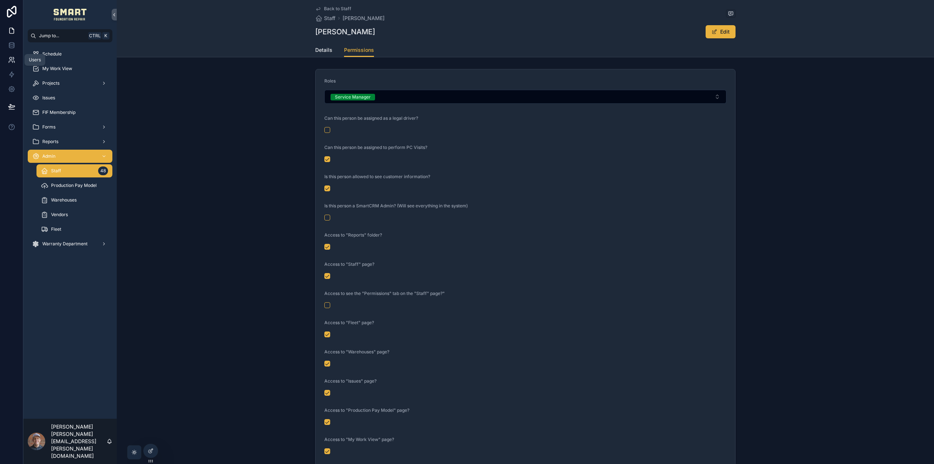
click at [14, 61] on icon at bounding box center [14, 62] width 1 height 2
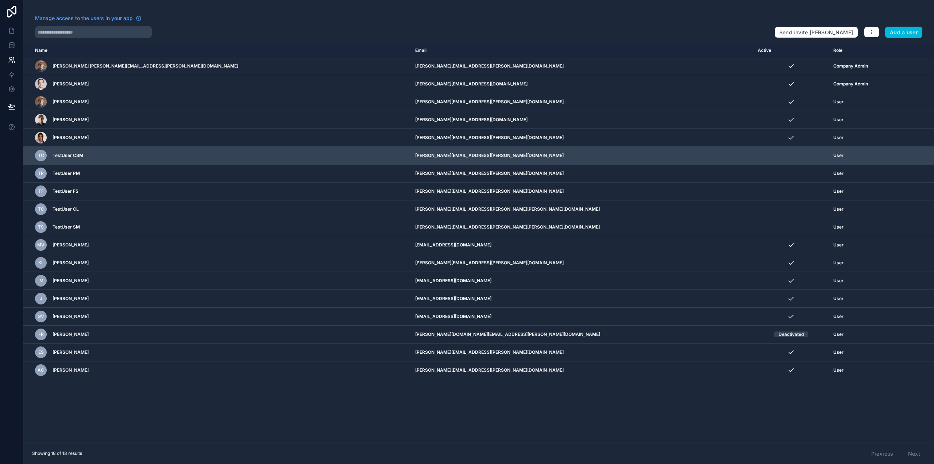
click at [0, 0] on icon "scrollable content" at bounding box center [0, 0] width 0 height 0
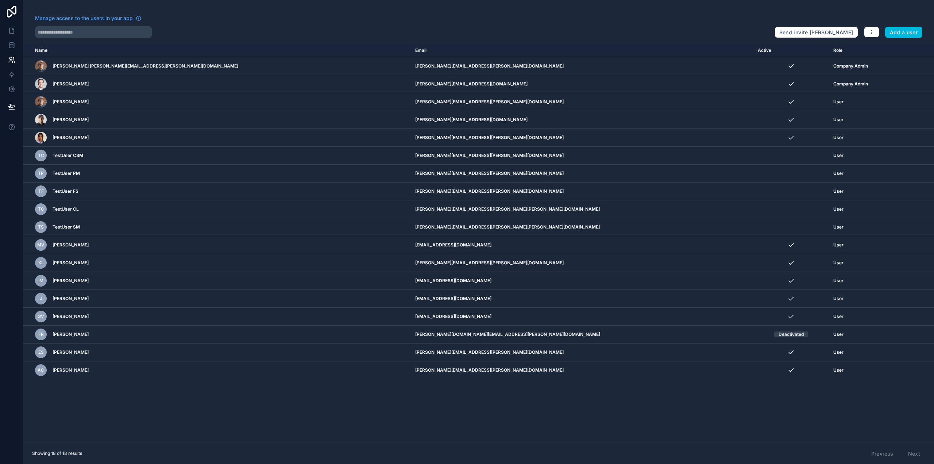
click at [708, 24] on div "Manage access to the users in your app" at bounding box center [402, 21] width 734 height 12
click at [901, 32] on button "Add a user" at bounding box center [904, 33] width 38 height 12
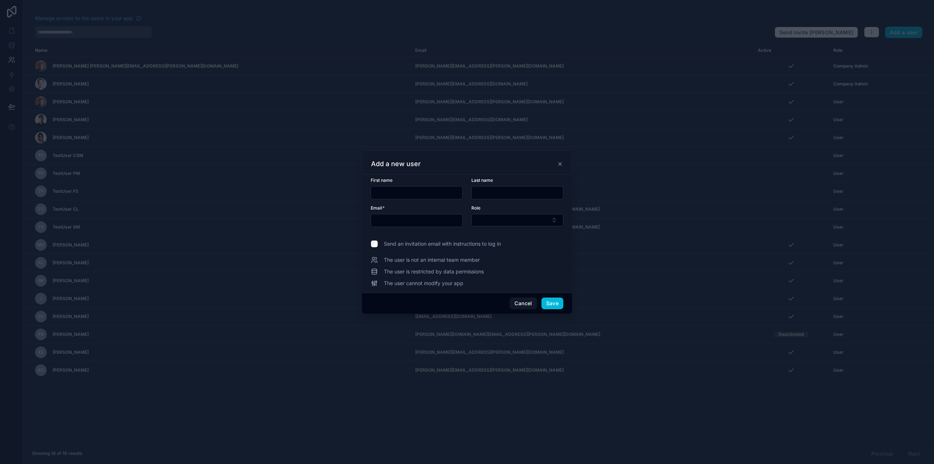
click at [425, 193] on input "text" at bounding box center [416, 193] width 91 height 10
type input "****"
type input "*****"
type input "**********"
click at [522, 223] on button "Select Button" at bounding box center [517, 220] width 92 height 12
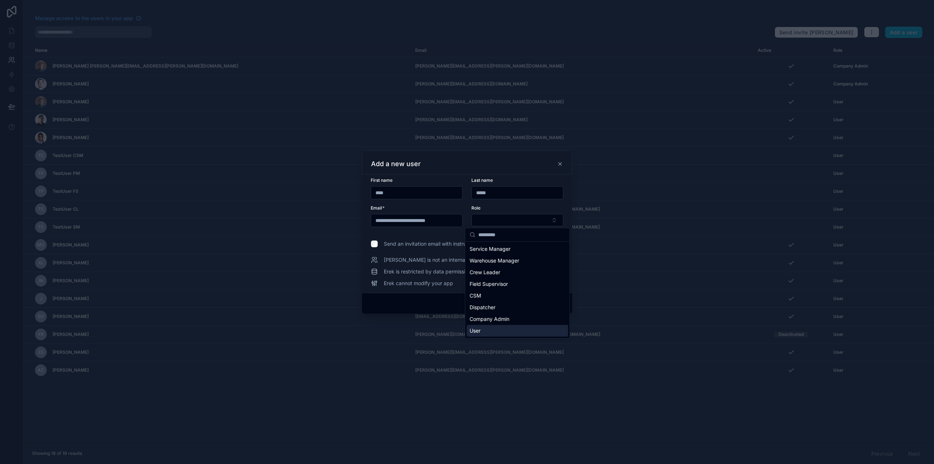
click at [497, 329] on div "User" at bounding box center [517, 331] width 101 height 12
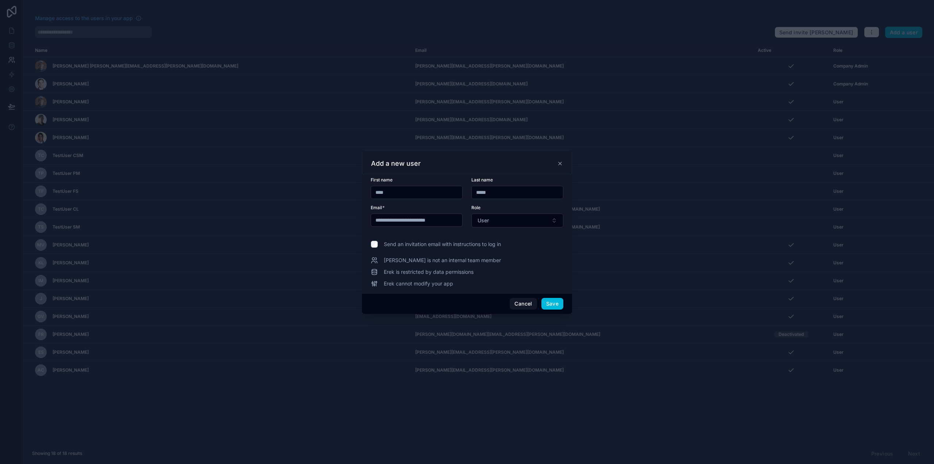
click at [369, 244] on div "**********" at bounding box center [467, 233] width 210 height 119
click at [558, 302] on button "Save" at bounding box center [552, 304] width 22 height 12
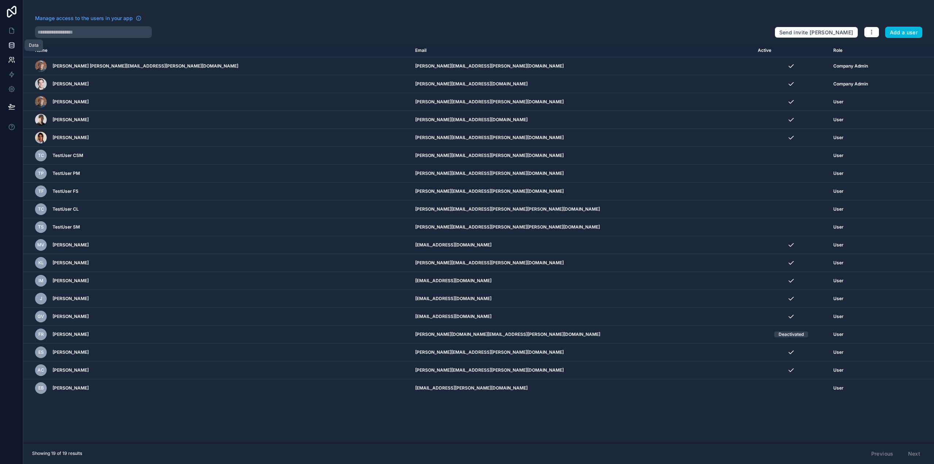
click at [11, 42] on icon at bounding box center [11, 45] width 7 height 7
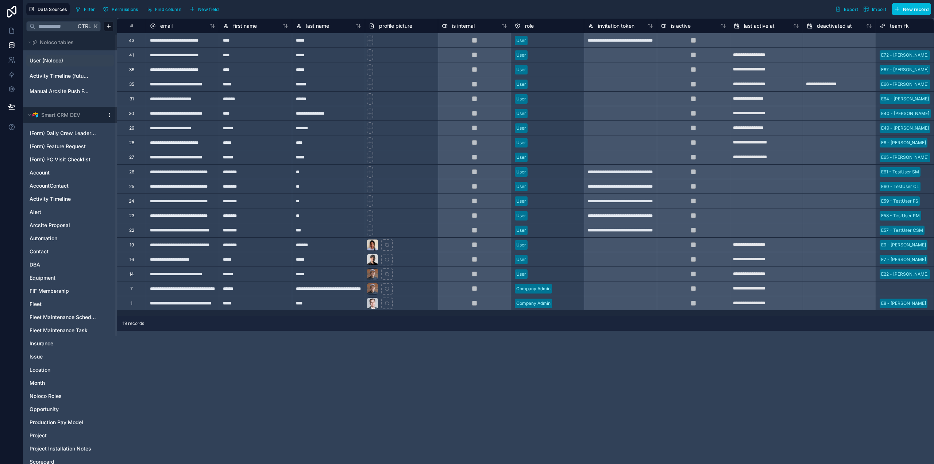
click at [54, 60] on span "User (Noloco)" at bounding box center [47, 60] width 34 height 7
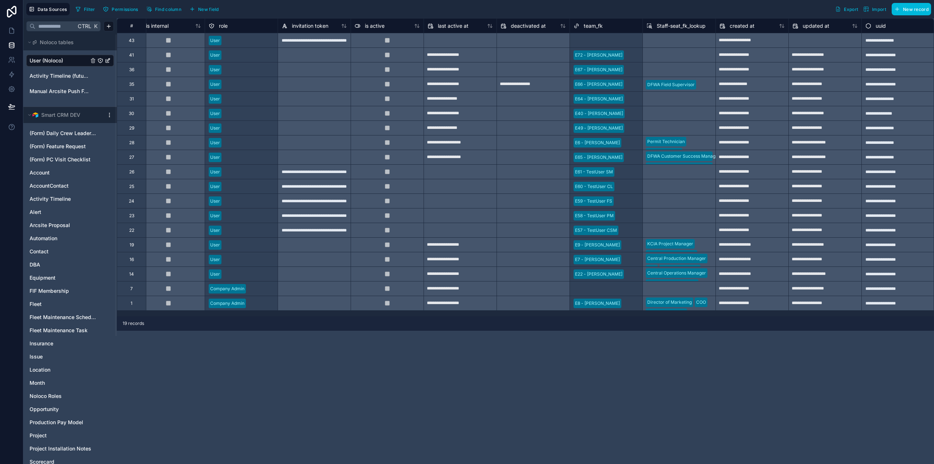
scroll to position [0, 307]
click at [592, 38] on div "Select a team_fk" at bounding box center [590, 41] width 34 height 6
click at [587, 39] on div "Select a team_fk" at bounding box center [590, 41] width 34 height 6
type input "****"
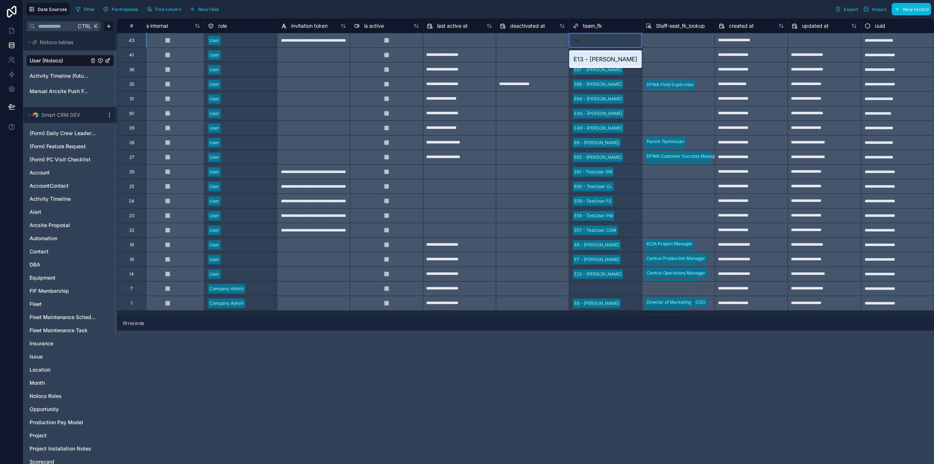
click at [599, 59] on div "E13 - [PERSON_NAME]" at bounding box center [605, 59] width 73 height 15
click at [629, 6] on div "Filter Permissions Find column New field Export Import New record" at bounding box center [502, 9] width 859 height 12
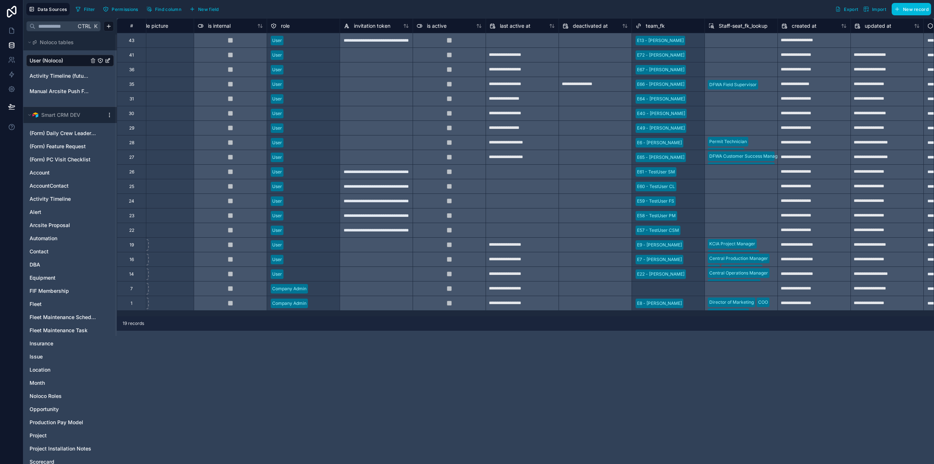
scroll to position [0, 255]
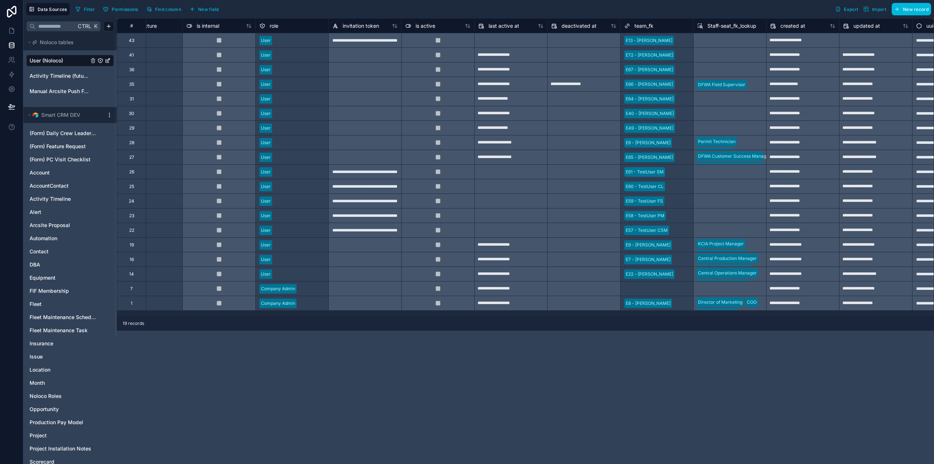
click at [751, 273] on div "Central Operations Manager DFWA Service Manager" at bounding box center [729, 273] width 73 height 15
click at [744, 368] on div "**********" at bounding box center [525, 241] width 817 height 446
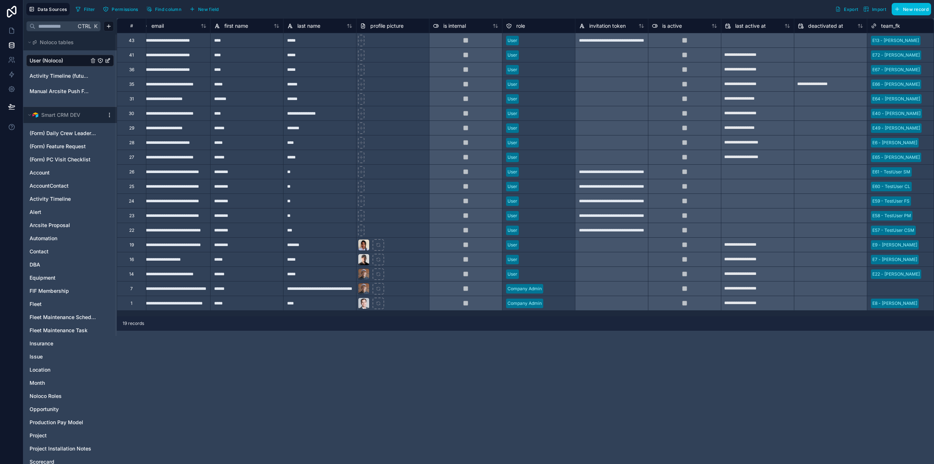
scroll to position [0, 0]
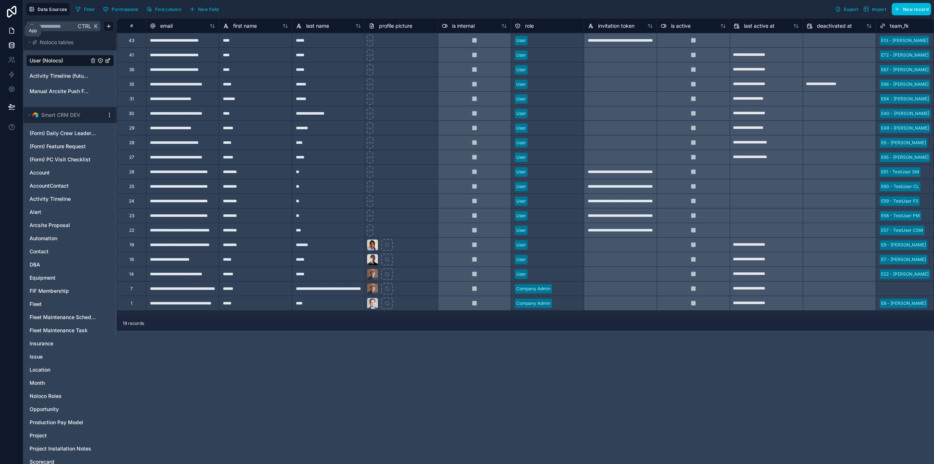
click at [14, 27] on icon at bounding box center [11, 30] width 7 height 7
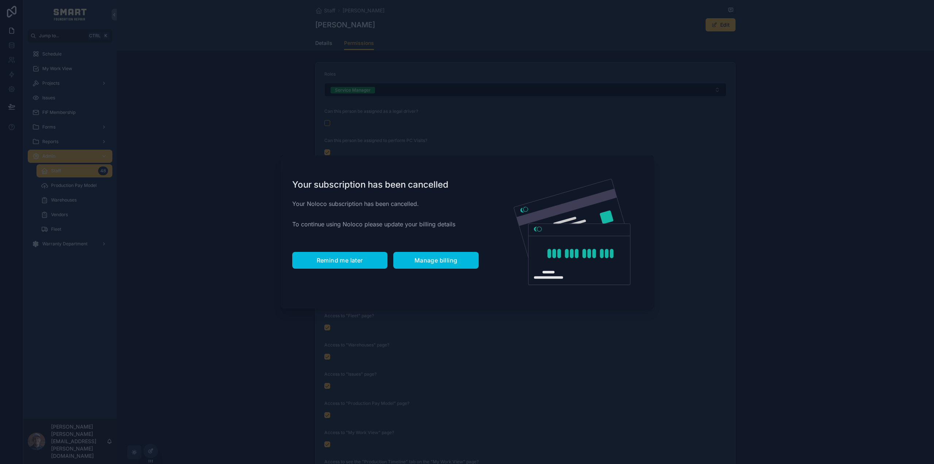
click at [343, 262] on span "Remind me later" at bounding box center [340, 260] width 46 height 7
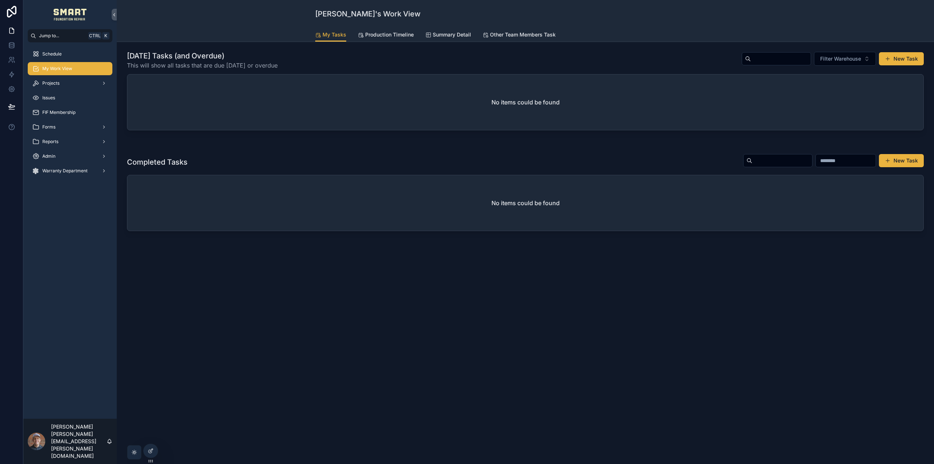
click at [61, 173] on span "Warranty Department" at bounding box center [64, 171] width 45 height 6
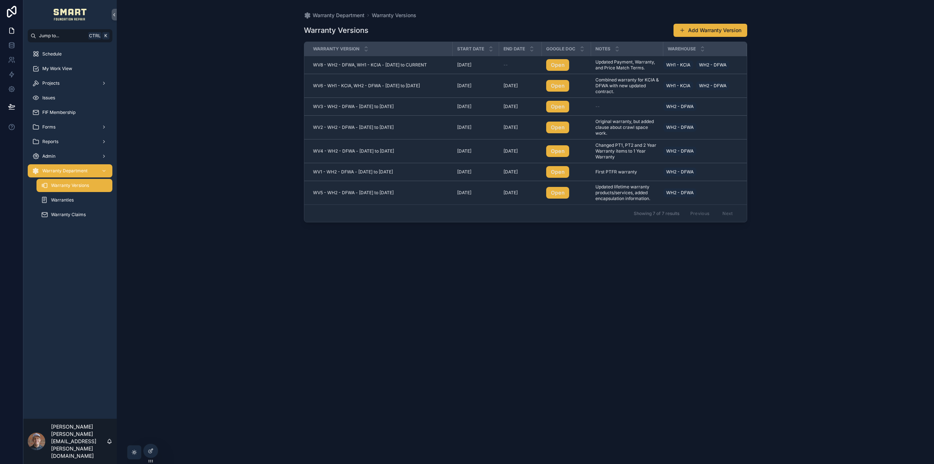
click at [62, 158] on div "Admin" at bounding box center [70, 156] width 76 height 12
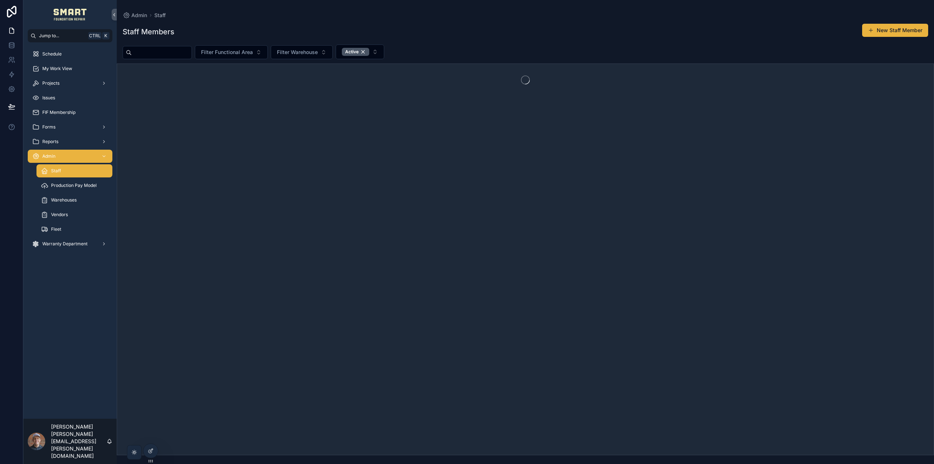
click at [68, 203] on span "Warehouses" at bounding box center [64, 200] width 26 height 6
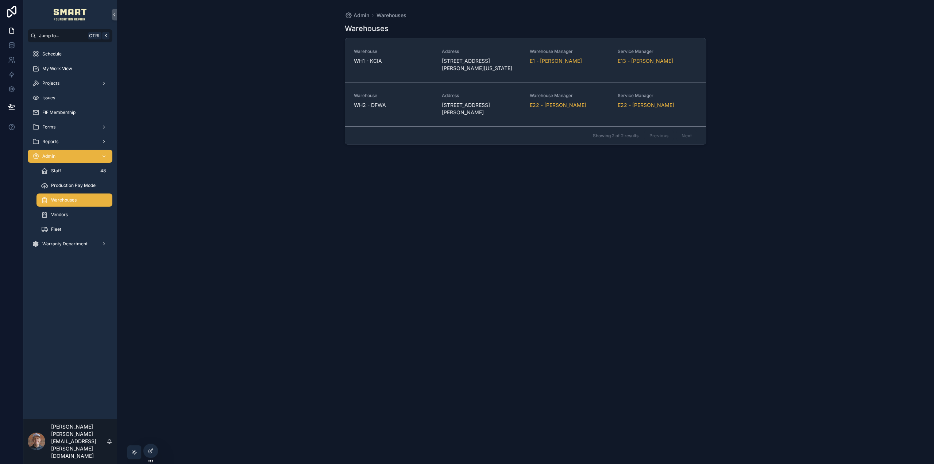
click at [384, 103] on span "WH2 - DFWA" at bounding box center [393, 104] width 79 height 7
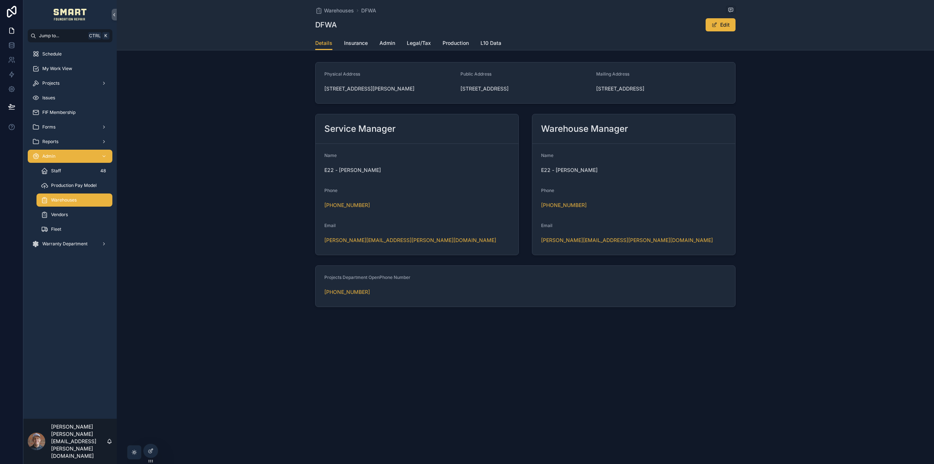
click at [363, 43] on span "Insurance" at bounding box center [356, 42] width 24 height 7
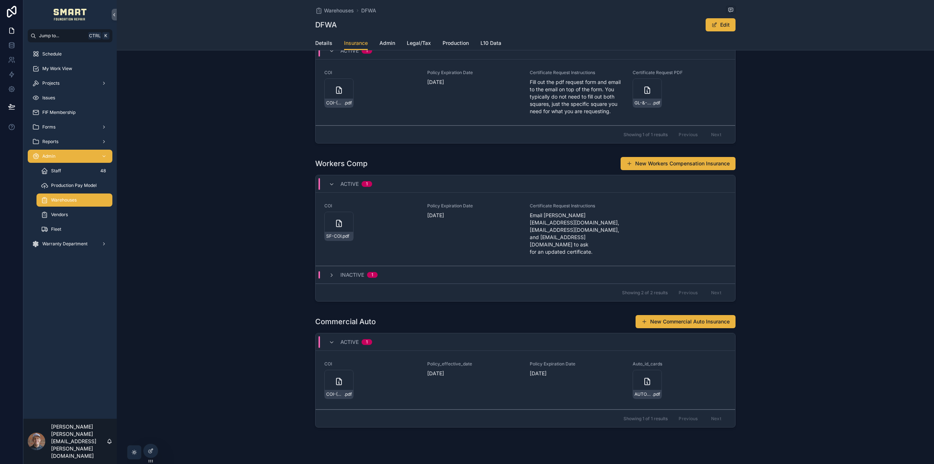
scroll to position [40, 0]
click at [648, 377] on icon "scrollable content" at bounding box center [647, 380] width 5 height 7
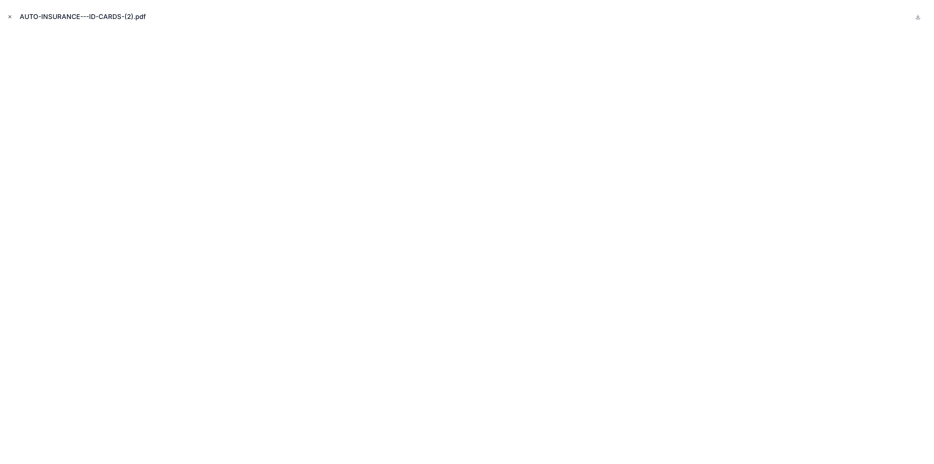
click at [13, 16] on button "Close modal" at bounding box center [10, 17] width 8 height 8
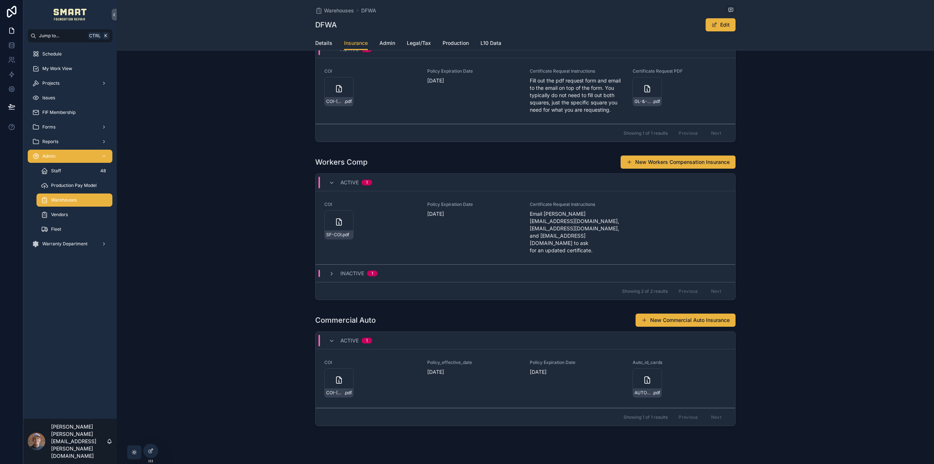
click at [65, 227] on div "Fleet" at bounding box center [74, 229] width 67 height 12
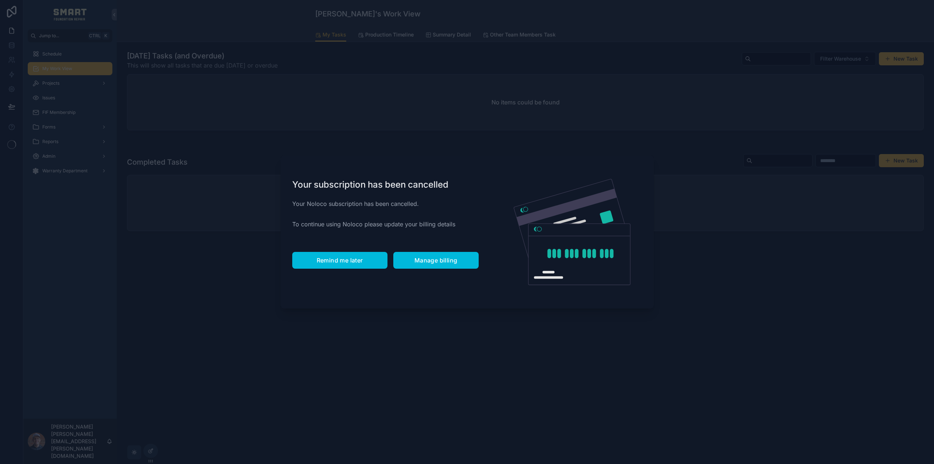
click at [333, 263] on span "Remind me later" at bounding box center [340, 260] width 46 height 7
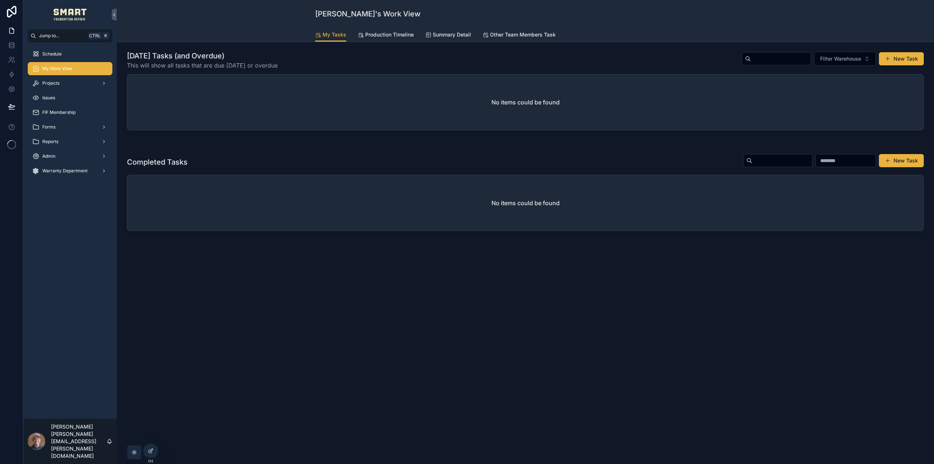
click at [57, 153] on div "Admin" at bounding box center [70, 156] width 76 height 12
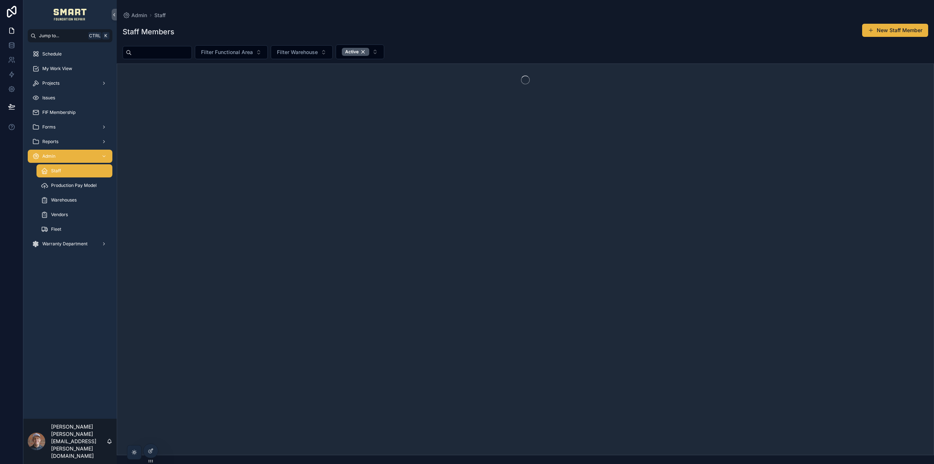
click at [63, 228] on div "Fleet" at bounding box center [74, 229] width 67 height 12
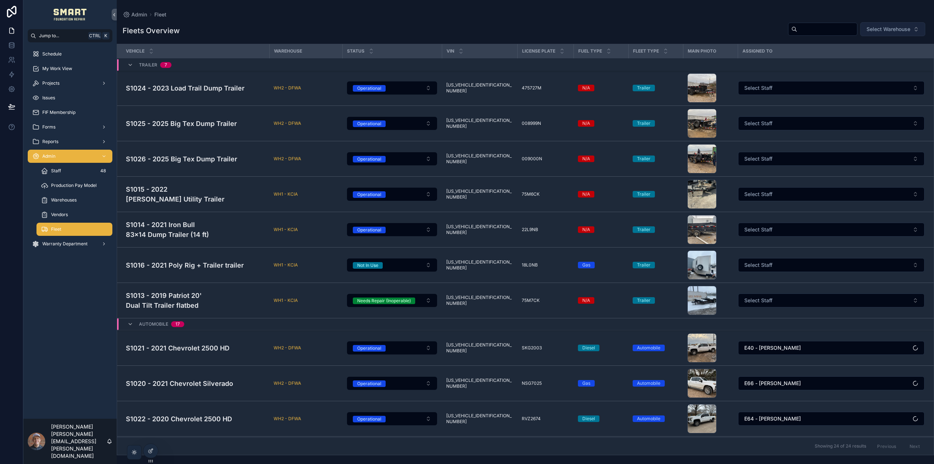
click at [886, 29] on span "Select Warehouse" at bounding box center [889, 29] width 44 height 7
click at [852, 68] on span "WH2 - DFWA" at bounding box center [850, 70] width 32 height 7
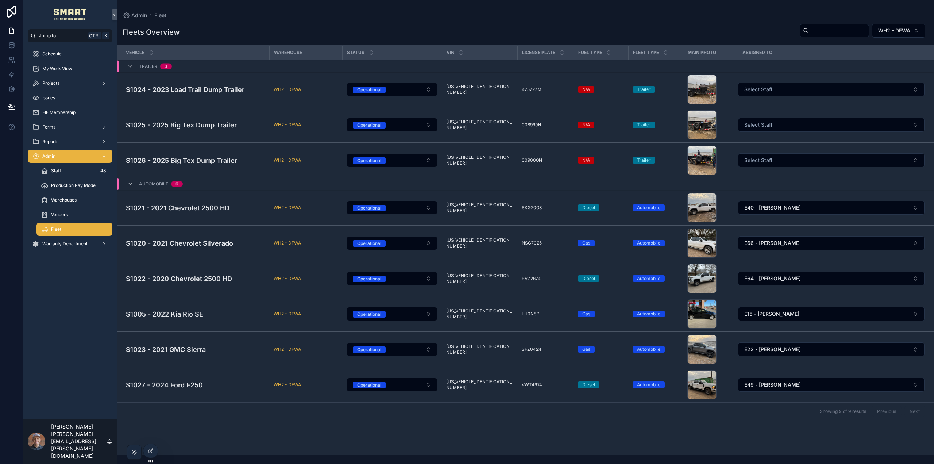
click at [60, 196] on div "Warehouses" at bounding box center [74, 200] width 67 height 12
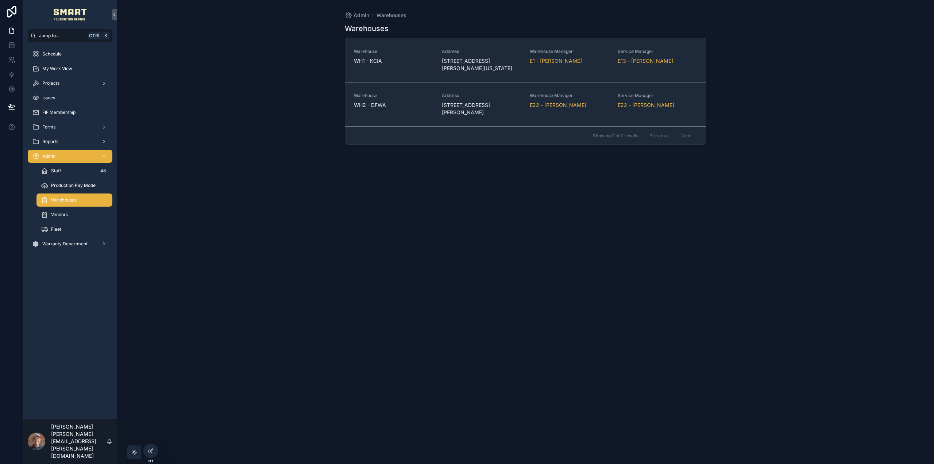
click at [375, 112] on div "Warehouse WH2 - DFWA" at bounding box center [393, 104] width 79 height 23
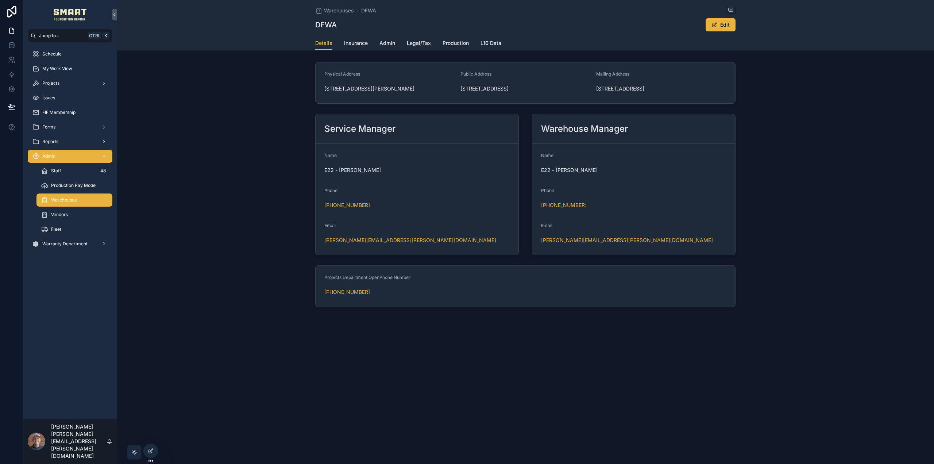
click at [365, 42] on span "Insurance" at bounding box center [356, 42] width 24 height 7
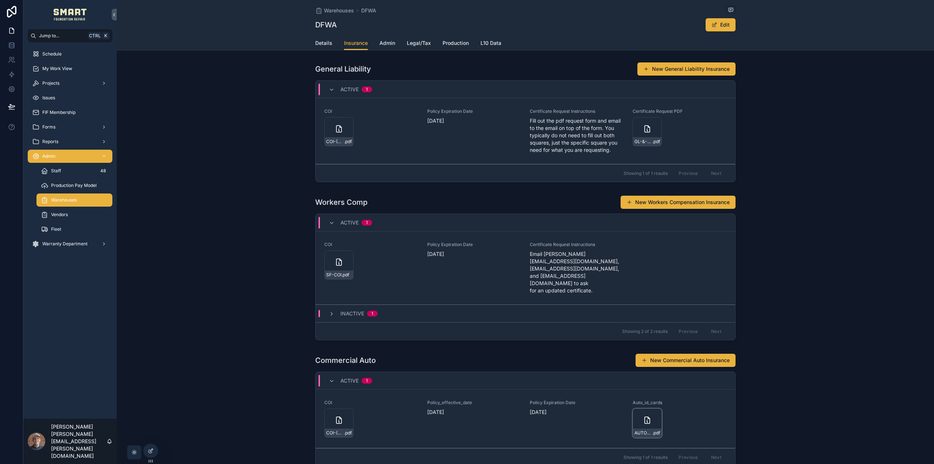
click at [644, 416] on icon "scrollable content" at bounding box center [647, 420] width 9 height 9
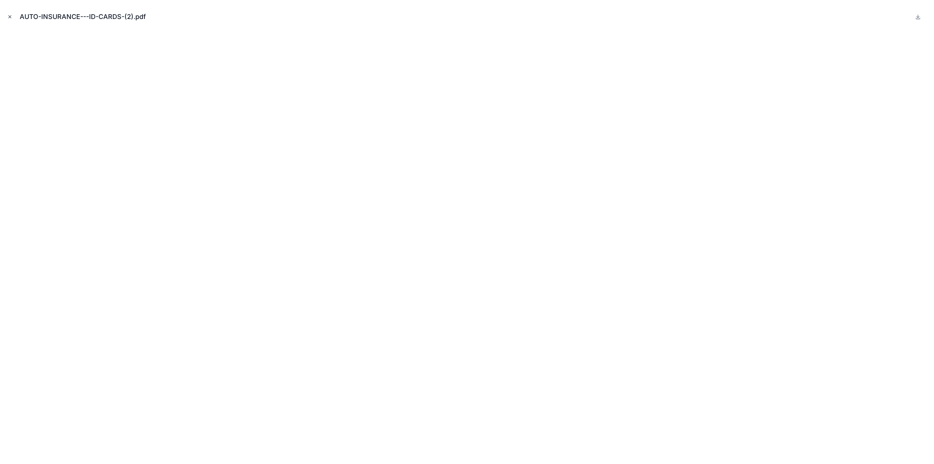
click at [8, 14] on button "Close modal" at bounding box center [10, 17] width 8 height 8
